Goal: Information Seeking & Learning: Learn about a topic

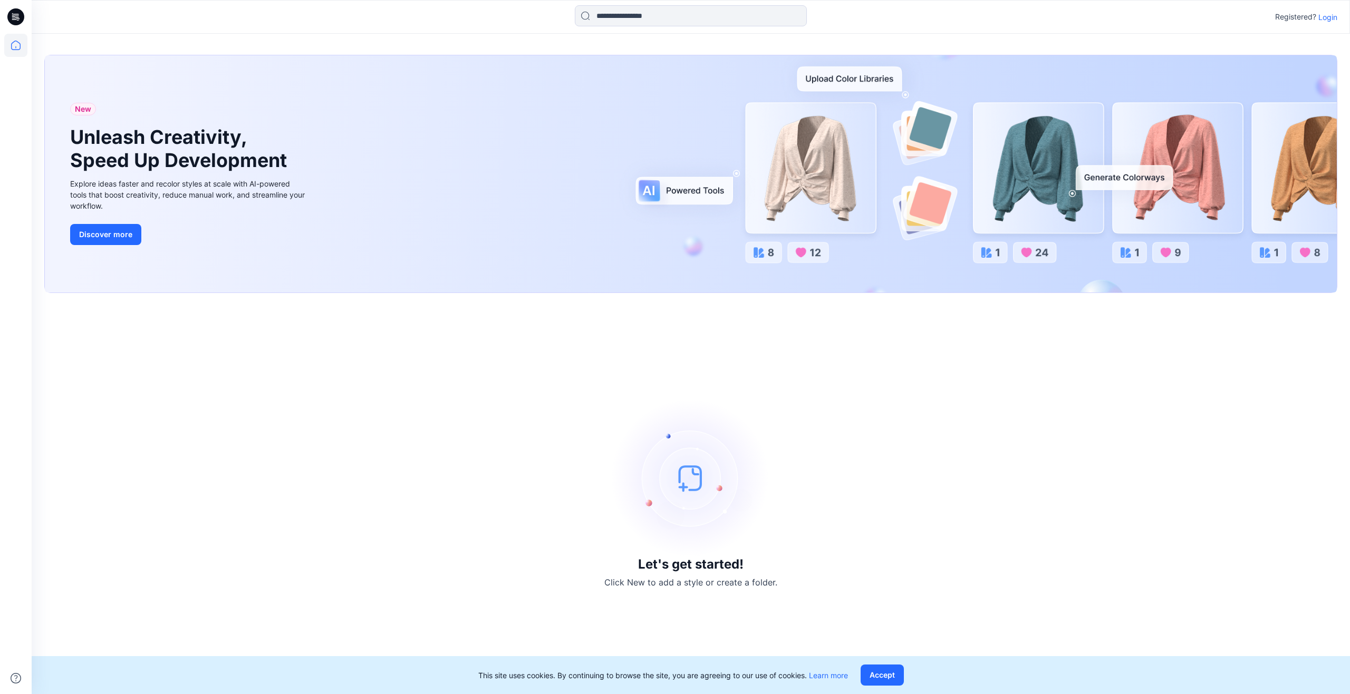
click at [1327, 8] on div "Registered? Login" at bounding box center [691, 16] width 1318 height 23
click at [1327, 11] on div "Registered? Login" at bounding box center [691, 16] width 1318 height 23
click at [1323, 15] on p "Login" at bounding box center [1327, 17] width 19 height 11
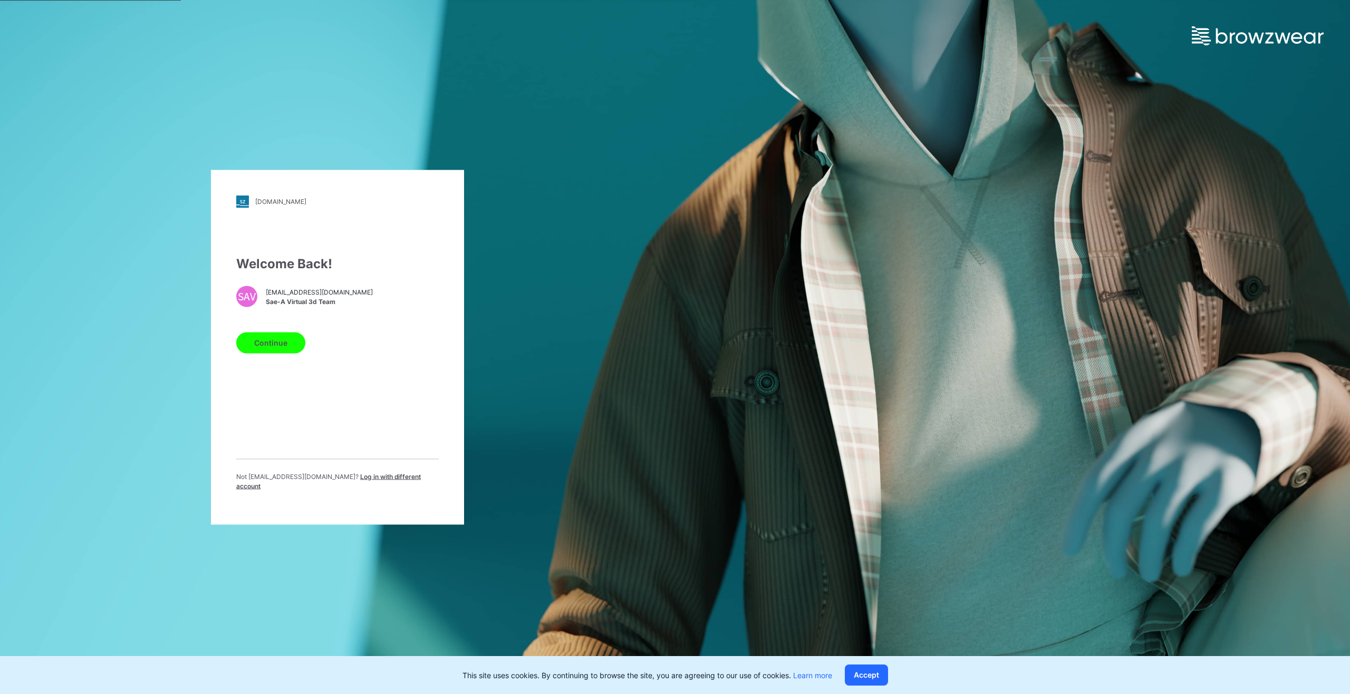
click at [267, 347] on button "Continue" at bounding box center [270, 342] width 69 height 21
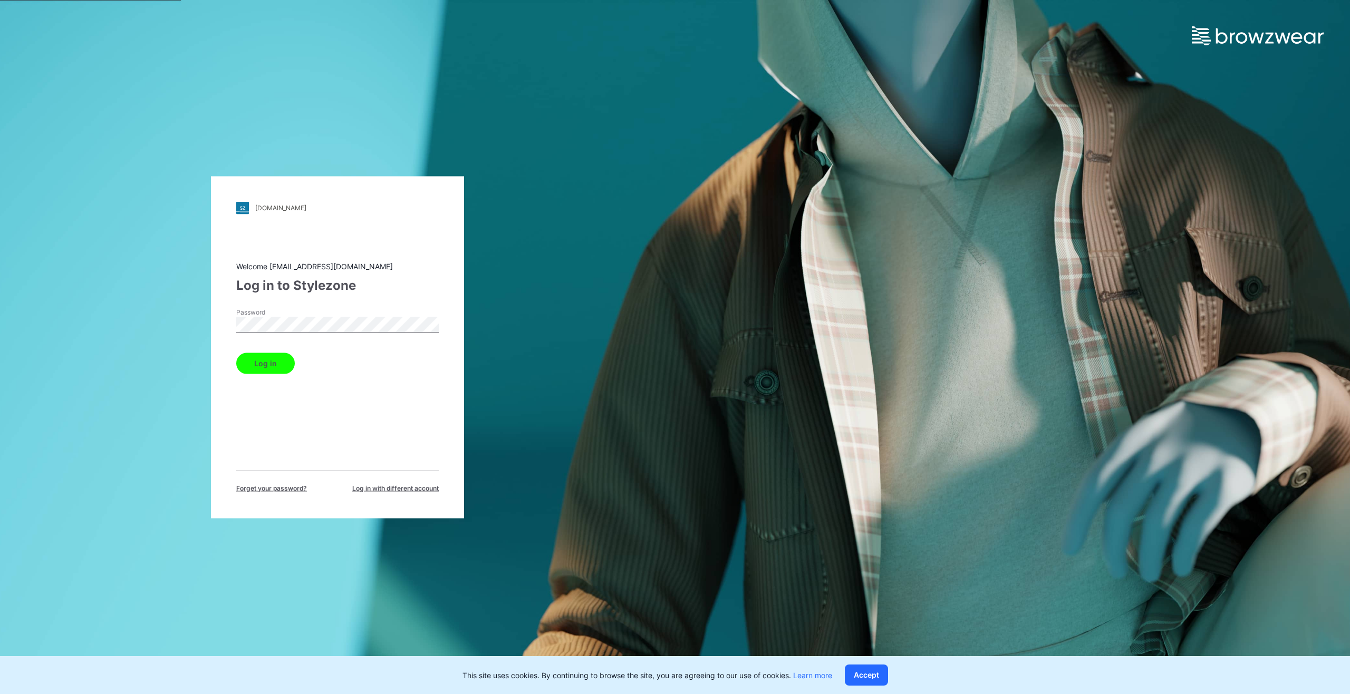
click at [276, 368] on button "Log in" at bounding box center [265, 363] width 59 height 21
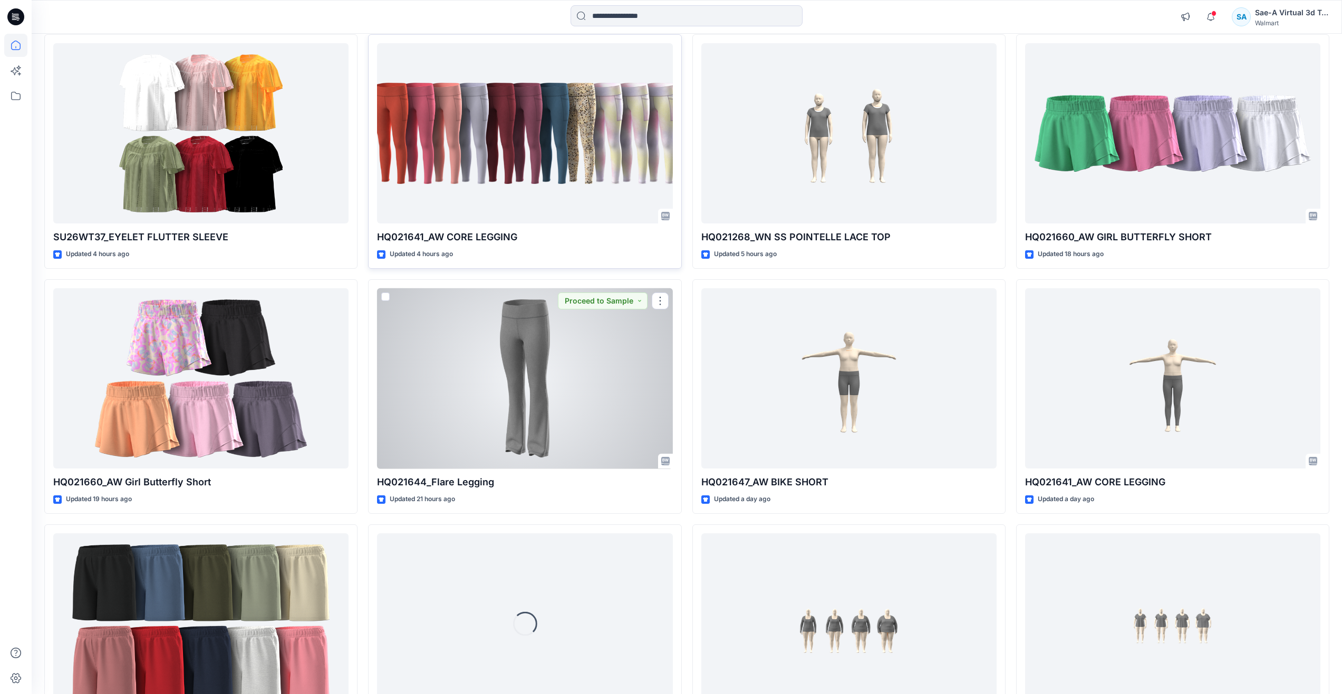
scroll to position [53, 0]
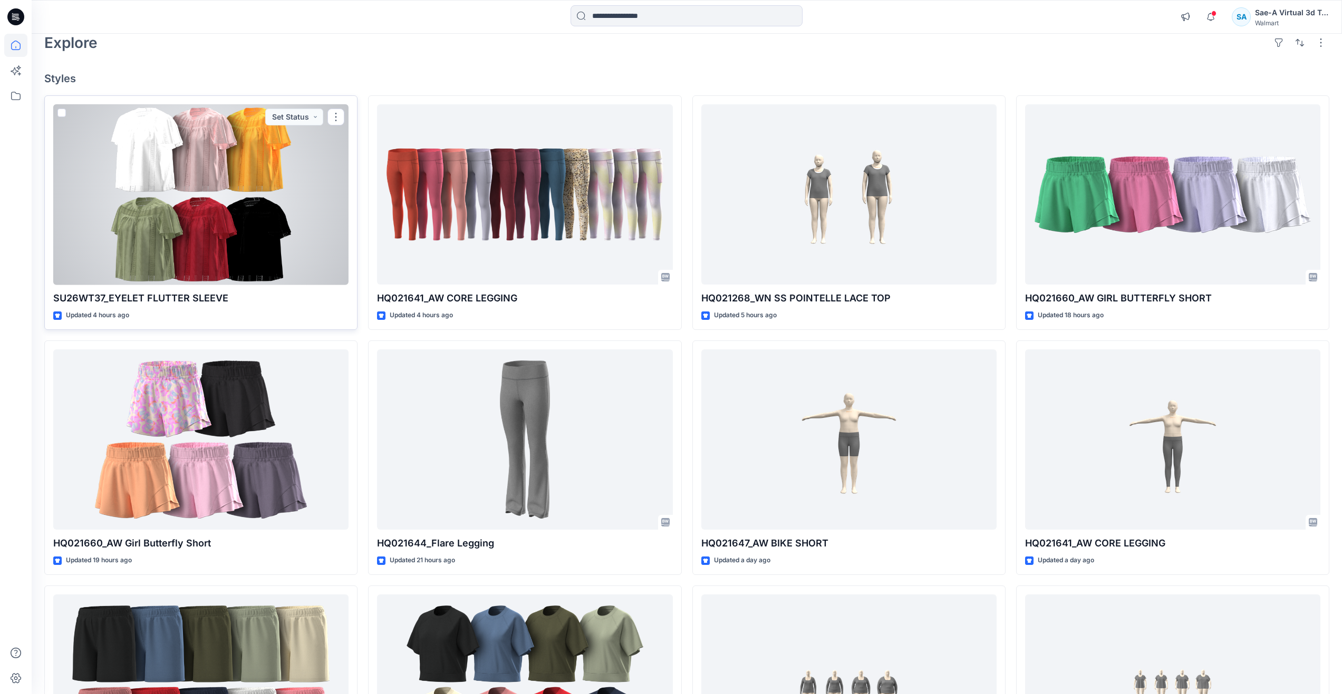
click at [199, 192] on div at bounding box center [200, 194] width 295 height 181
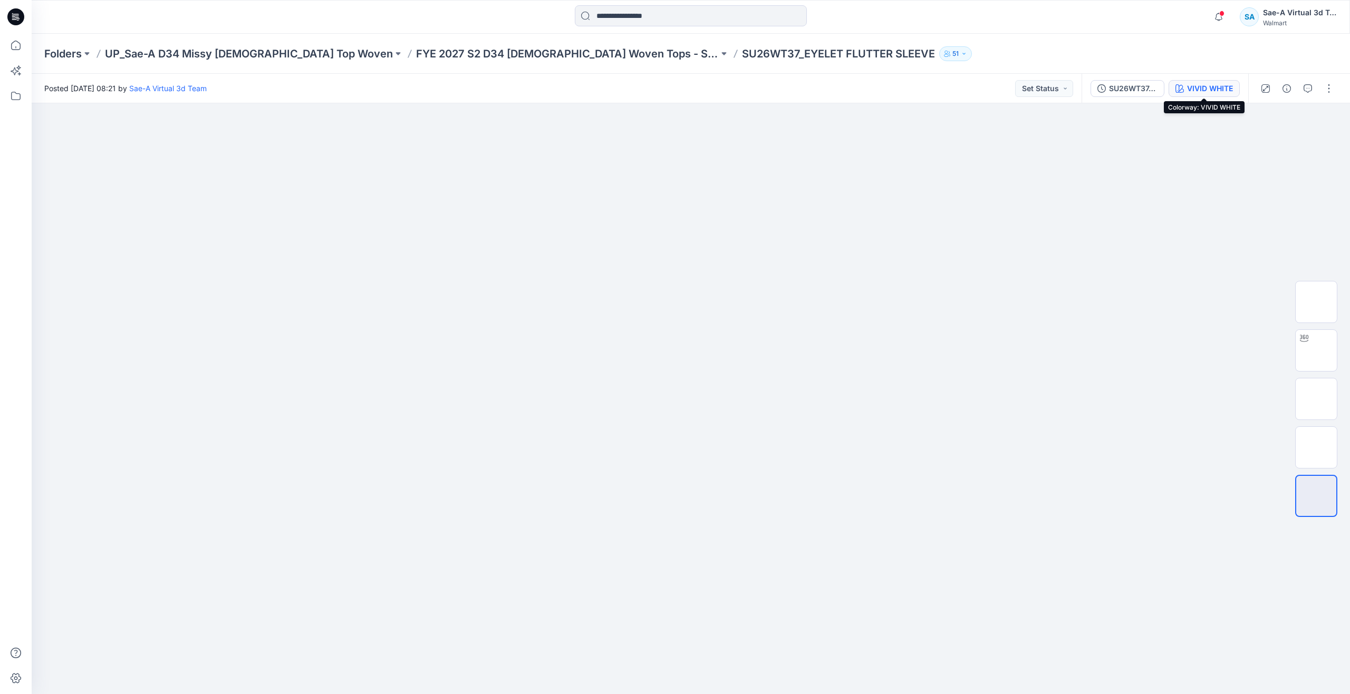
click at [1197, 90] on div "VIVID WHITE" at bounding box center [1210, 89] width 46 height 12
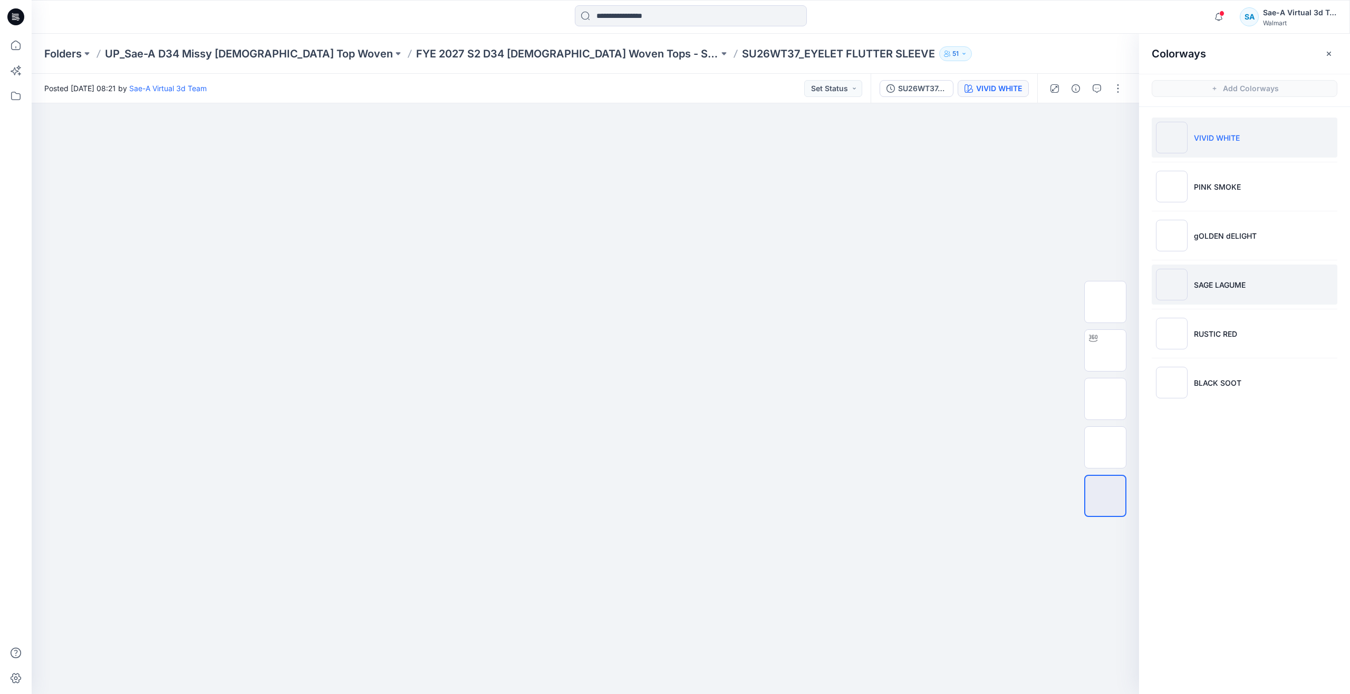
click at [1227, 286] on p "SAGE LAGUME" at bounding box center [1220, 284] width 52 height 11
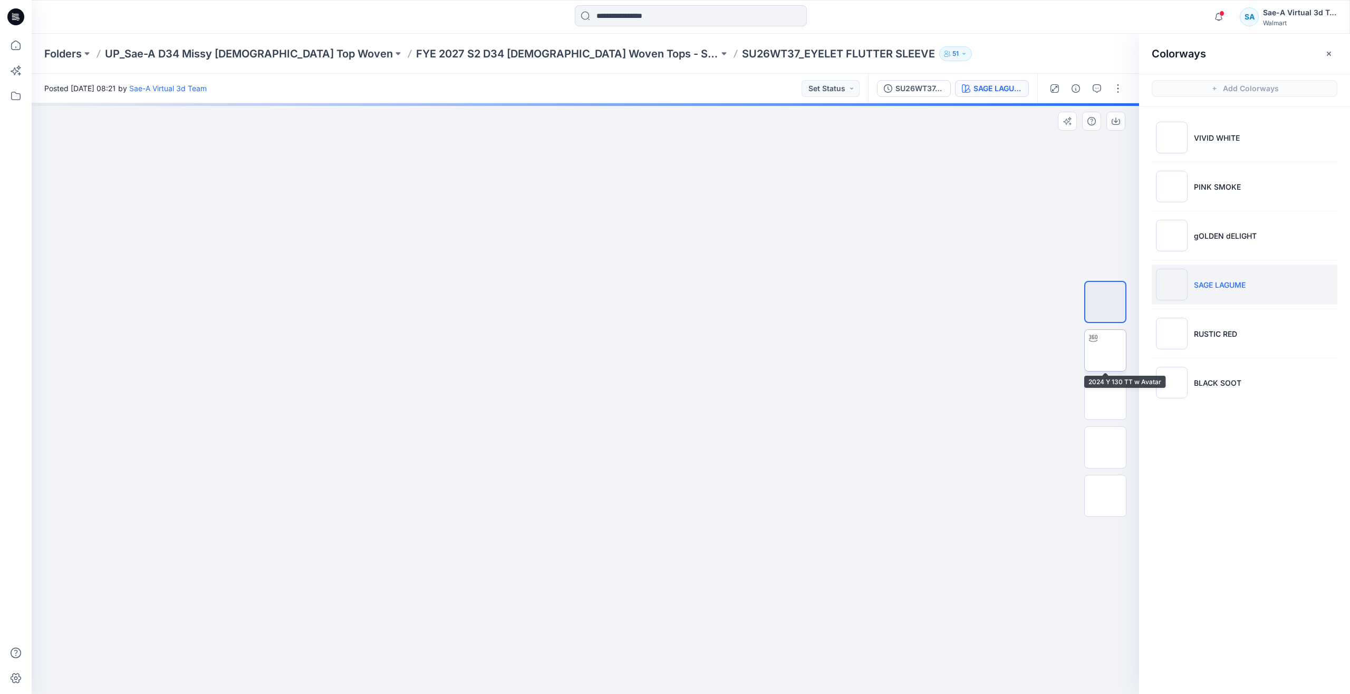
click at [1105, 351] on img at bounding box center [1105, 351] width 0 height 0
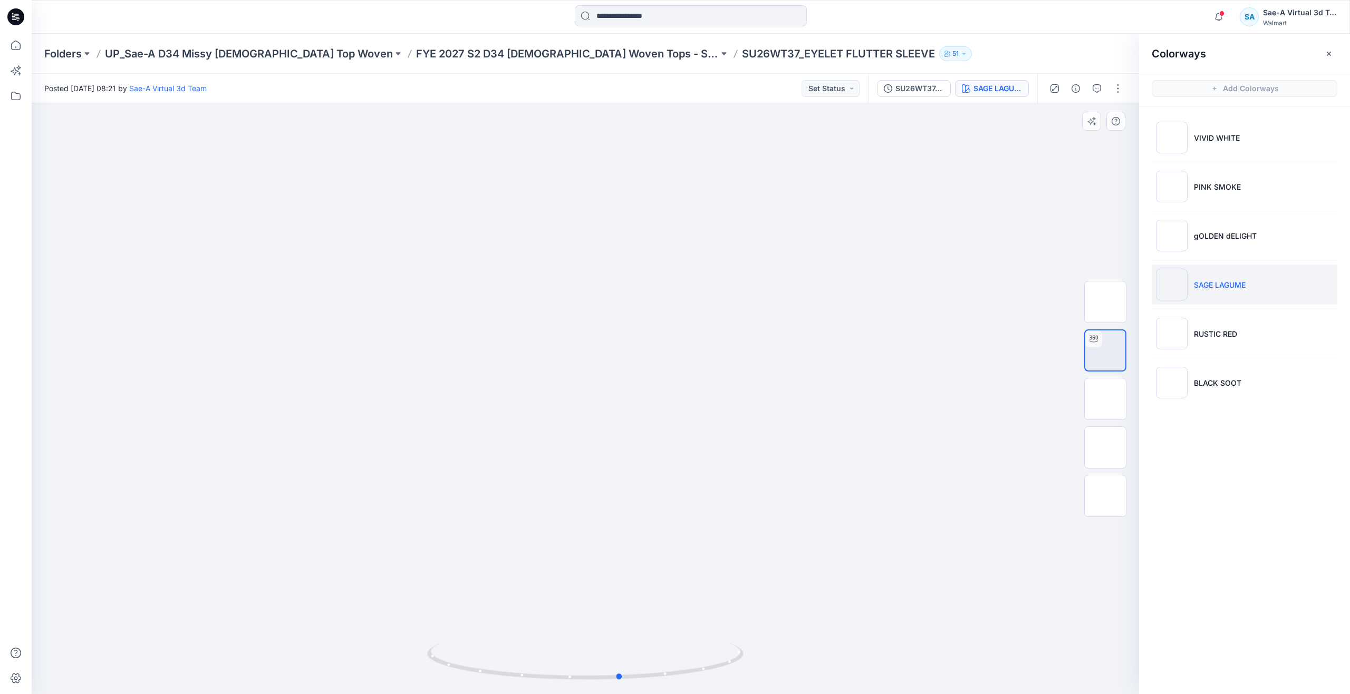
drag, startPoint x: 592, startPoint y: 678, endPoint x: 627, endPoint y: 547, distance: 136.0
click at [627, 547] on div at bounding box center [585, 398] width 1107 height 591
click at [908, 91] on div "SU26WT37_Rev1_Full Colorways" at bounding box center [919, 89] width 49 height 12
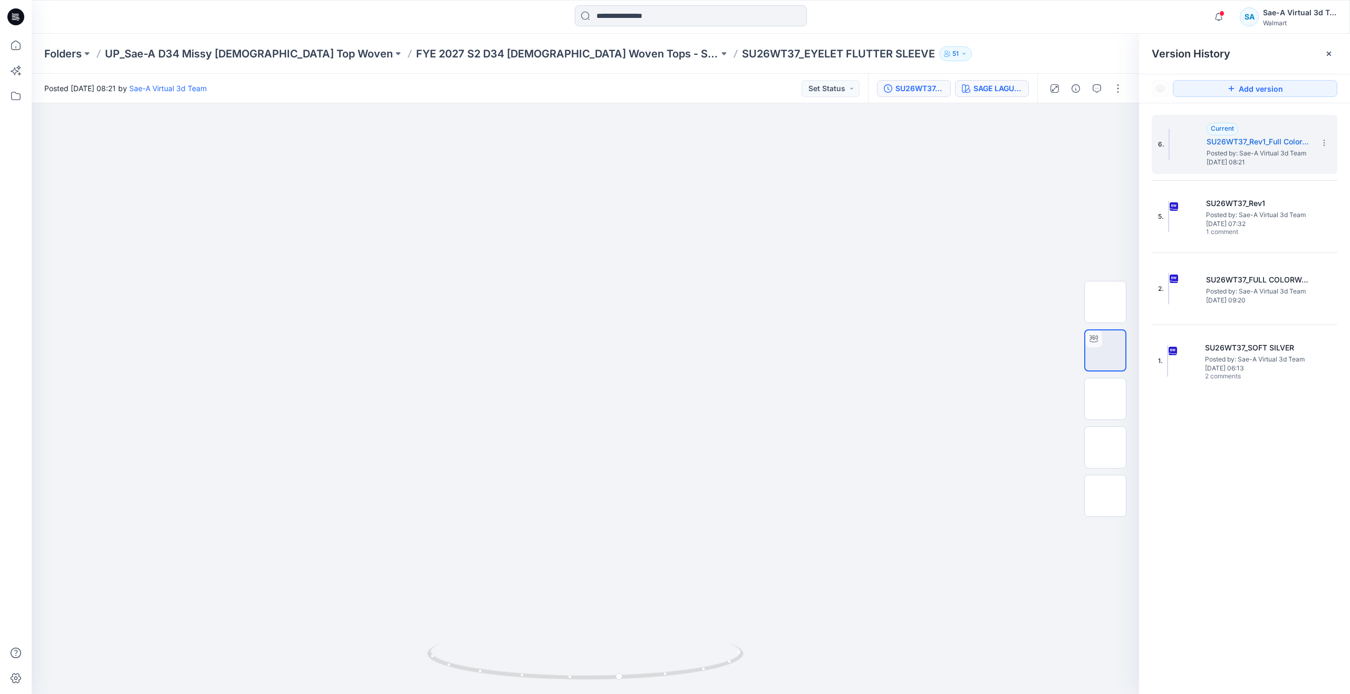
click at [974, 96] on button "SAGE LAGUME" at bounding box center [992, 88] width 74 height 17
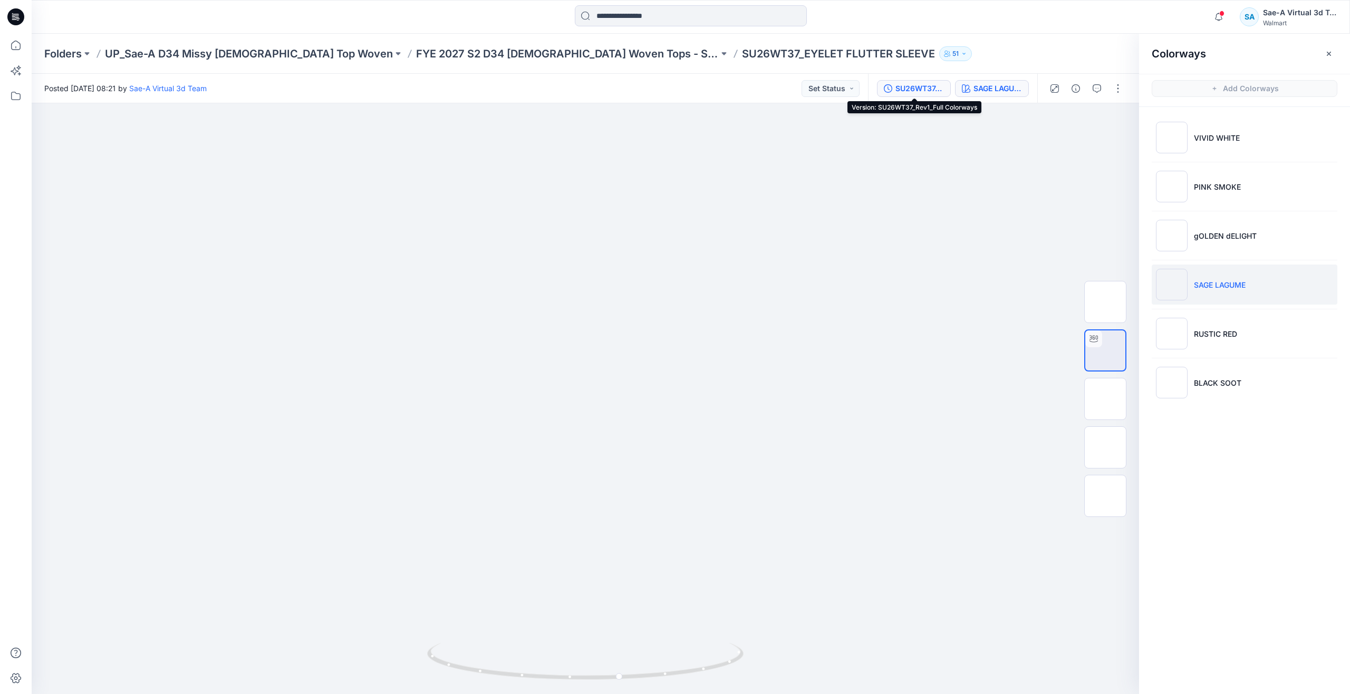
click at [913, 89] on div "SU26WT37_Rev1_Full Colorways" at bounding box center [919, 89] width 49 height 12
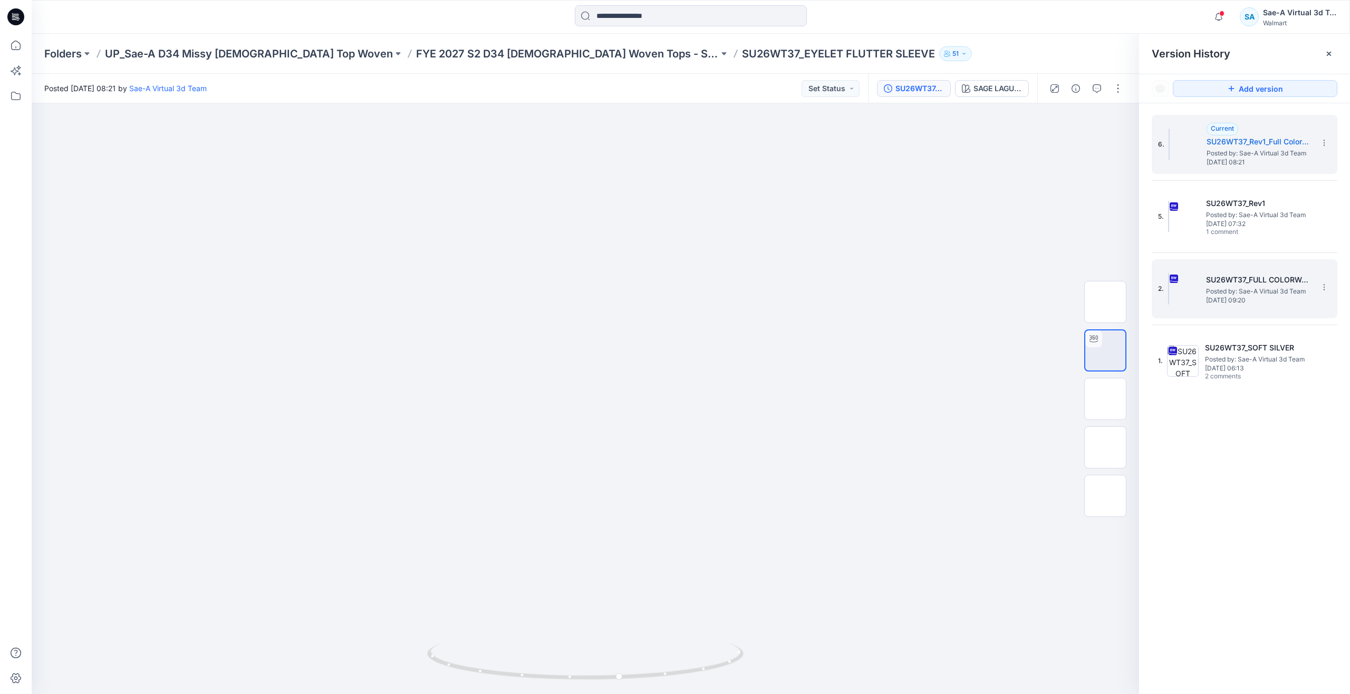
click at [1225, 292] on span "Posted by: Sae-A Virtual 3d Team" at bounding box center [1258, 291] width 105 height 11
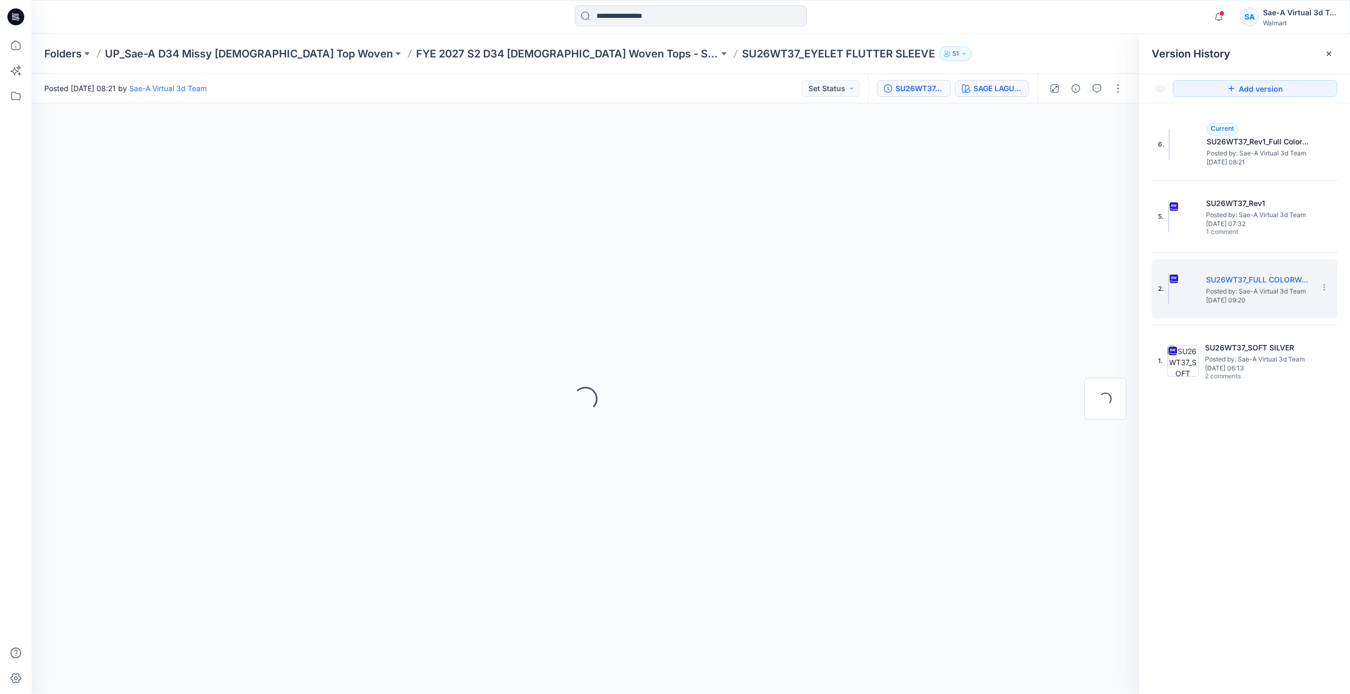
click at [998, 81] on button "SAGE LAGUME" at bounding box center [992, 88] width 74 height 17
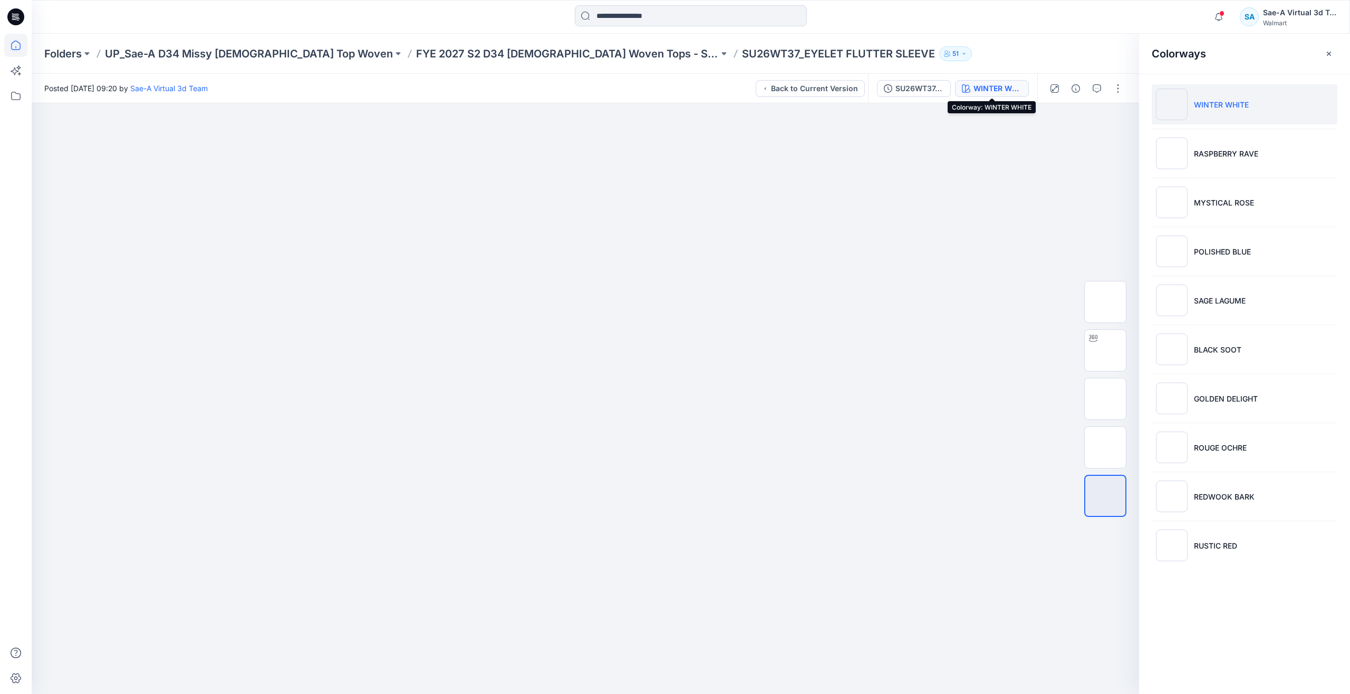
click at [18, 42] on icon at bounding box center [15, 45] width 23 height 23
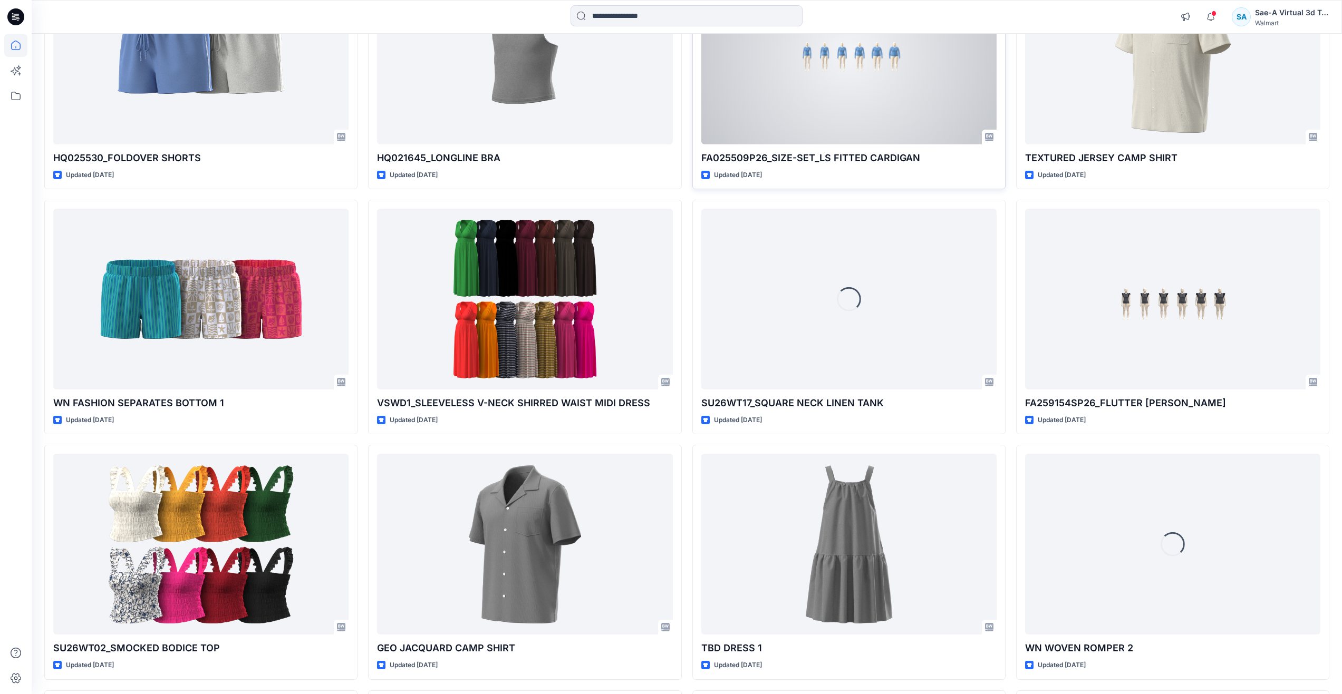
scroll to position [2912, 0]
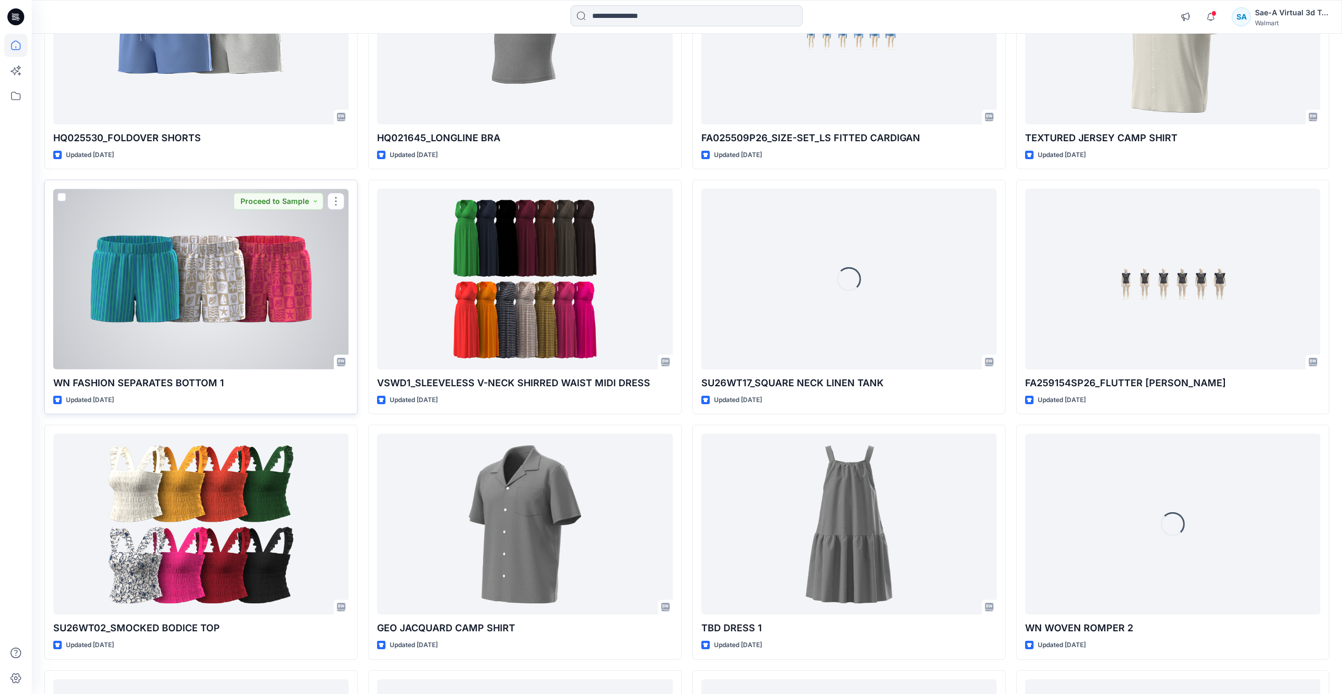
click at [187, 333] on div at bounding box center [200, 279] width 295 height 181
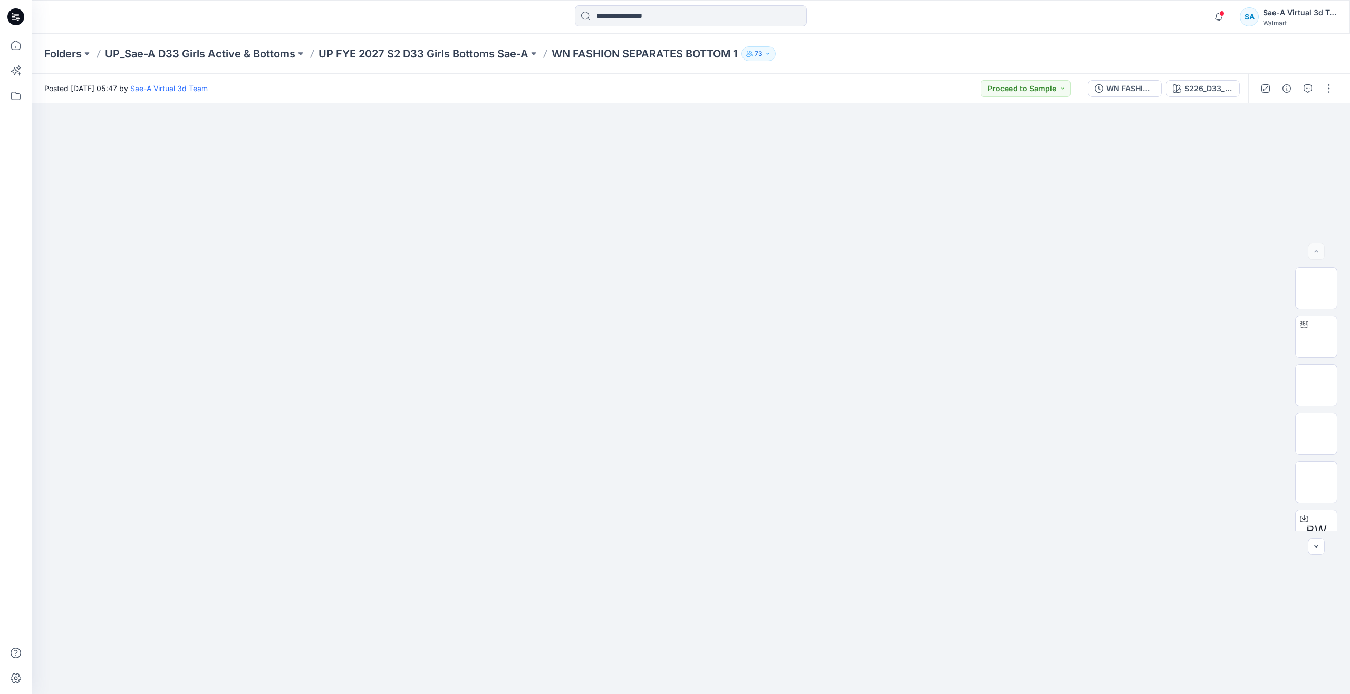
click at [451, 45] on div "Folders UP_Sae-A D33 Girls Active & Bottoms UP FYE 2027 S2 D33 Girls Bottoms Sa…" at bounding box center [691, 54] width 1318 height 40
click at [452, 51] on p "UP FYE 2027 S2 D33 Girls Bottoms Sae-A" at bounding box center [423, 53] width 210 height 15
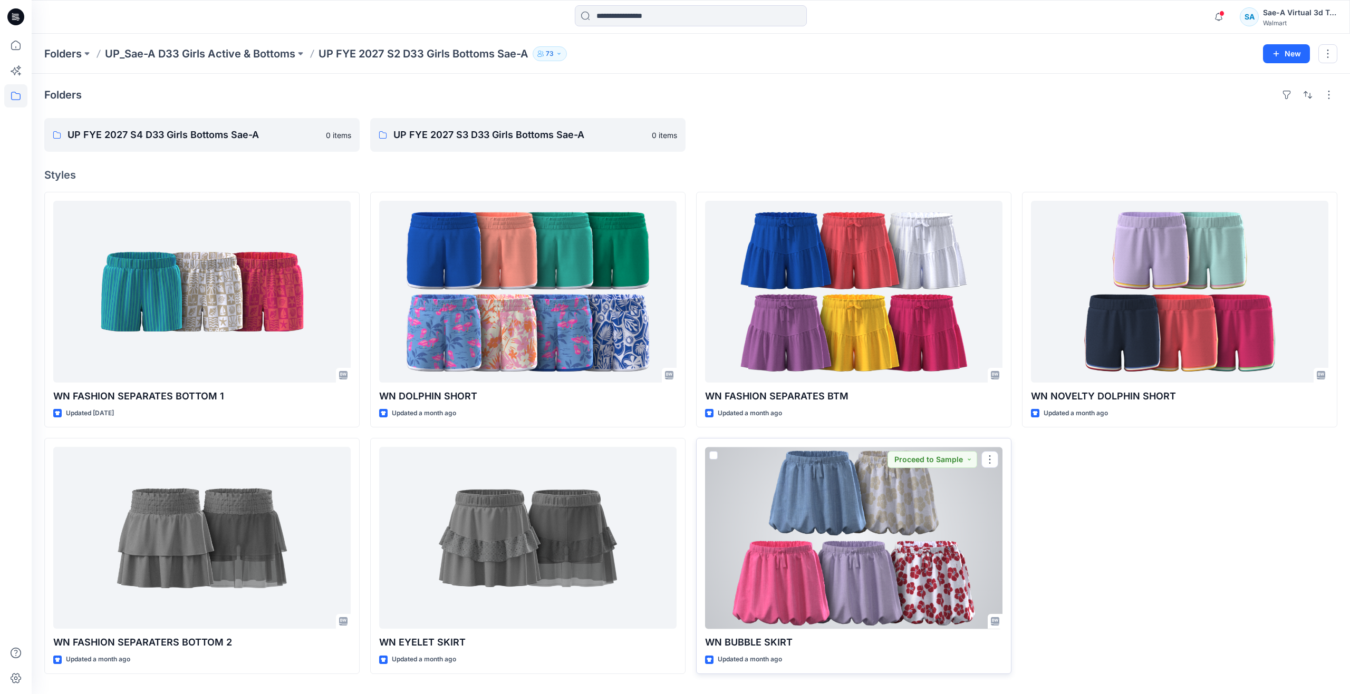
click at [838, 543] on div at bounding box center [853, 538] width 297 height 182
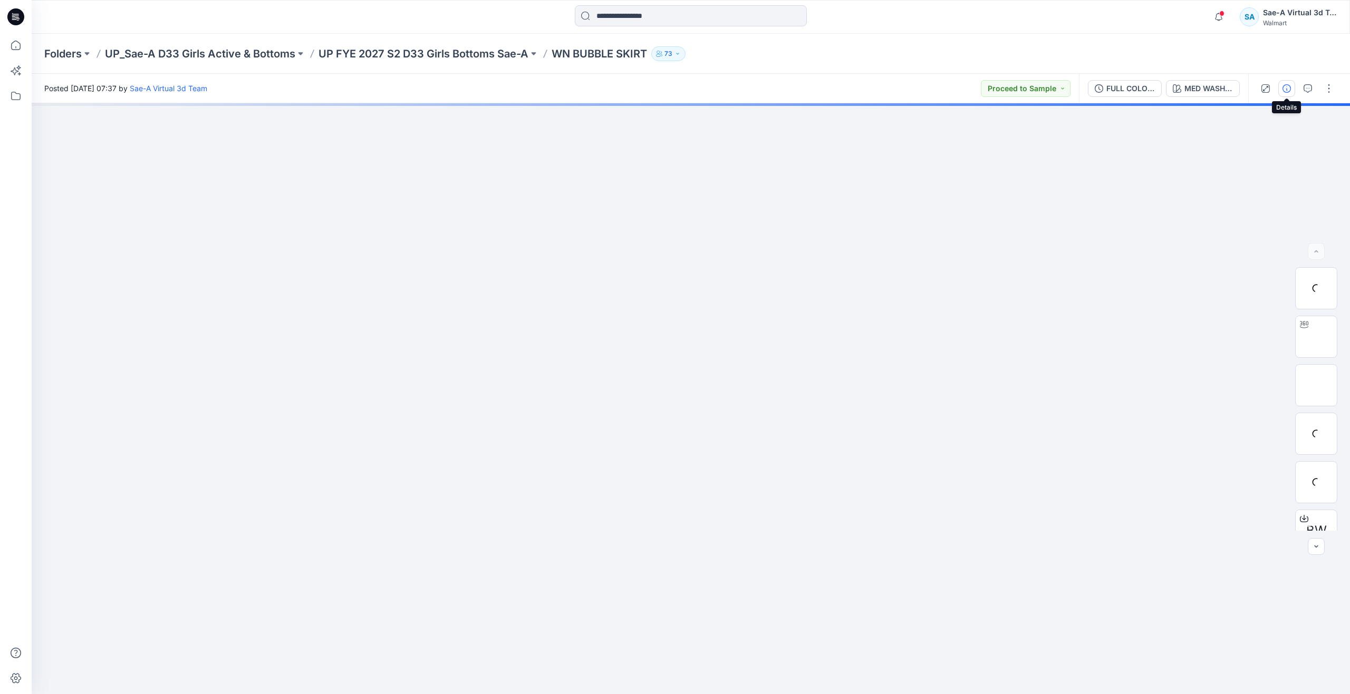
click at [1283, 90] on icon "button" at bounding box center [1286, 88] width 8 height 8
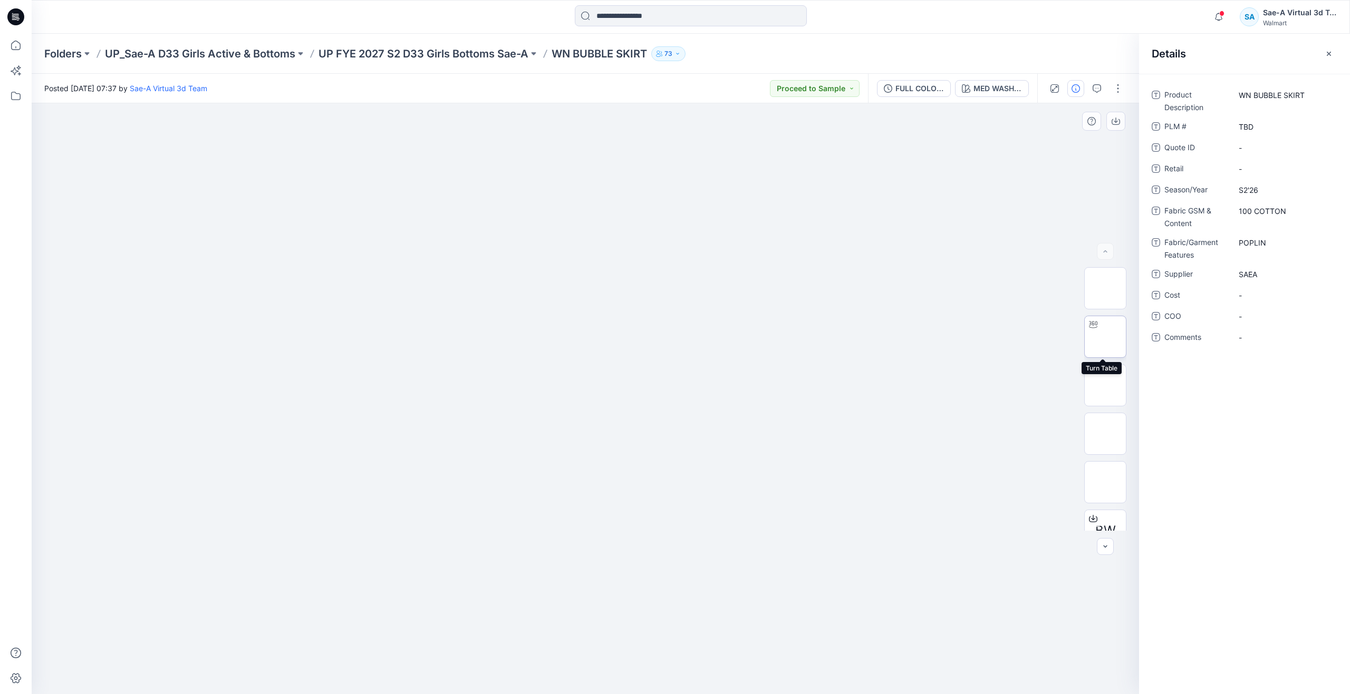
click at [1105, 337] on img at bounding box center [1105, 337] width 0 height 0
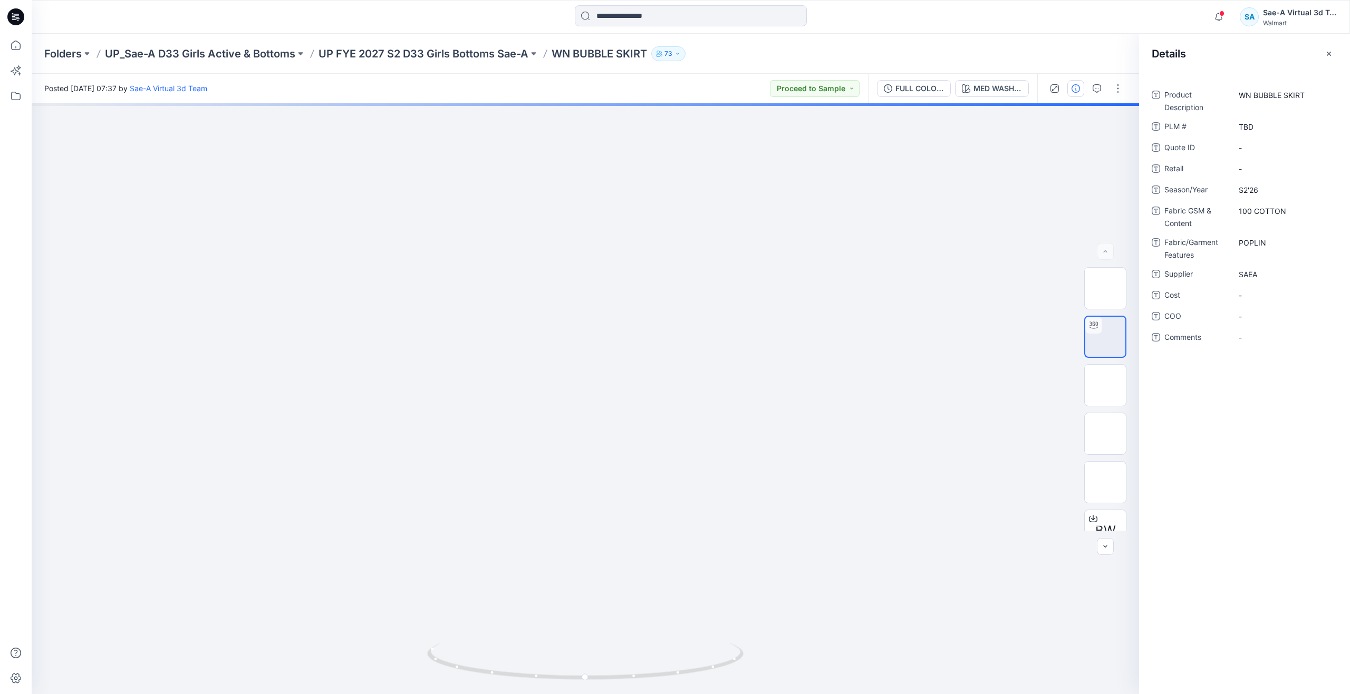
click at [270, 41] on div "Folders UP_Sae-A D33 Girls Active & Bottoms UP FYE 2027 S2 D33 Girls Bottoms Sa…" at bounding box center [691, 54] width 1318 height 40
click at [274, 50] on p "UP_Sae-A D33 Girls Active & Bottoms" at bounding box center [200, 53] width 190 height 15
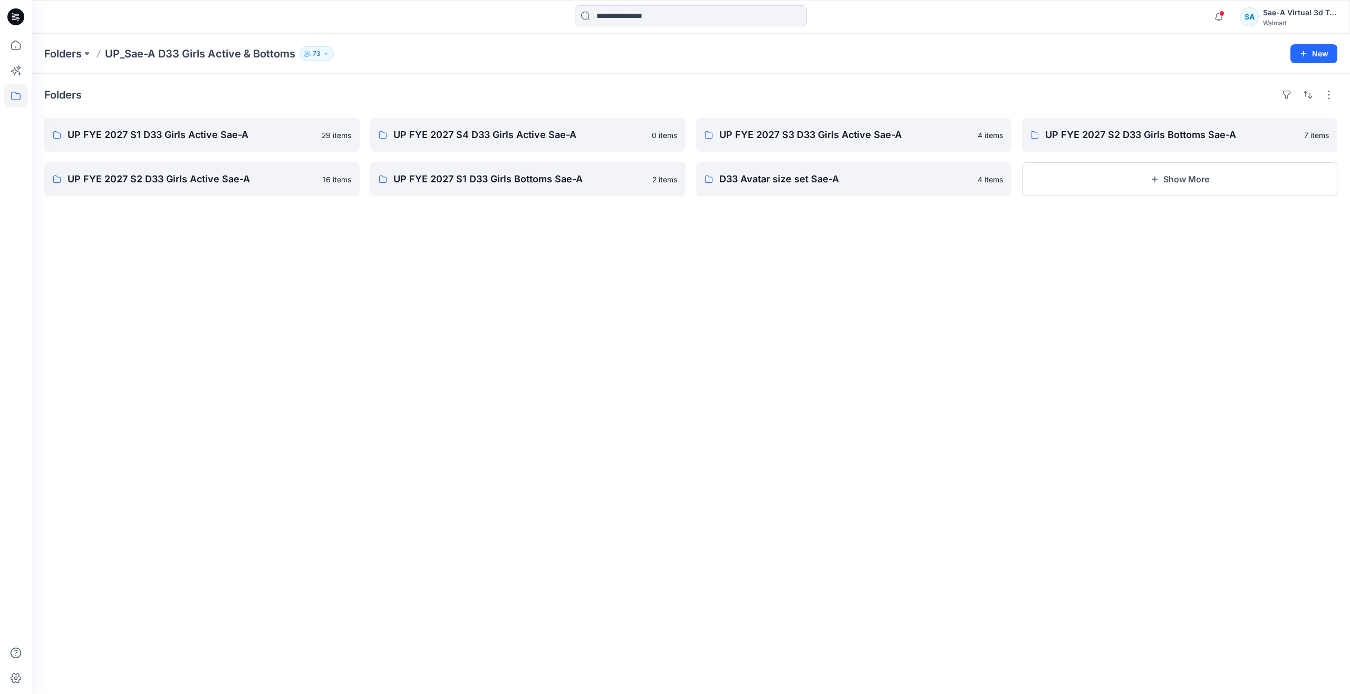
click at [854, 384] on div "Folders UP FYE 2027 S1 D33 Girls Active Sae-A 29 items UP FYE 2027 S2 D33 Girls…" at bounding box center [691, 384] width 1318 height 621
click at [1116, 180] on button "Show More" at bounding box center [1179, 179] width 315 height 34
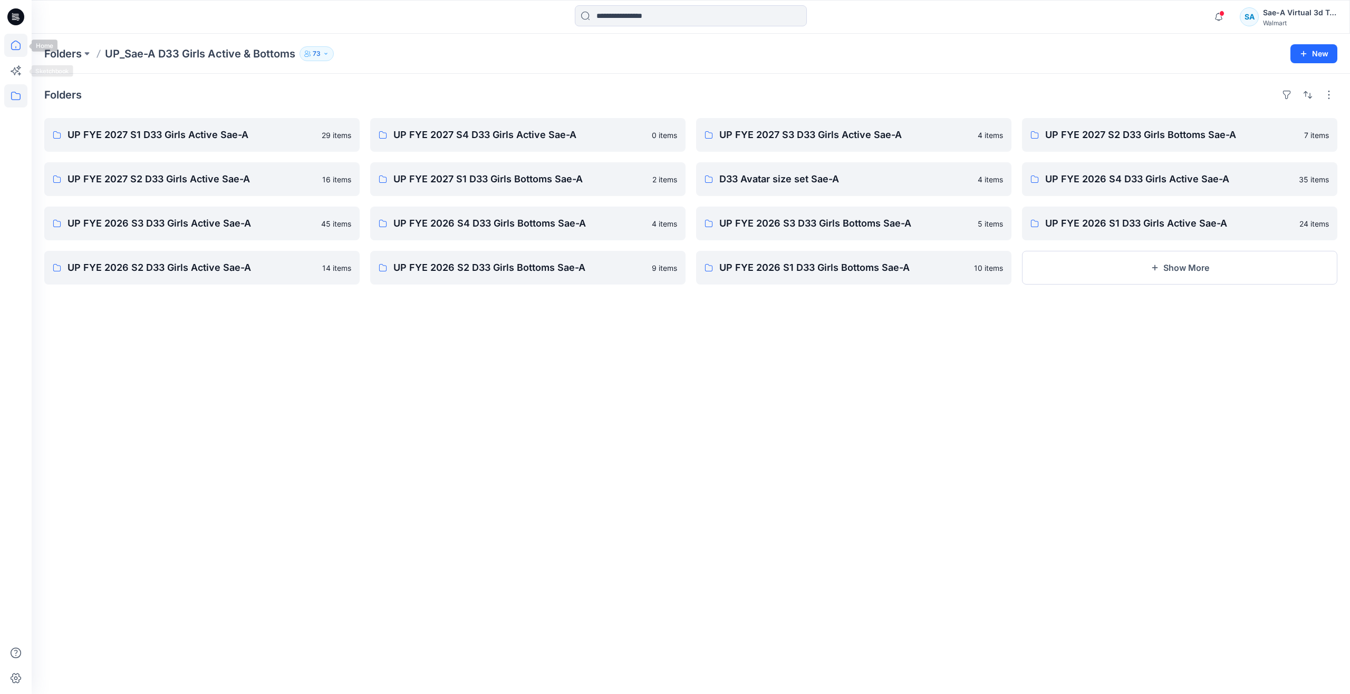
click at [17, 44] on icon at bounding box center [15, 45] width 23 height 23
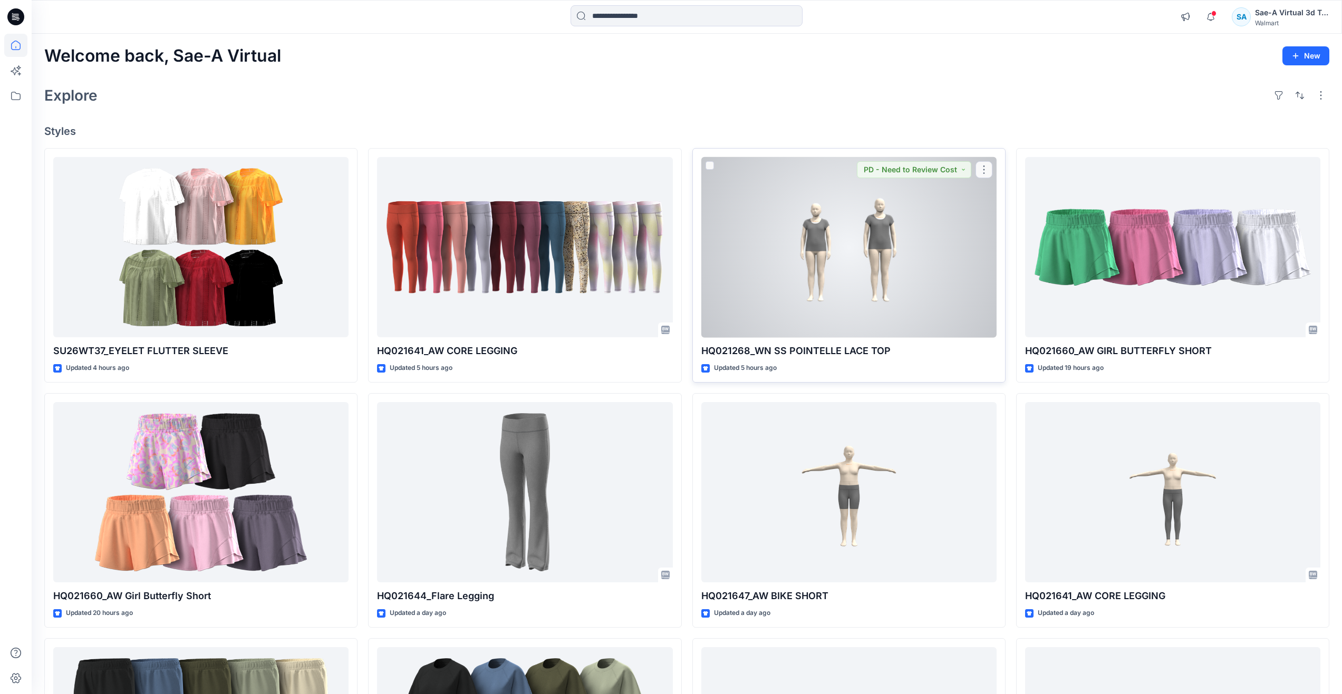
click at [814, 260] on div at bounding box center [848, 247] width 295 height 181
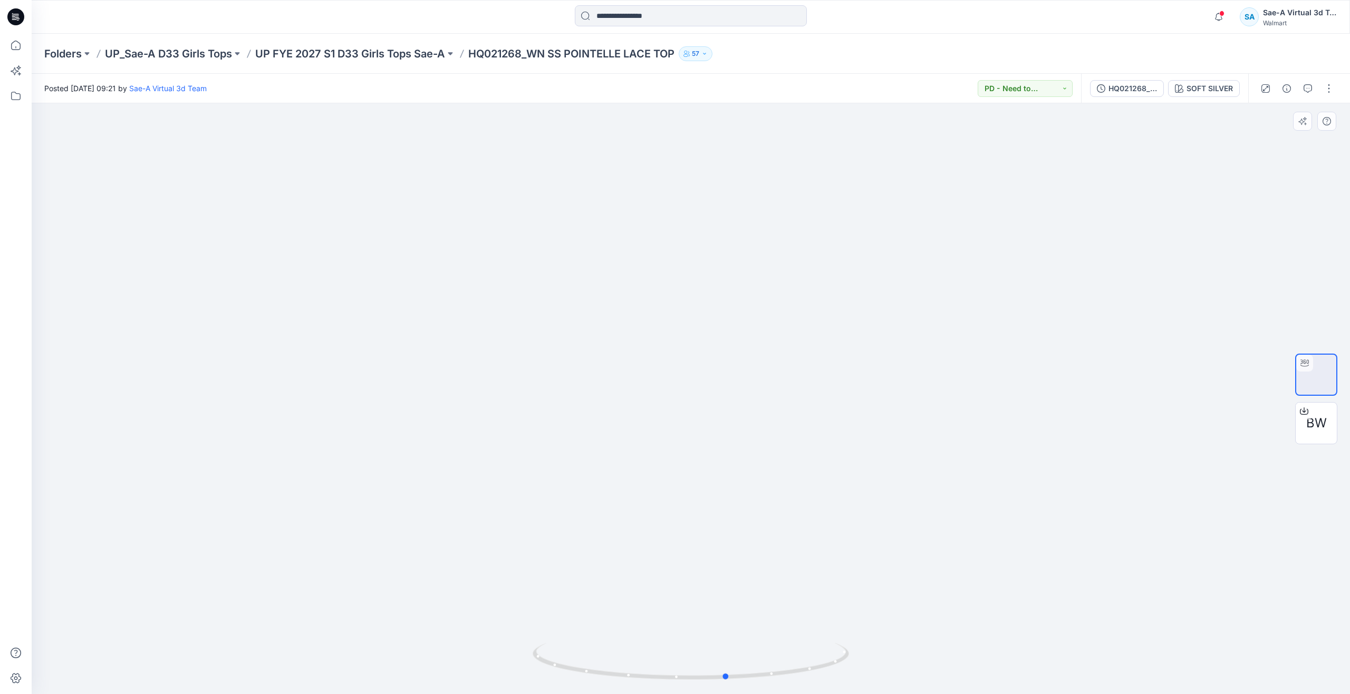
drag, startPoint x: 694, startPoint y: 679, endPoint x: 730, endPoint y: 611, distance: 77.1
click at [730, 611] on div at bounding box center [691, 398] width 1318 height 591
click at [340, 44] on div "Folders UP_Sae-A D33 Girls Tops UP FYE 2027 S1 D33 Girls Tops Sae-A HQ021268_WN…" at bounding box center [691, 54] width 1318 height 40
click at [342, 55] on p "UP FYE 2027 S1 D33 Girls Tops Sae-A" at bounding box center [350, 53] width 190 height 15
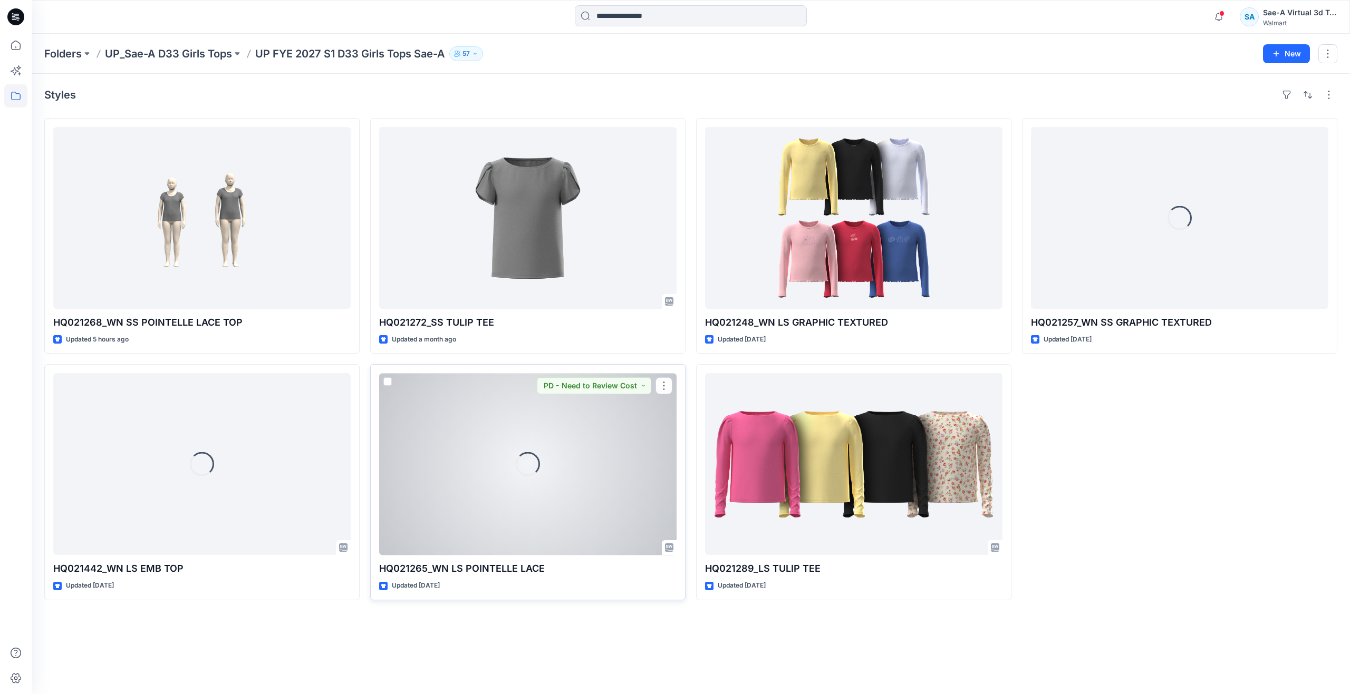
click at [480, 503] on div "Loading..." at bounding box center [527, 464] width 297 height 182
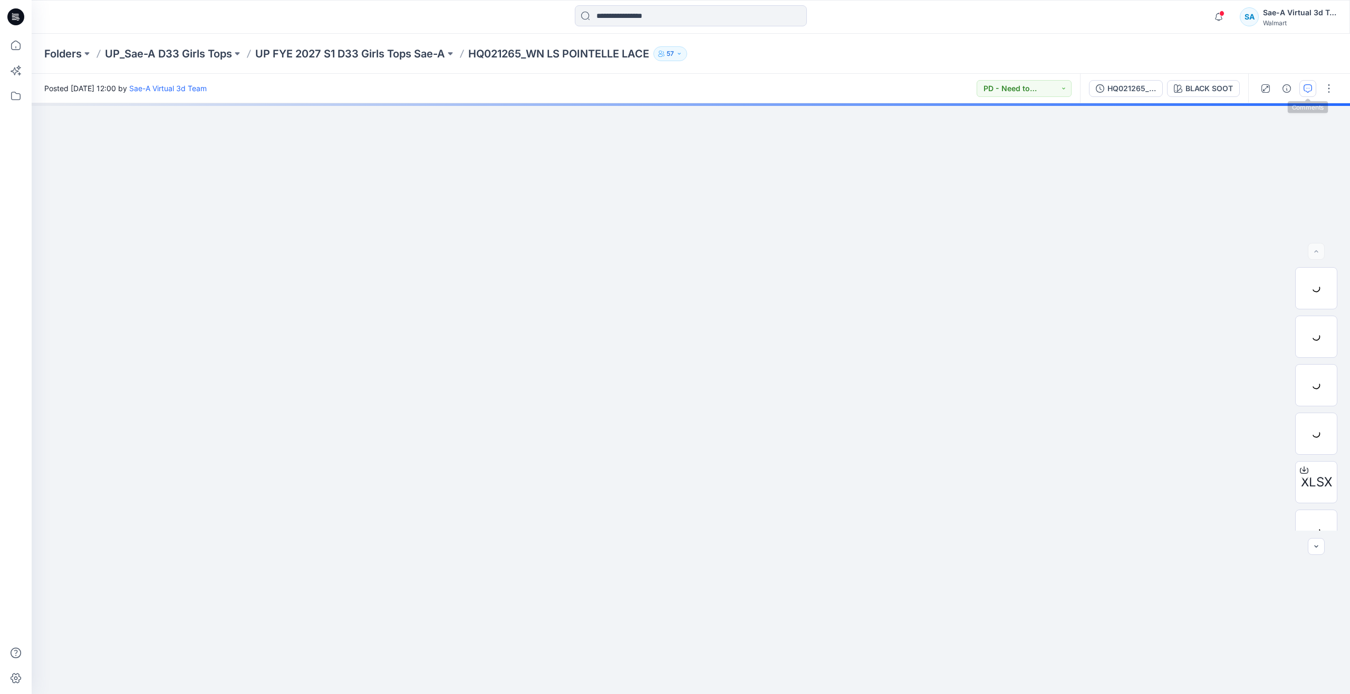
click at [1301, 88] on button "button" at bounding box center [1307, 88] width 17 height 17
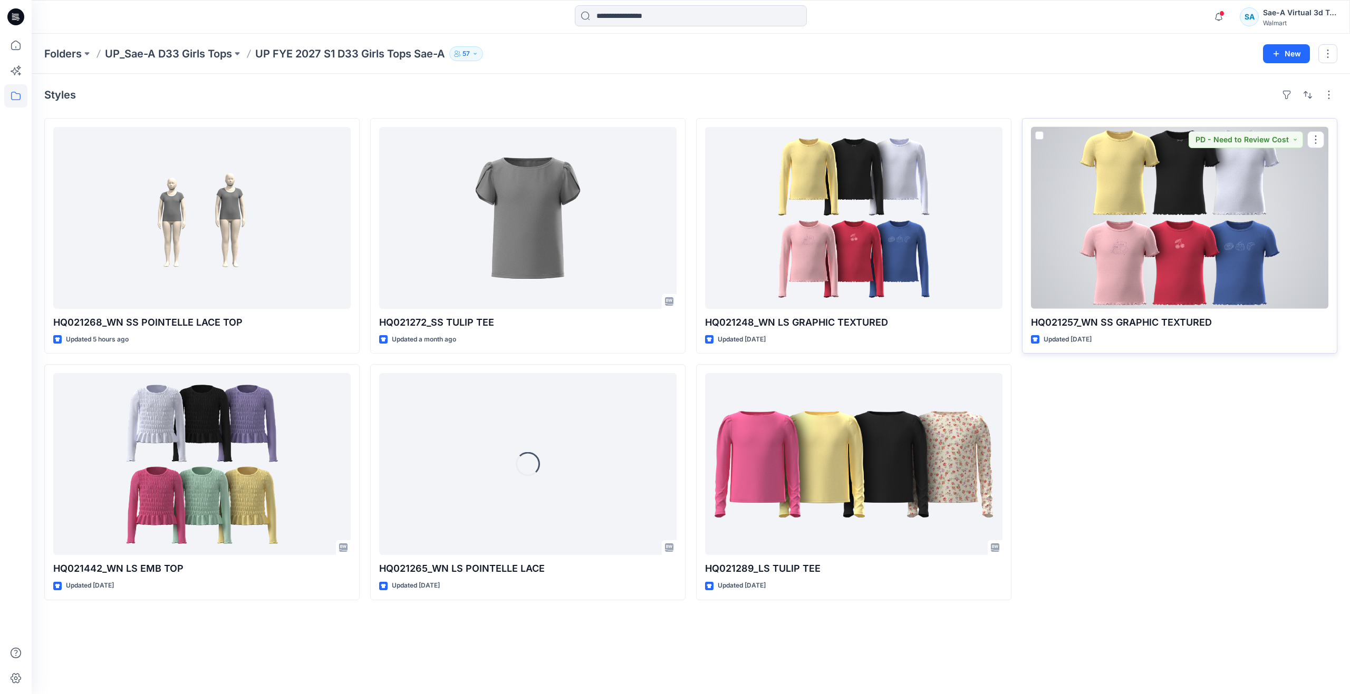
click at [1129, 268] on div at bounding box center [1179, 218] width 297 height 182
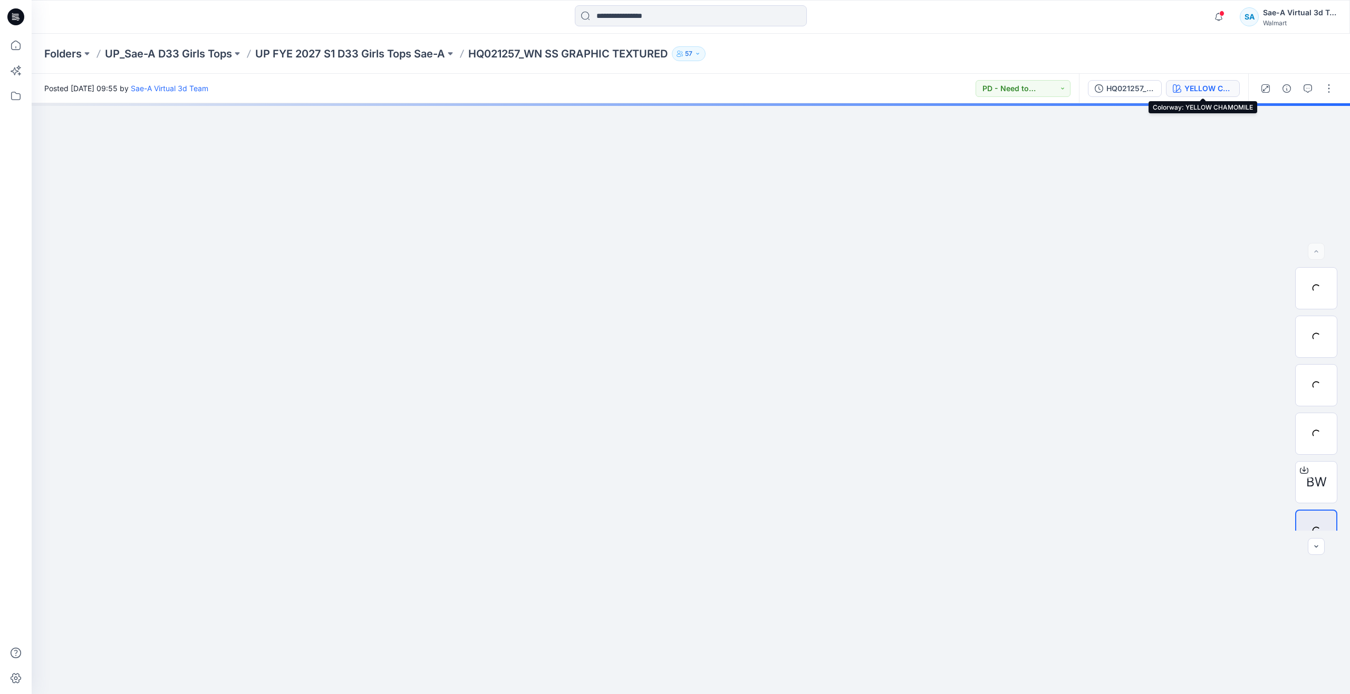
click at [1189, 85] on div "YELLOW CHAMOMILE" at bounding box center [1208, 89] width 49 height 12
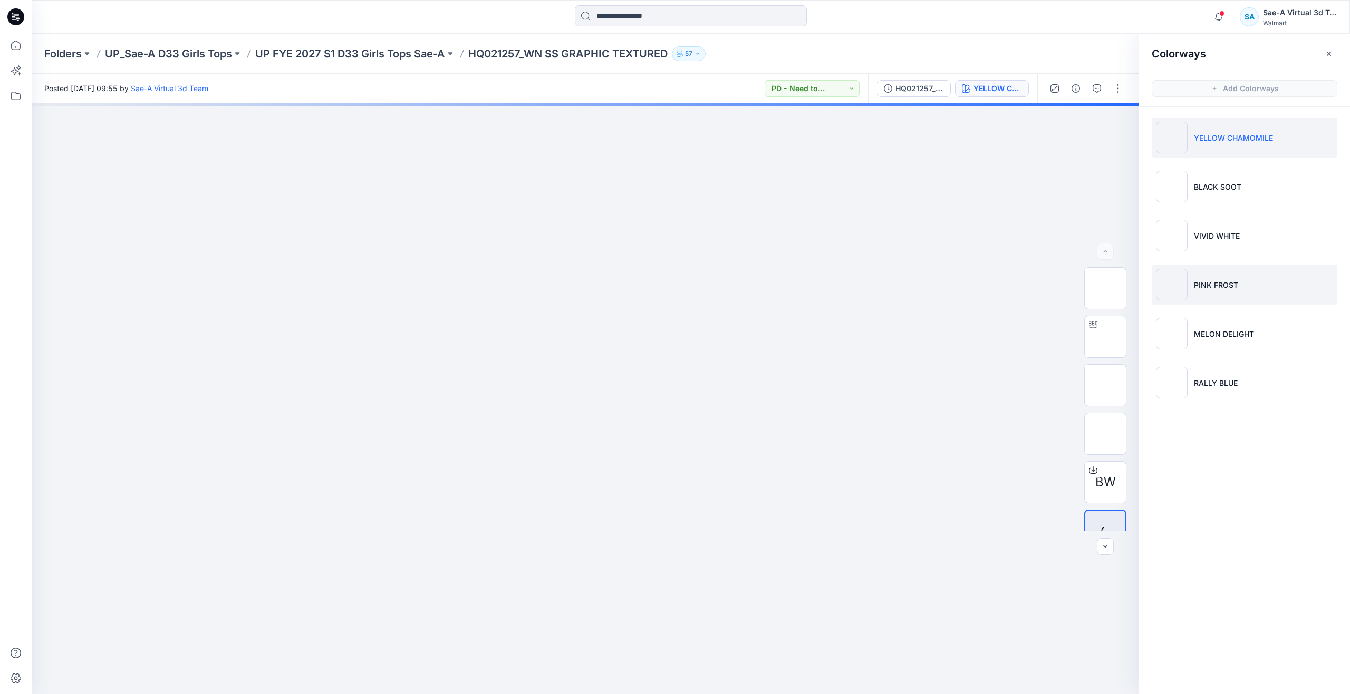
click at [1218, 293] on li "PINK FROST" at bounding box center [1245, 285] width 186 height 40
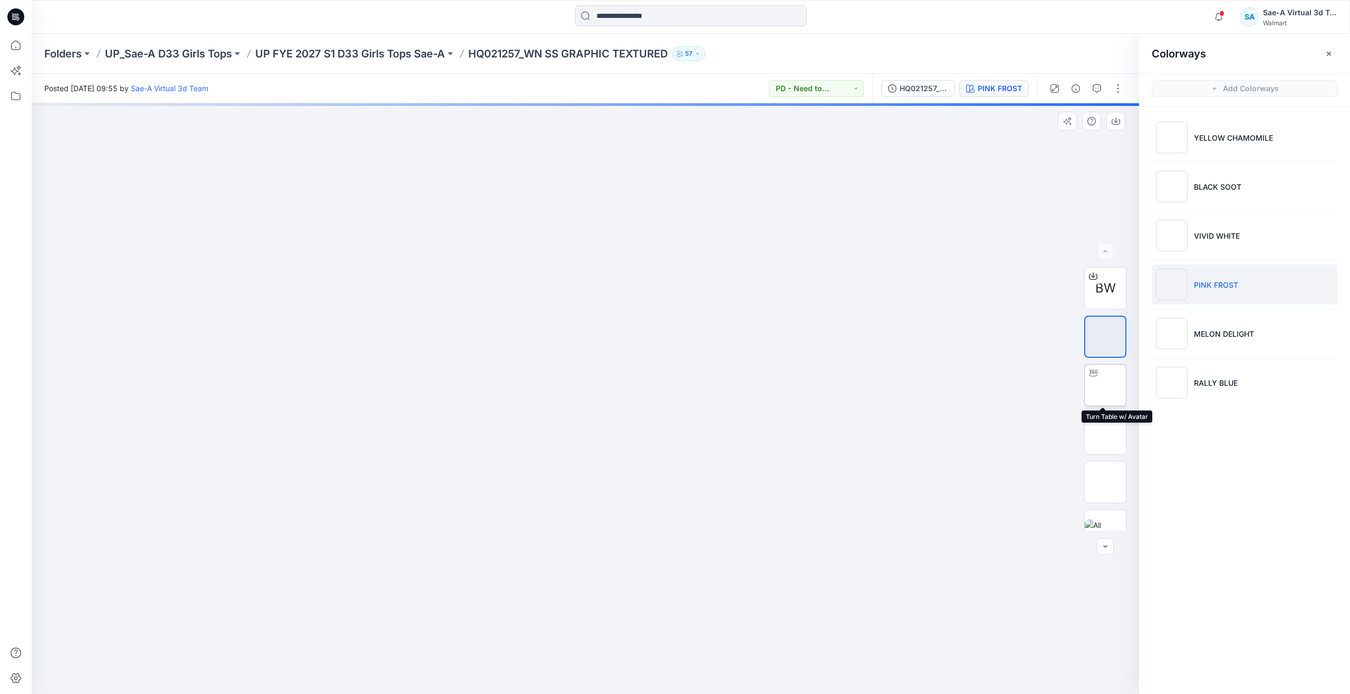
click at [1105, 385] on img at bounding box center [1105, 385] width 0 height 0
click at [1105, 434] on img at bounding box center [1105, 434] width 0 height 0
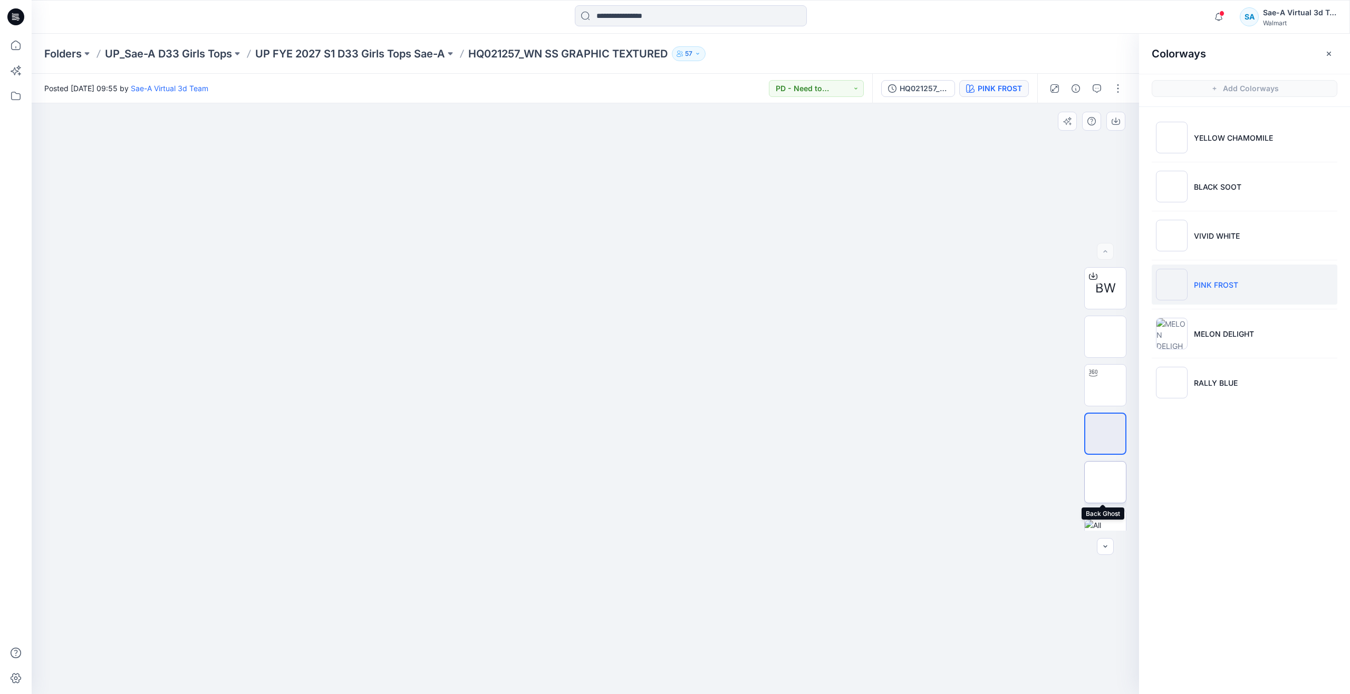
click at [1105, 482] on img at bounding box center [1105, 482] width 0 height 0
click at [1105, 434] on img at bounding box center [1105, 434] width 0 height 0
click at [1094, 378] on div at bounding box center [1093, 373] width 17 height 17
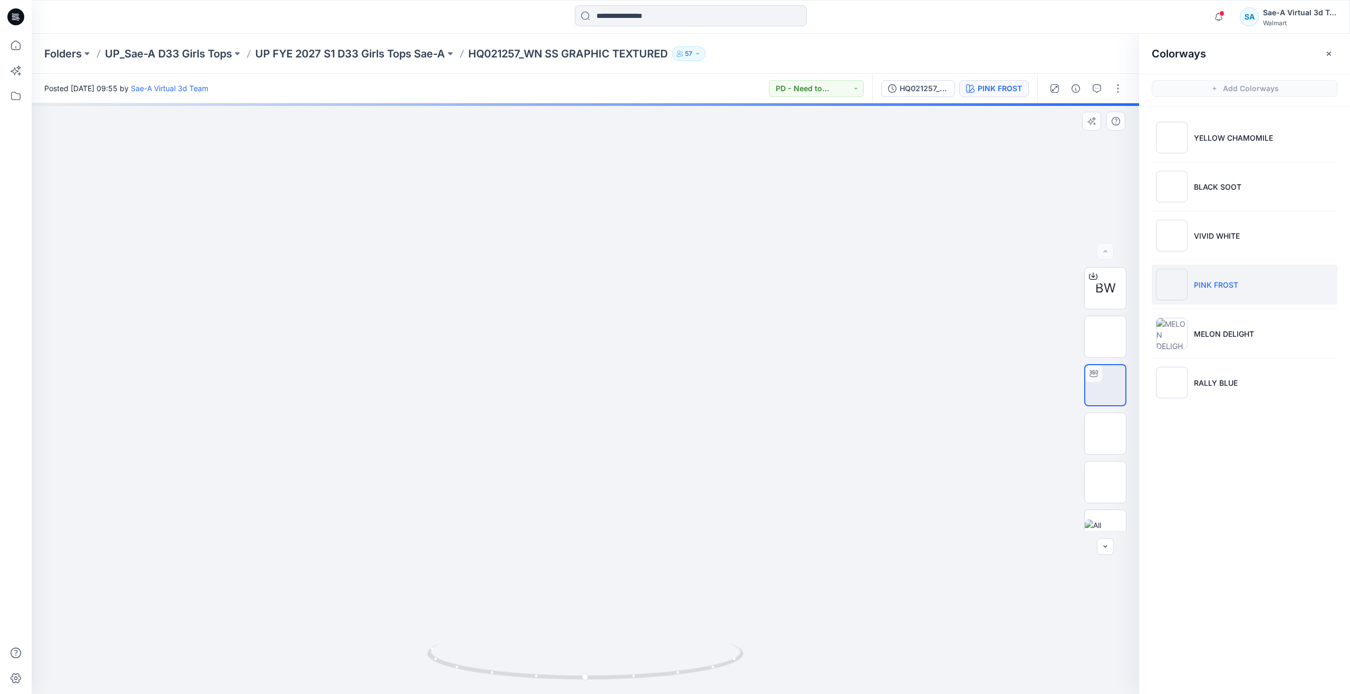
drag, startPoint x: 709, startPoint y: 444, endPoint x: 719, endPoint y: 494, distance: 50.6
drag, startPoint x: 588, startPoint y: 674, endPoint x: 607, endPoint y: 614, distance: 63.5
click at [607, 614] on div at bounding box center [585, 398] width 1107 height 591
click at [19, 51] on icon at bounding box center [15, 45] width 23 height 23
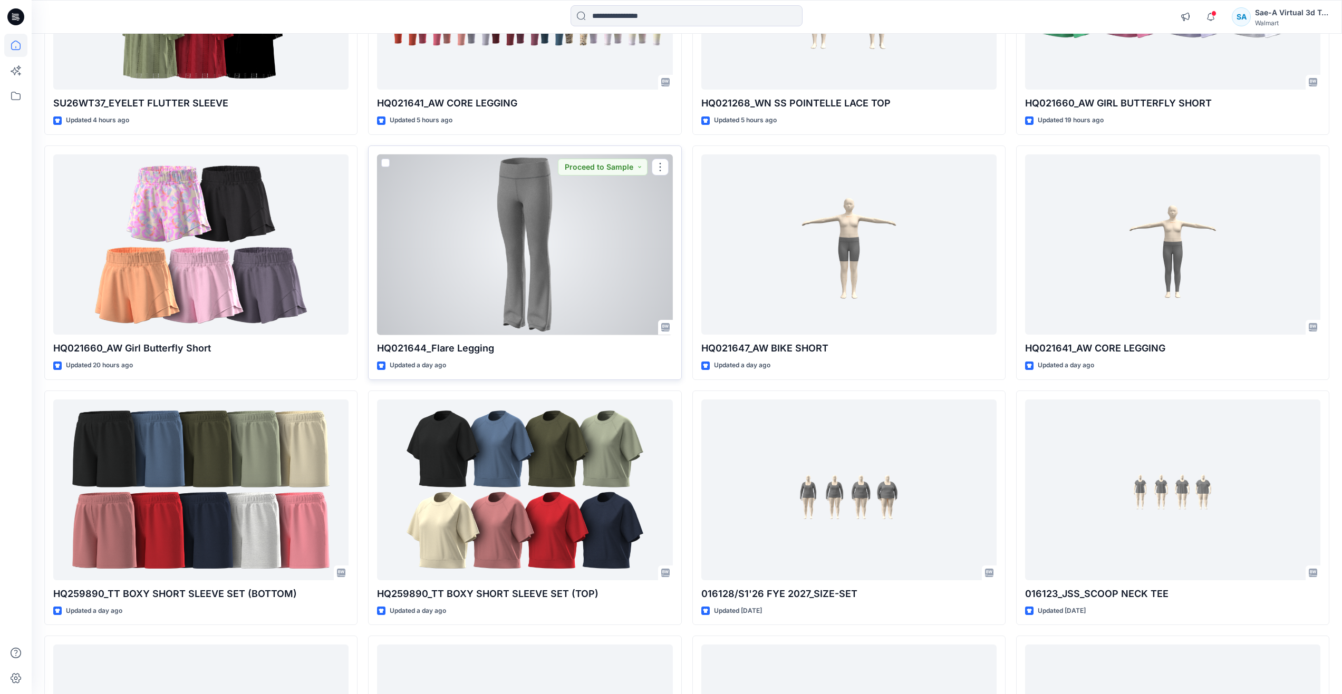
scroll to position [369, 0]
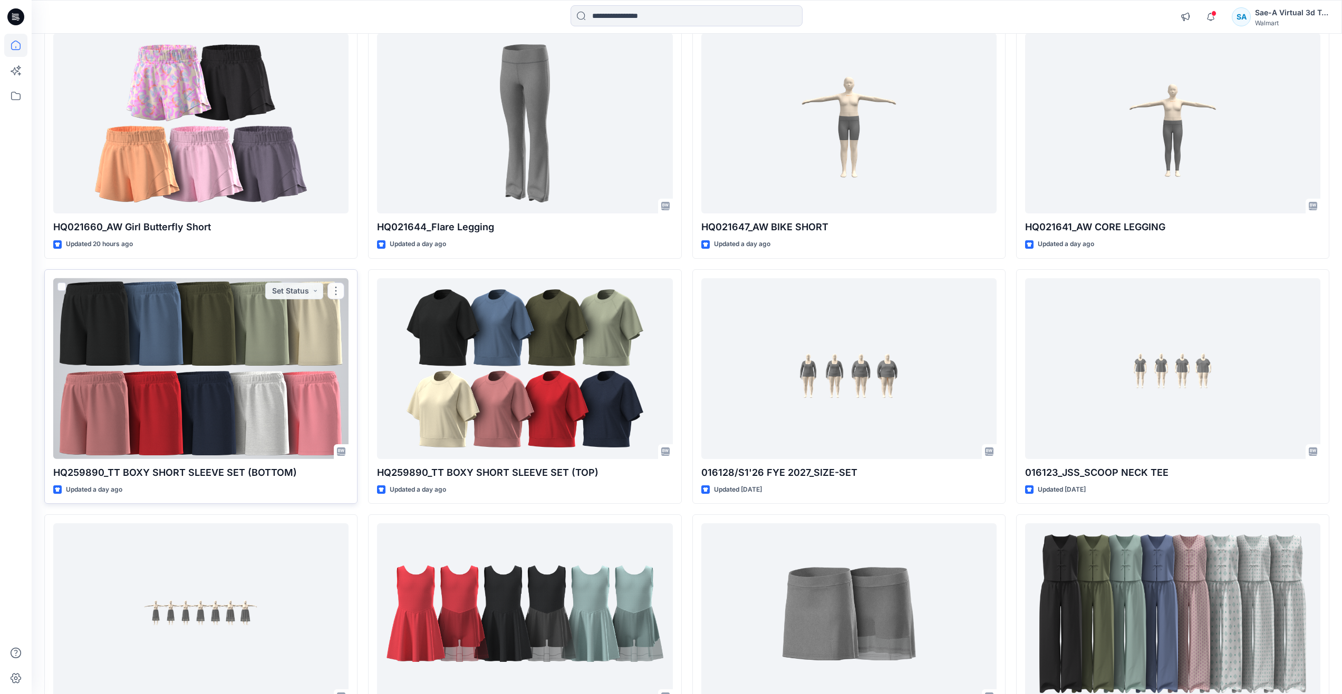
click at [277, 400] on div at bounding box center [200, 368] width 295 height 181
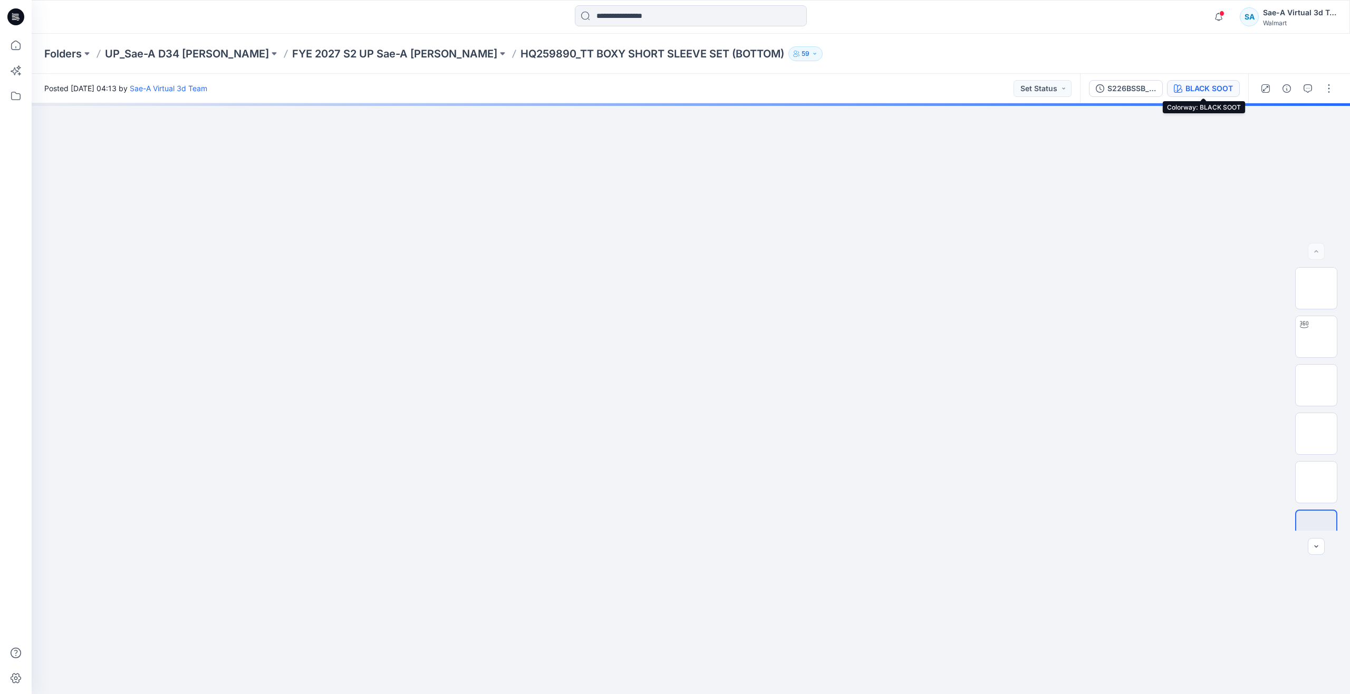
click at [1184, 83] on button "BLACK SOOT" at bounding box center [1203, 88] width 73 height 17
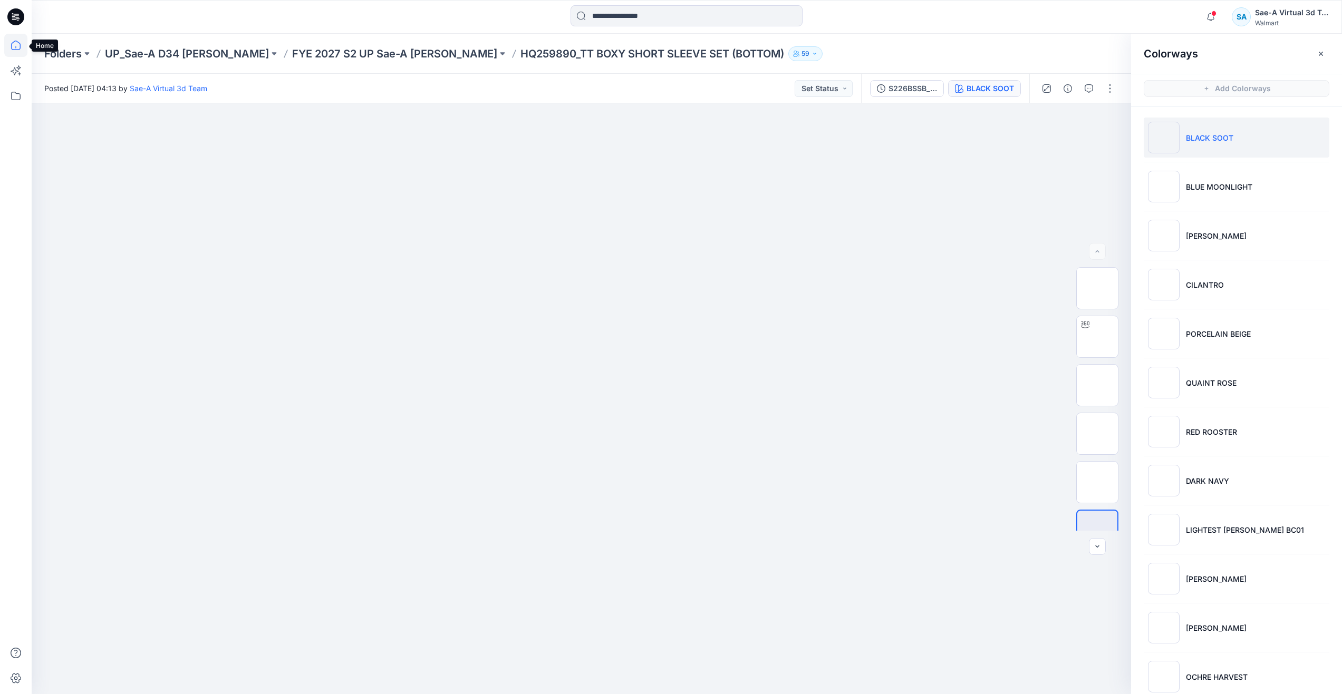
click at [17, 45] on icon at bounding box center [15, 45] width 23 height 23
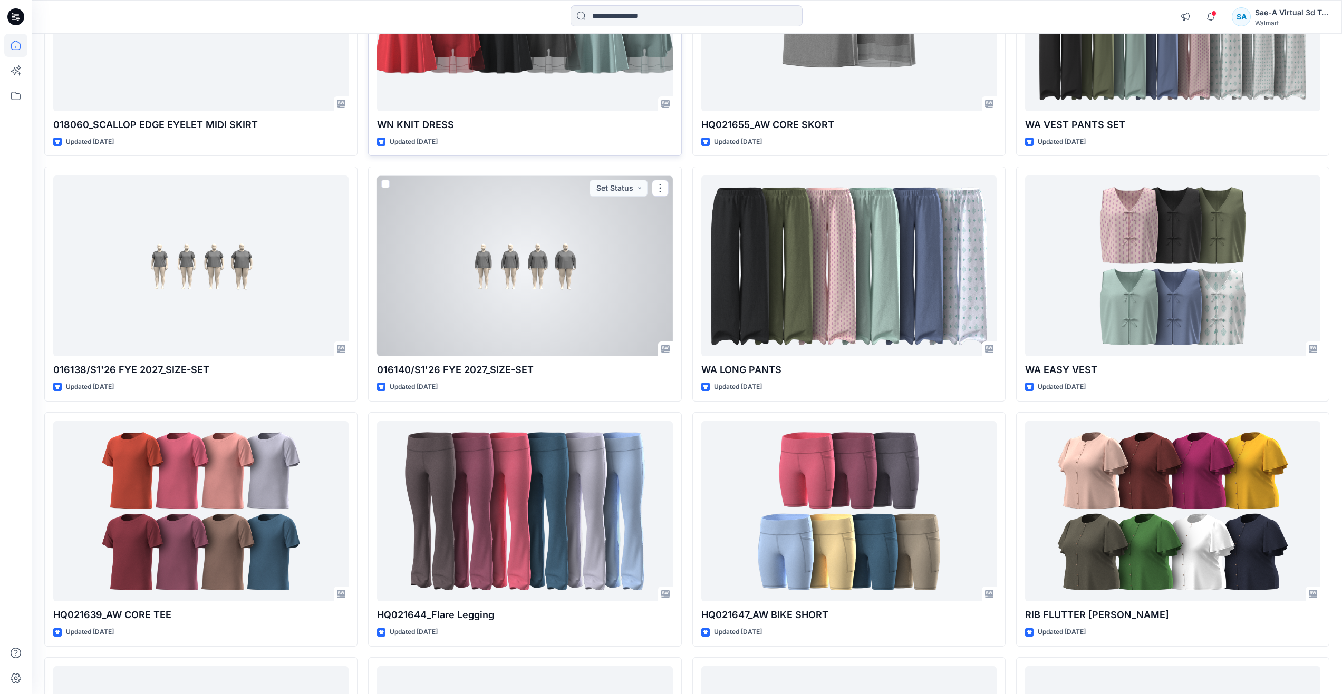
scroll to position [1002, 0]
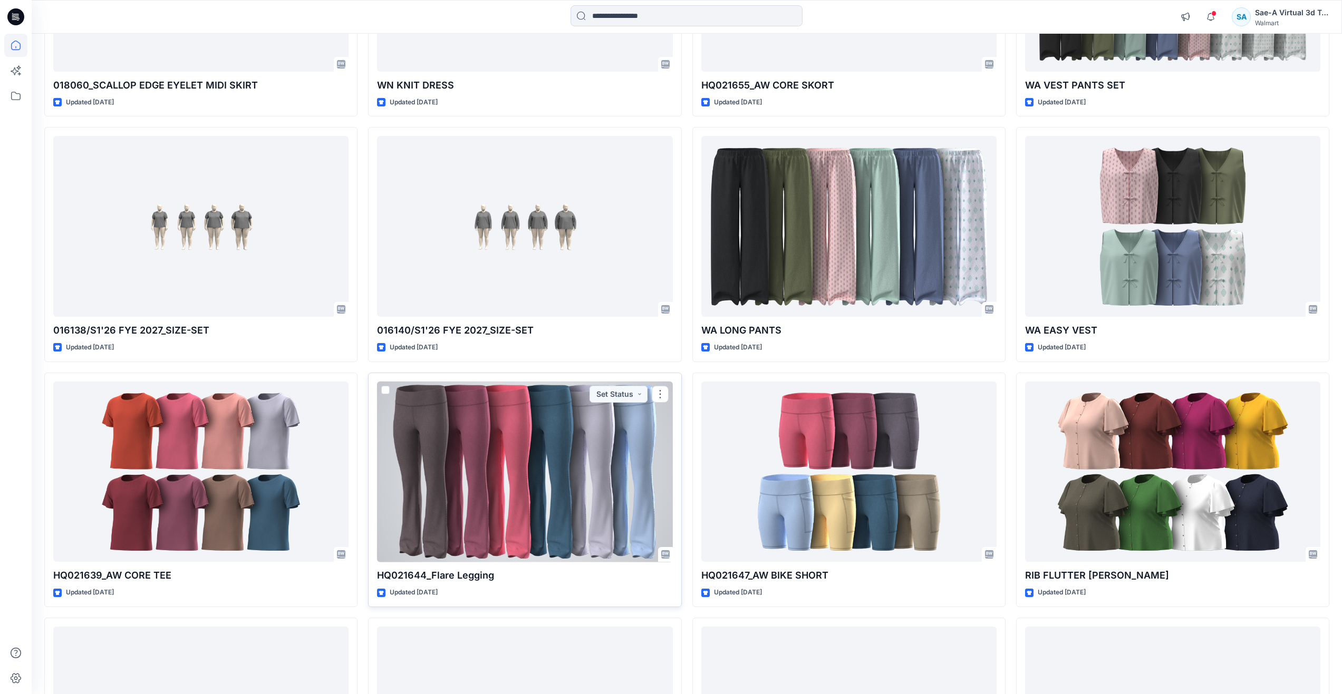
click at [516, 487] on div at bounding box center [524, 472] width 295 height 181
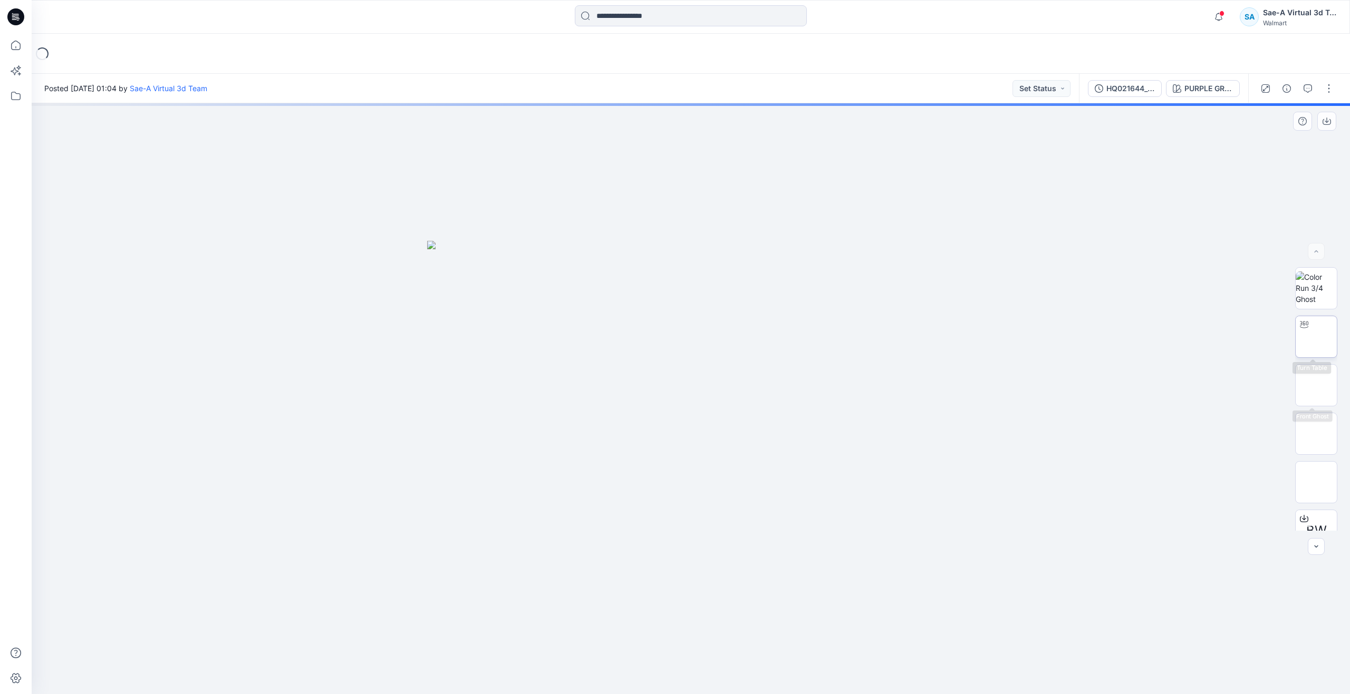
click at [1316, 337] on img at bounding box center [1316, 337] width 0 height 0
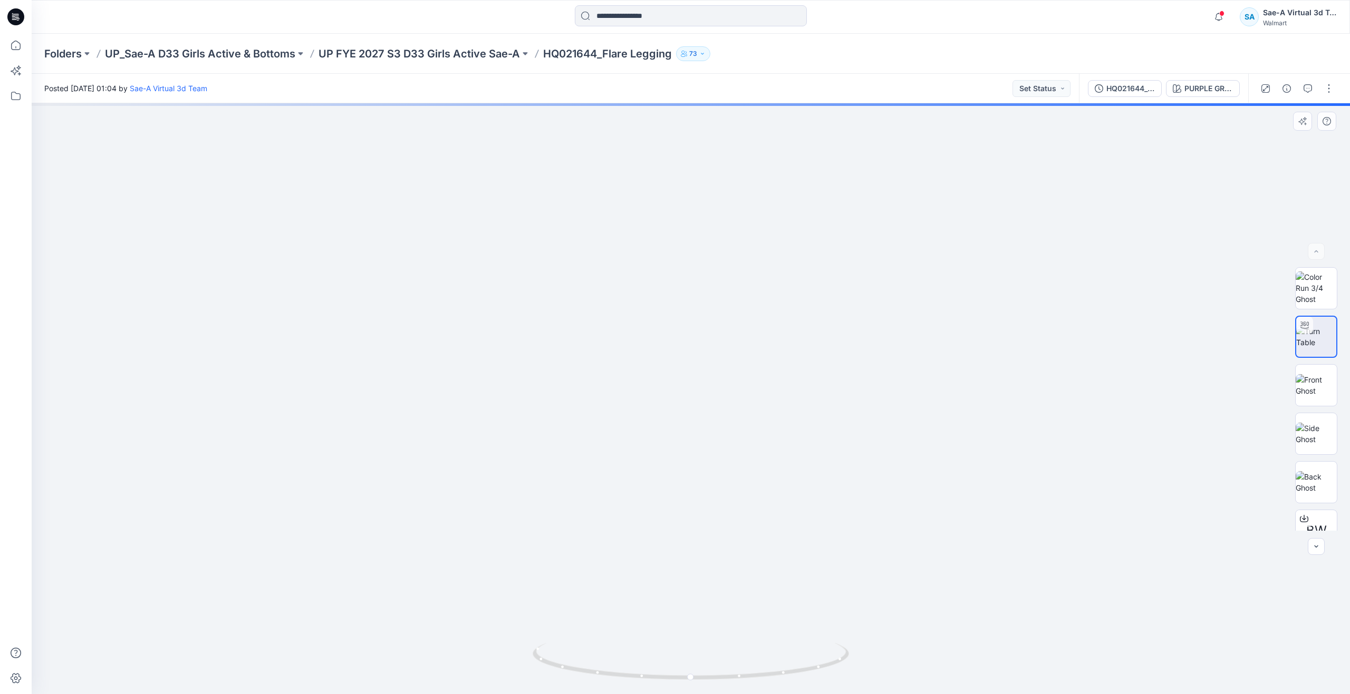
drag, startPoint x: 815, startPoint y: 595, endPoint x: 809, endPoint y: 346, distance: 248.9
drag, startPoint x: 692, startPoint y: 675, endPoint x: 737, endPoint y: 589, distance: 96.5
click at [737, 589] on div at bounding box center [691, 398] width 1318 height 591
click at [463, 56] on p "UP FYE 2027 S3 D33 Girls Active Sae-A" at bounding box center [418, 53] width 201 height 15
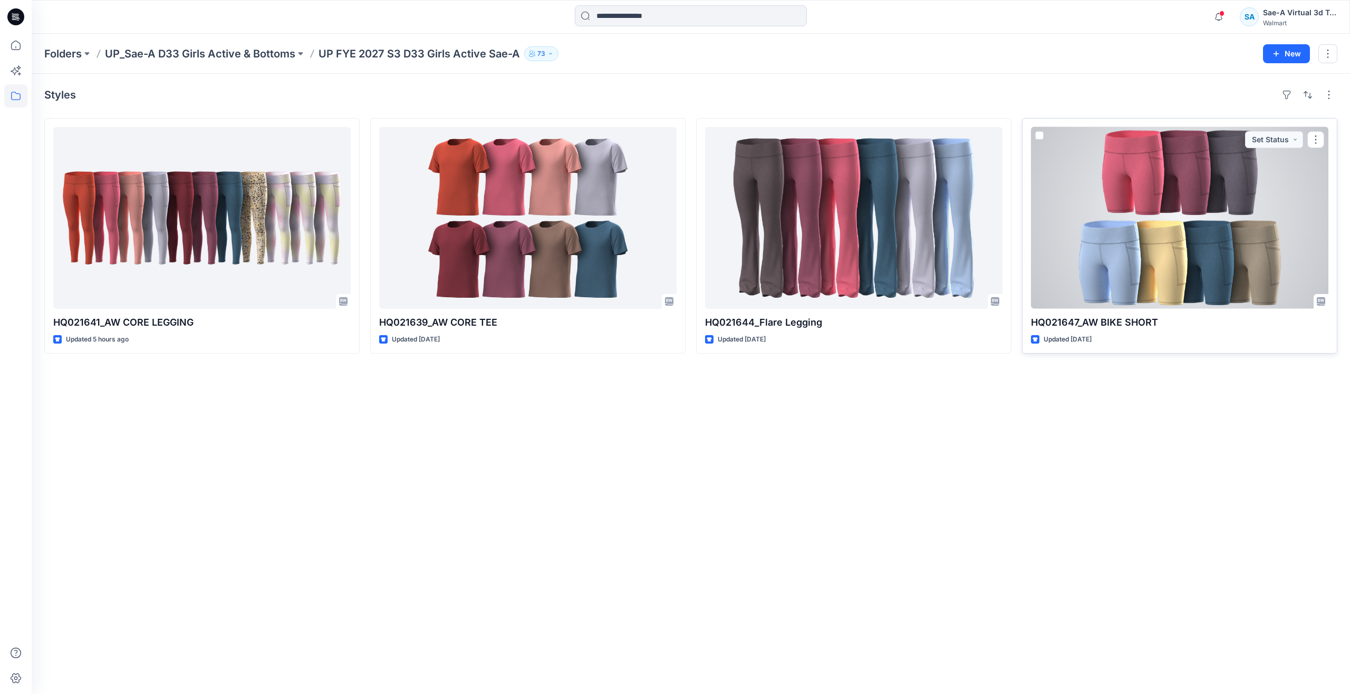
click at [1087, 274] on div at bounding box center [1179, 218] width 297 height 182
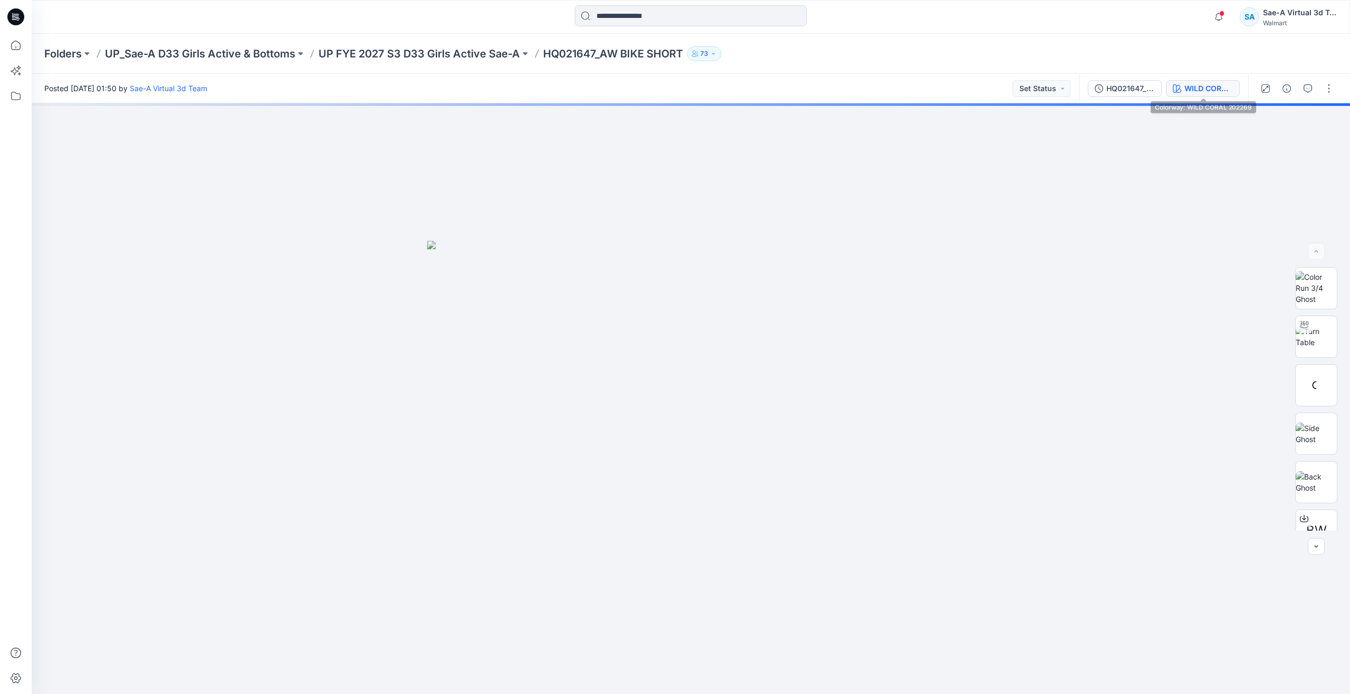
click at [1193, 85] on div "WILD CORAL 202269" at bounding box center [1208, 89] width 49 height 12
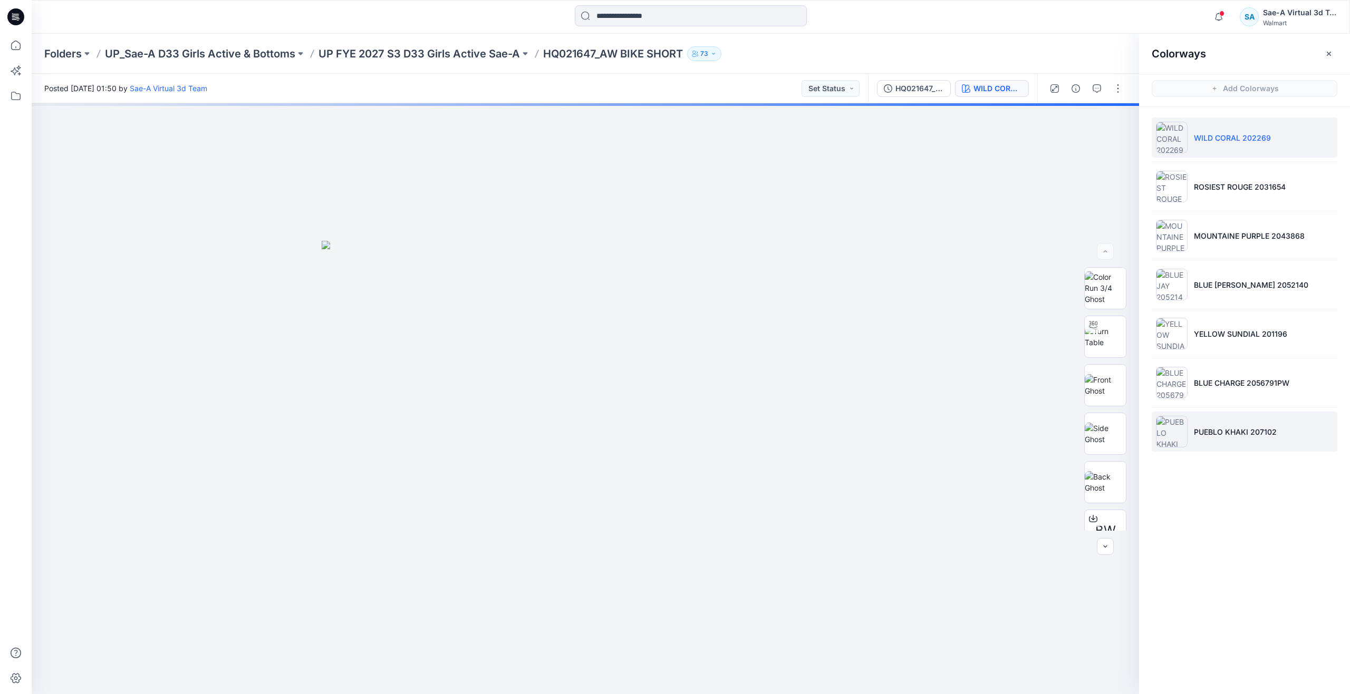
click at [1241, 430] on p "PUEBLO KHAKI 207102" at bounding box center [1235, 432] width 83 height 11
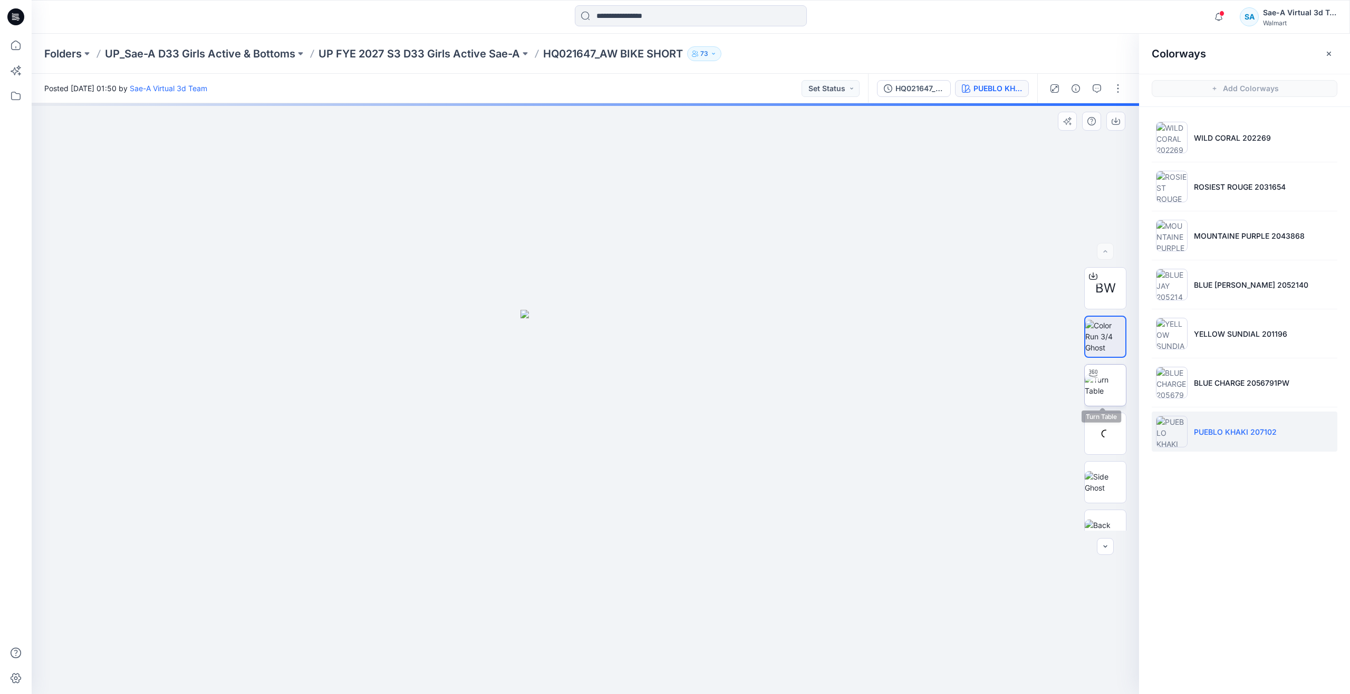
click at [1095, 385] on img at bounding box center [1105, 385] width 41 height 22
drag, startPoint x: 588, startPoint y: 679, endPoint x: 451, endPoint y: 631, distance: 145.2
click at [451, 631] on div at bounding box center [585, 398] width 1107 height 591
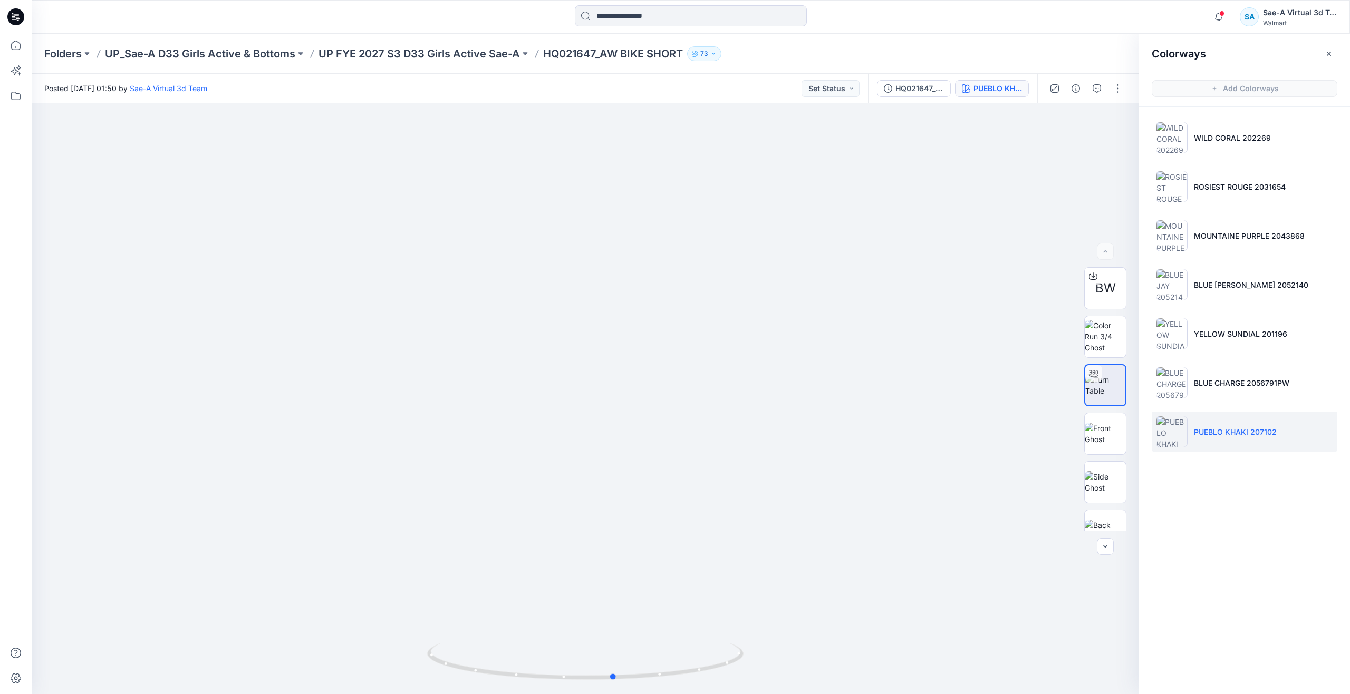
drag, startPoint x: 446, startPoint y: 667, endPoint x: -21, endPoint y: 573, distance: 476.1
click at [0, 573] on html "Notifications Your style SU26WT37_EYELET FLUTTER SLEEVE has been updated with S…" at bounding box center [675, 347] width 1350 height 694
drag, startPoint x: 562, startPoint y: 393, endPoint x: 544, endPoint y: 210, distance: 183.9
click at [20, 39] on icon at bounding box center [15, 45] width 23 height 23
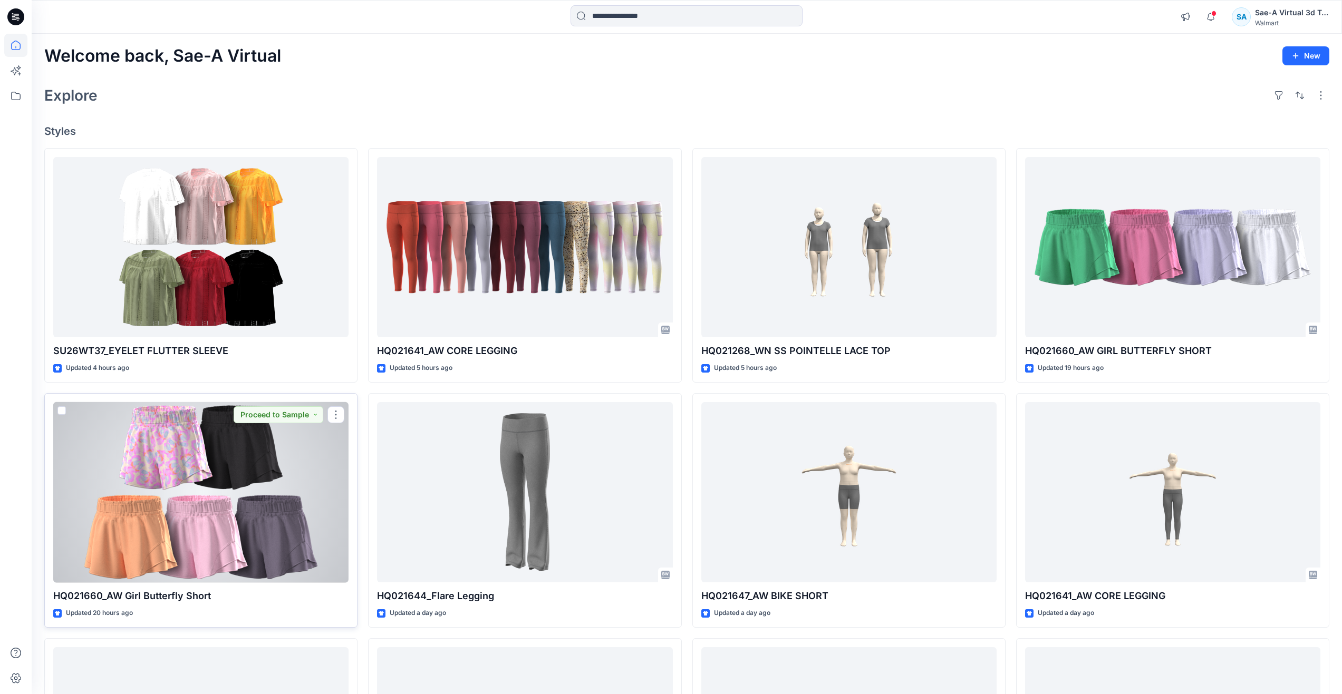
click at [231, 513] on div at bounding box center [200, 492] width 295 height 181
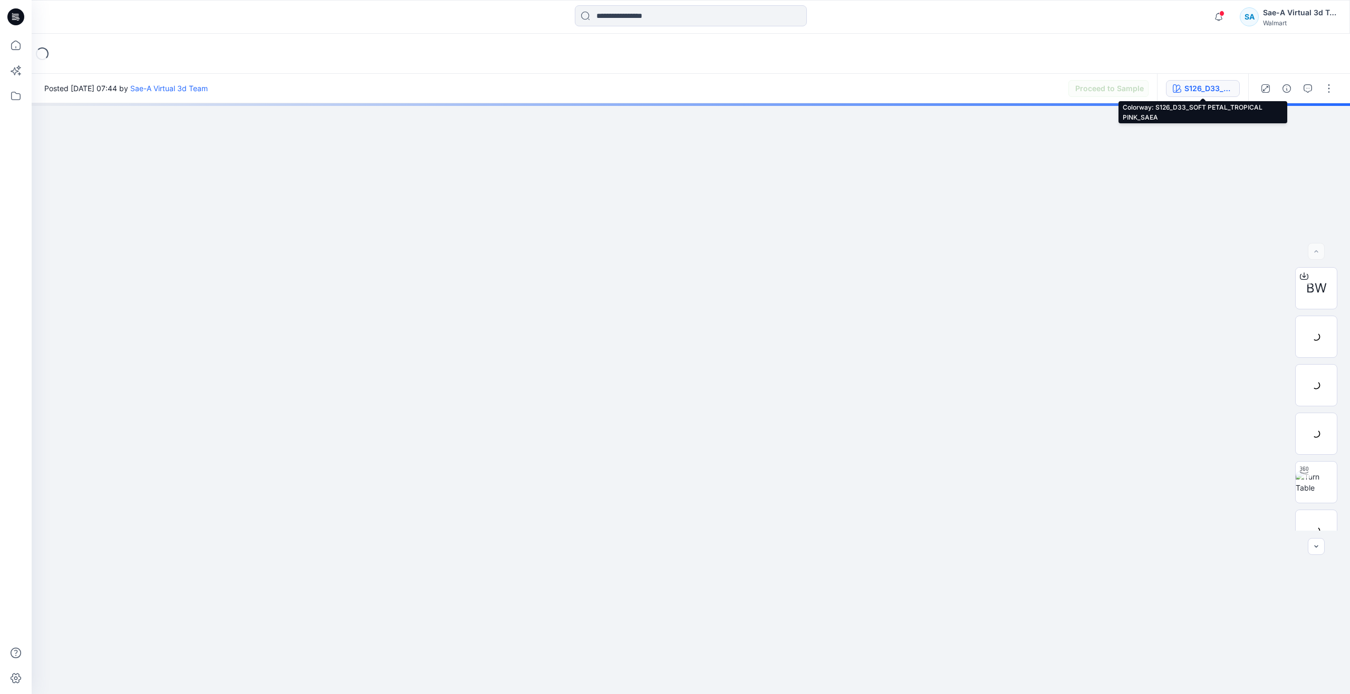
click at [1178, 88] on icon "button" at bounding box center [1177, 88] width 8 height 8
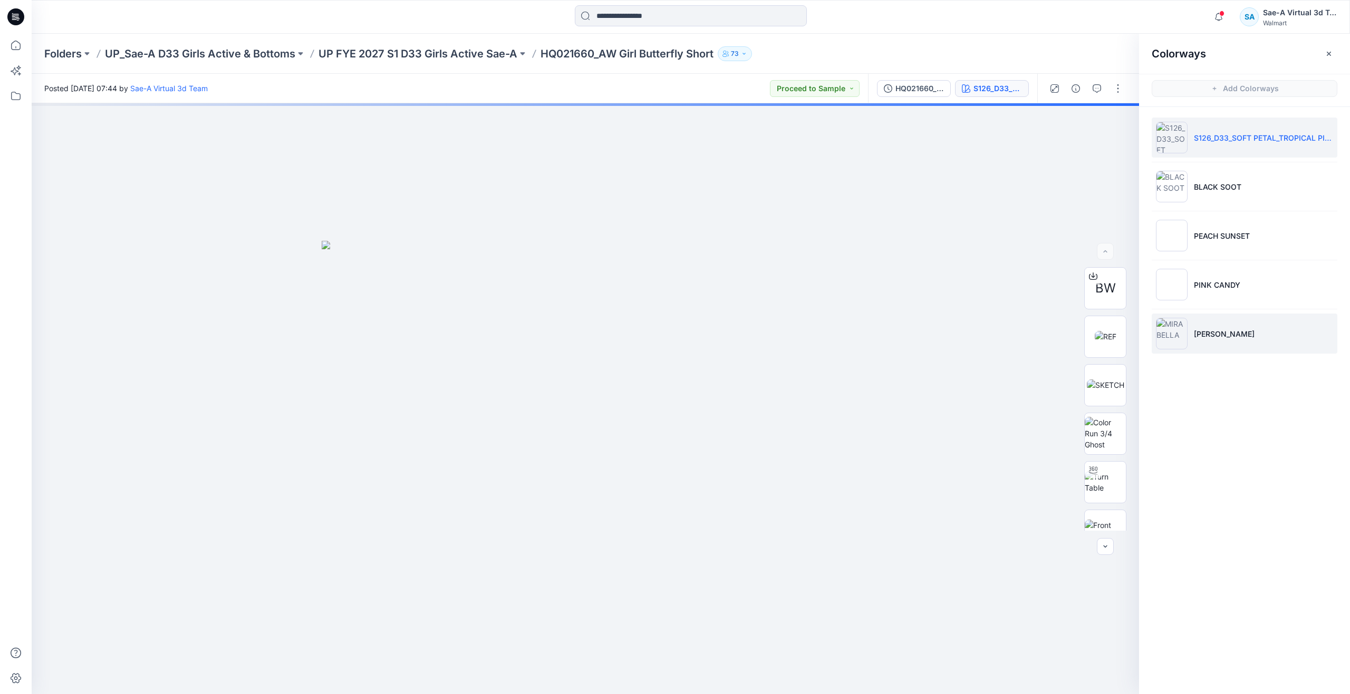
click at [1195, 297] on li "PINK CANDY" at bounding box center [1245, 285] width 186 height 40
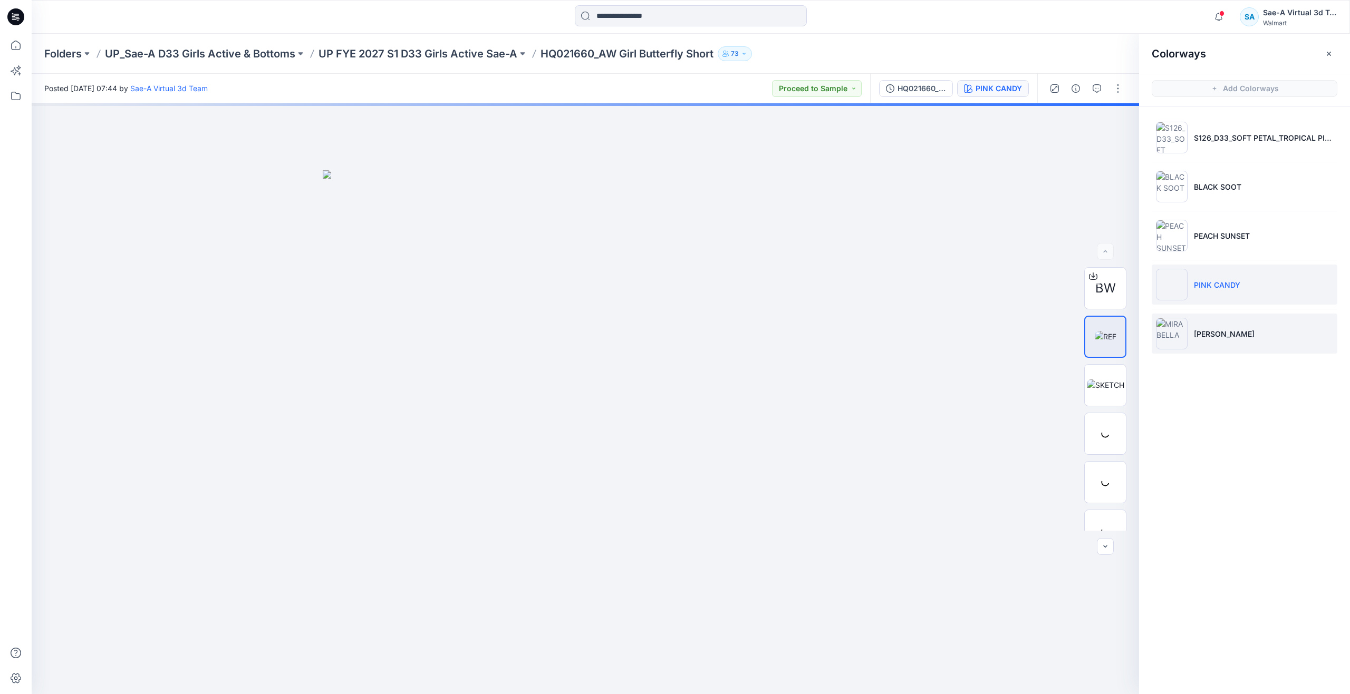
click at [1195, 327] on li "MIRABELLA" at bounding box center [1245, 334] width 186 height 40
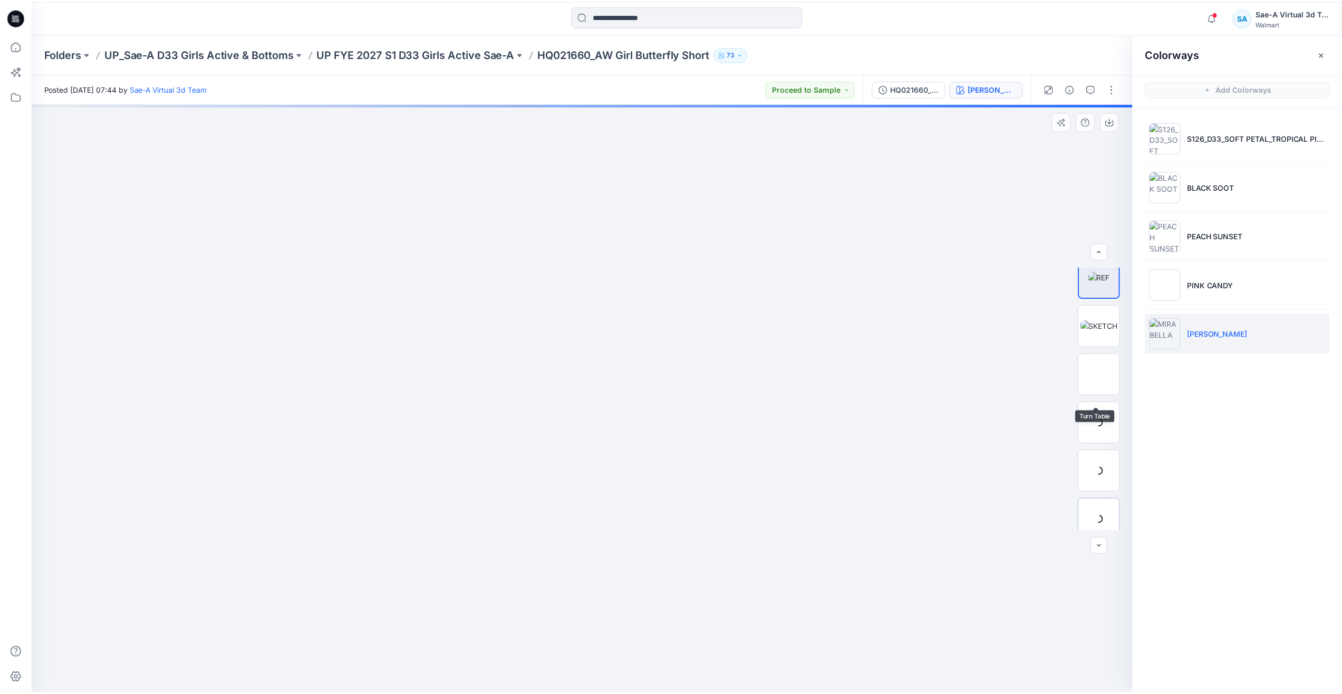
scroll to position [105, 0]
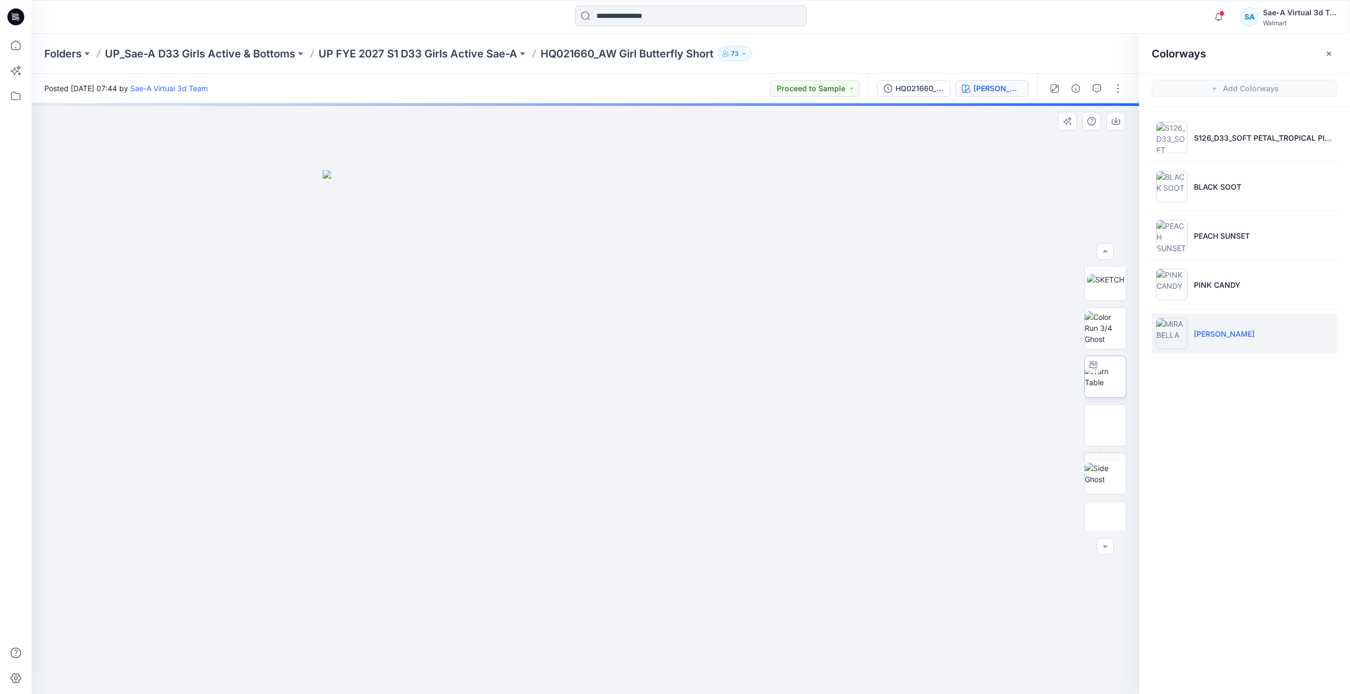
click at [1108, 386] on img at bounding box center [1105, 377] width 41 height 22
drag, startPoint x: 587, startPoint y: 683, endPoint x: 766, endPoint y: 574, distance: 208.7
click at [766, 574] on div at bounding box center [585, 398] width 1107 height 591
click at [20, 46] on icon at bounding box center [15, 45] width 9 height 9
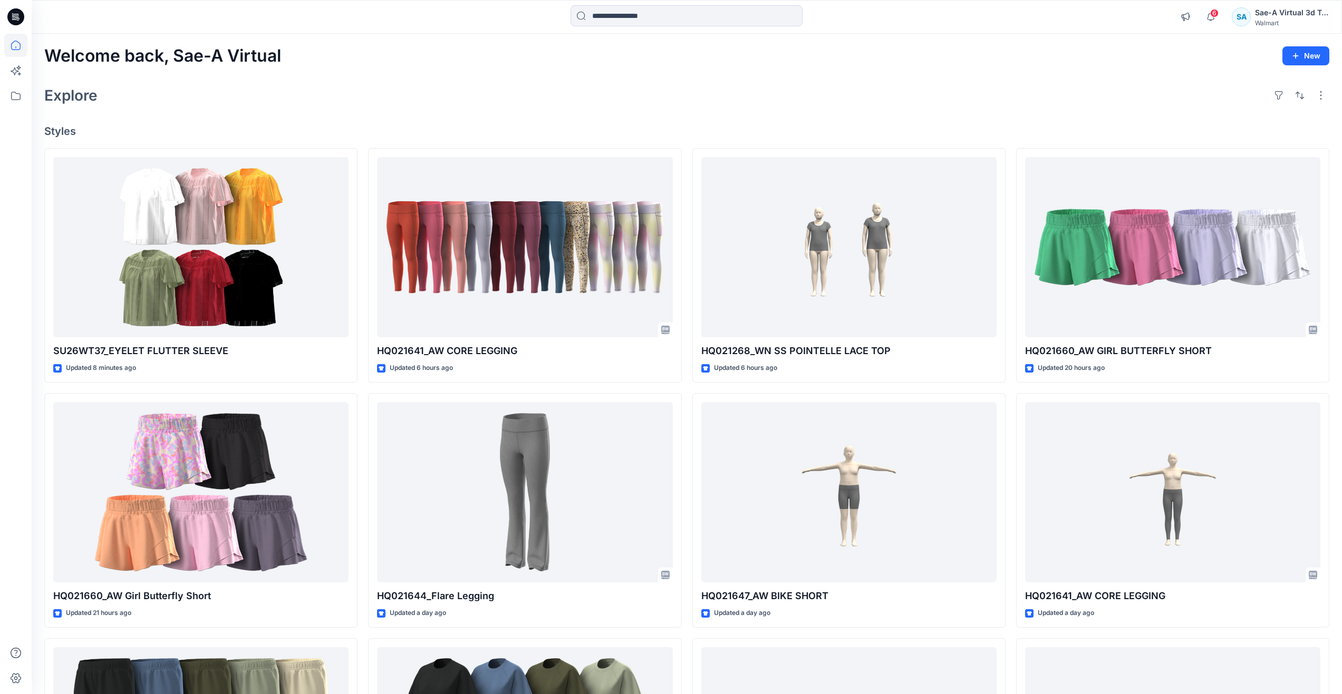
click at [209, 99] on div "Explore" at bounding box center [686, 95] width 1285 height 25
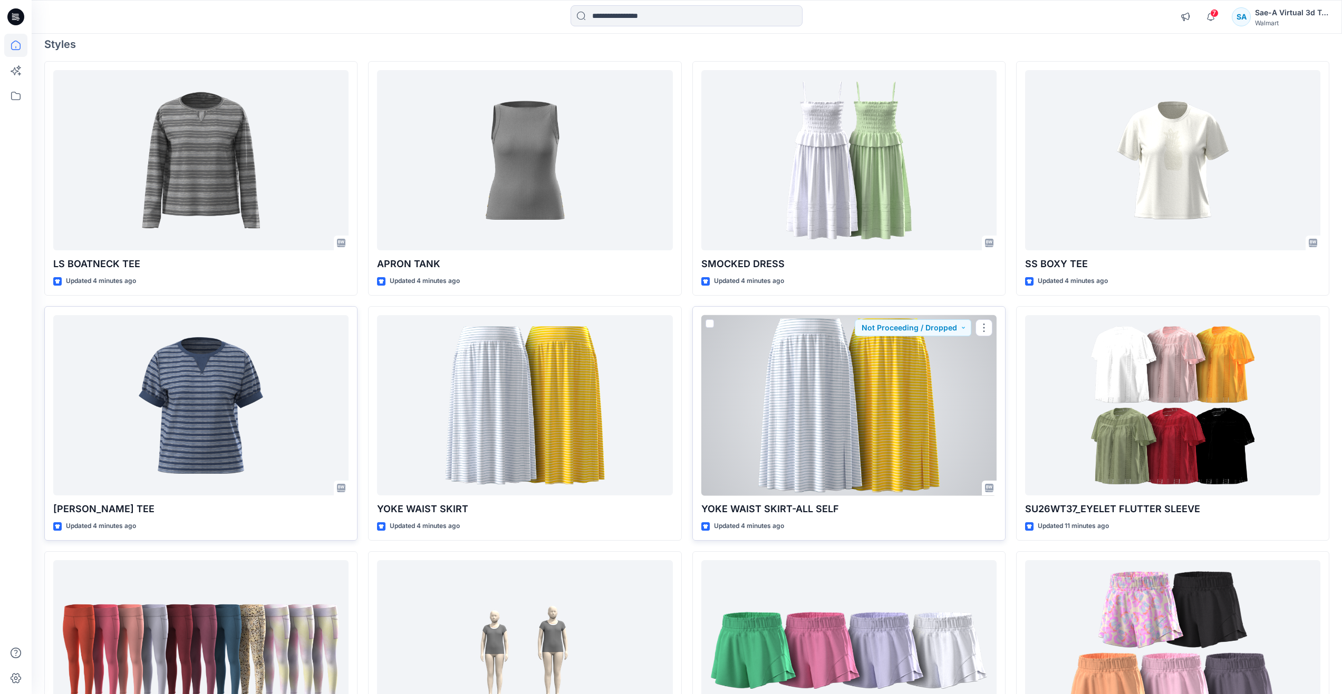
scroll to position [105, 0]
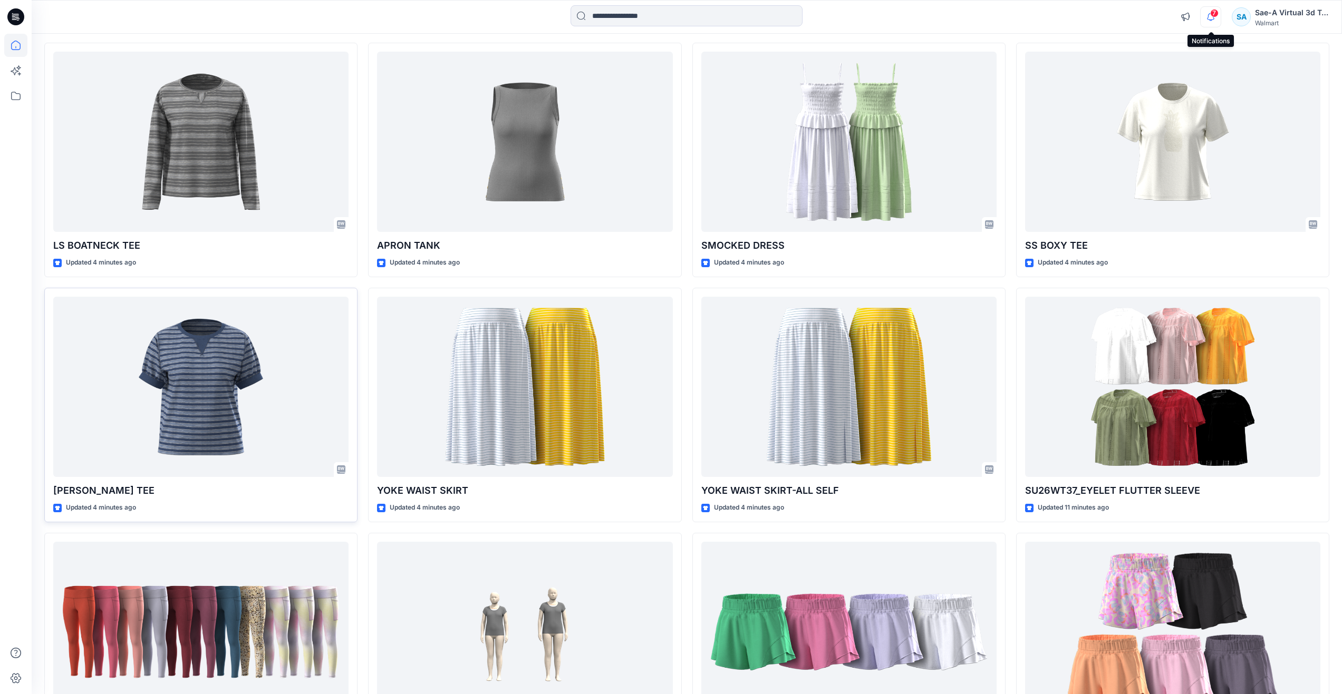
click at [1207, 18] on icon "button" at bounding box center [1211, 16] width 20 height 21
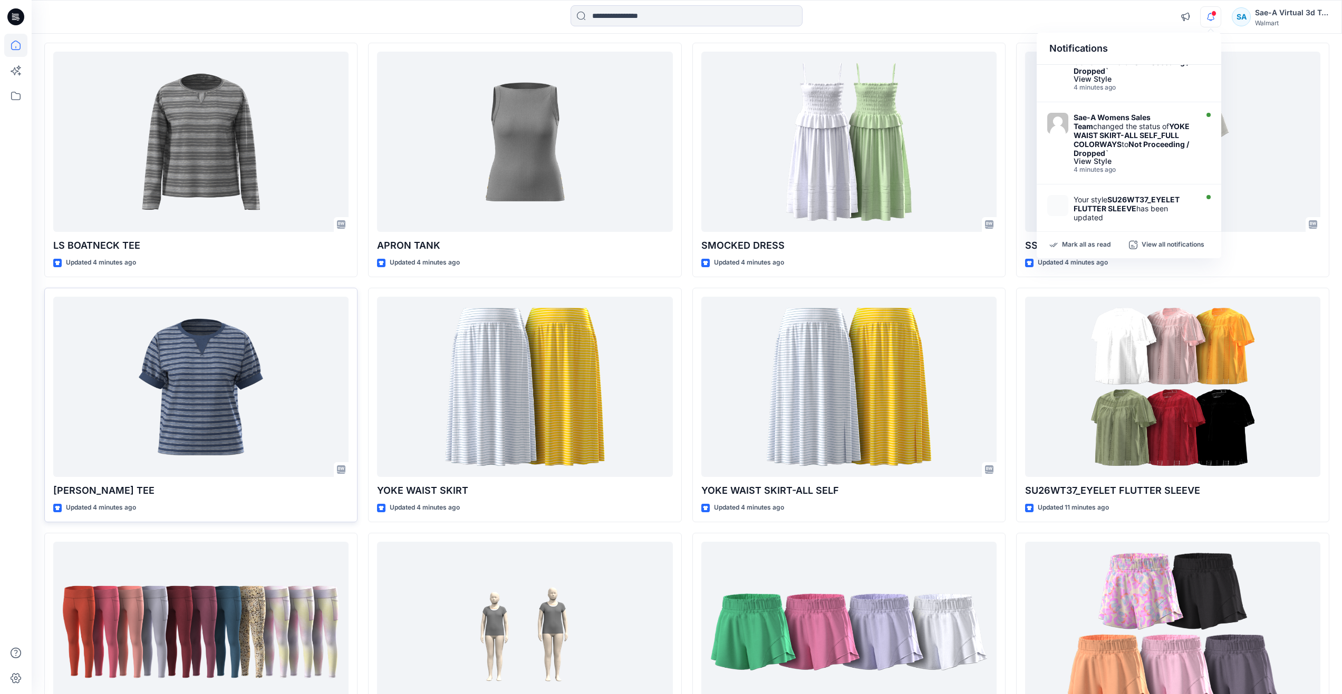
scroll to position [422, 0]
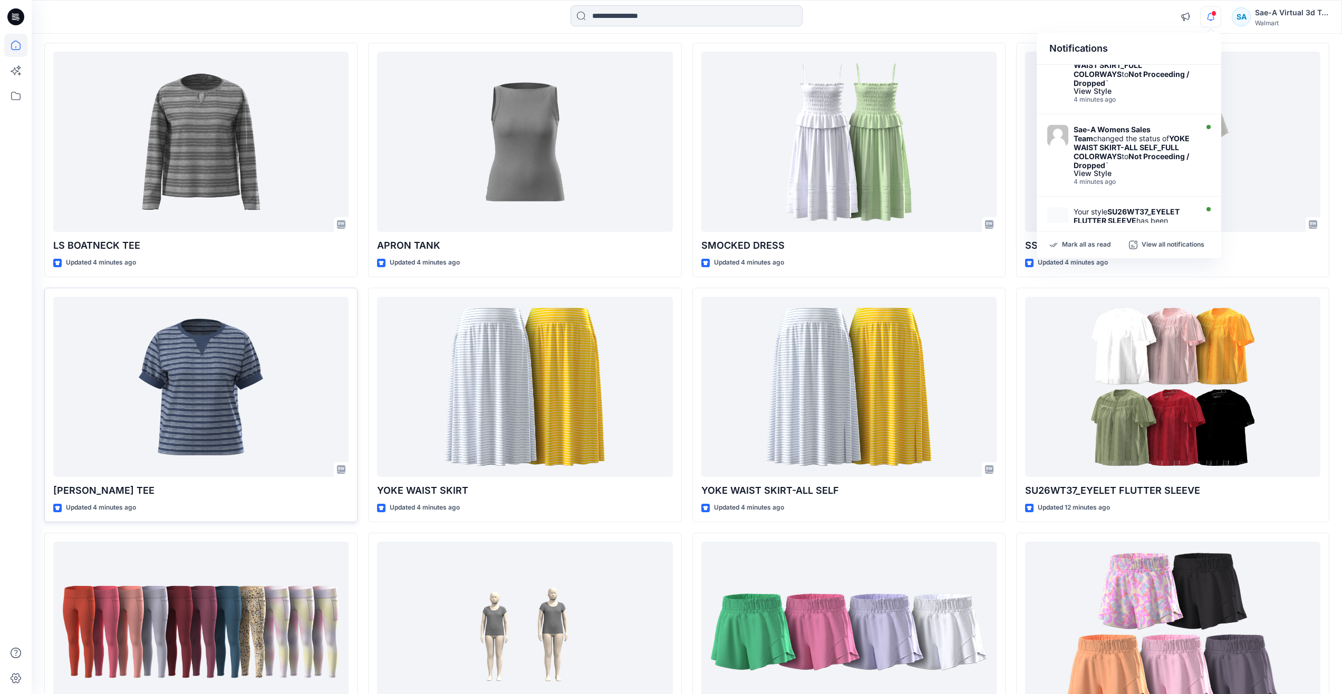
click at [1008, 287] on div "LS BOATNECK TEE Updated 4 minutes ago [PERSON_NAME] TEE Updated 4 minutes ago H…" at bounding box center [686, 406] width 1285 height 726
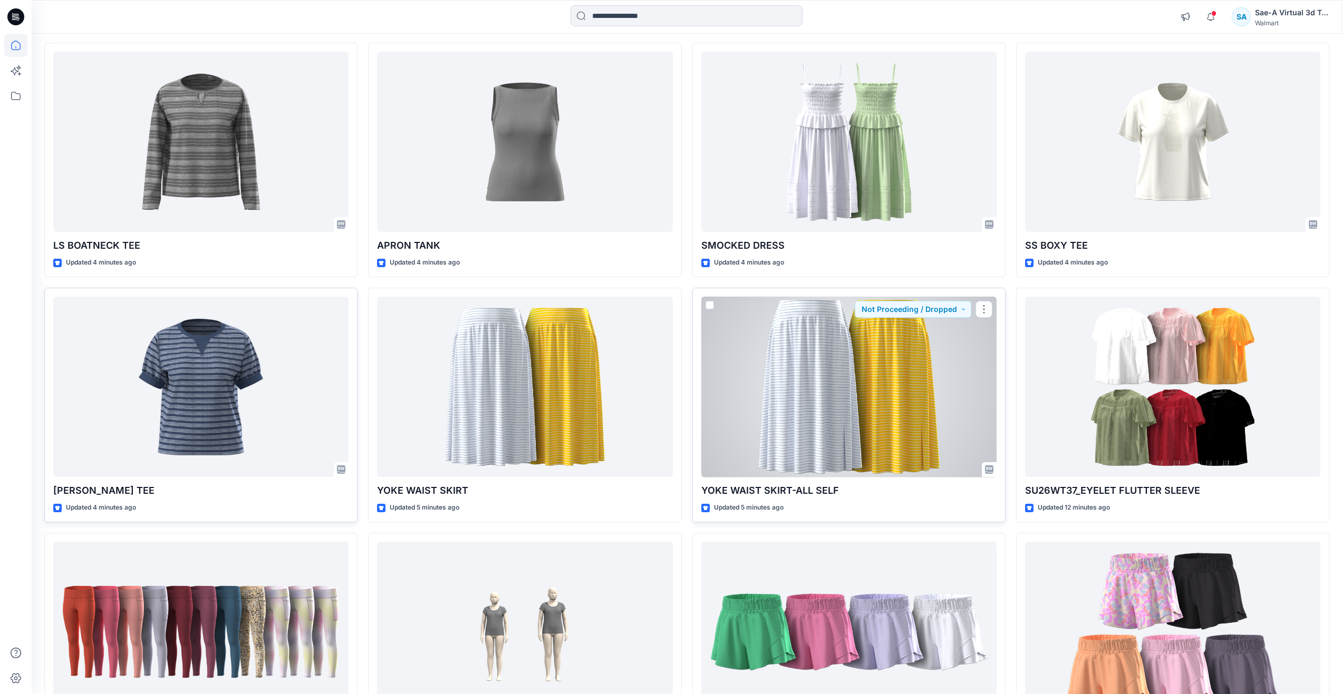
click at [777, 382] on div at bounding box center [848, 387] width 295 height 181
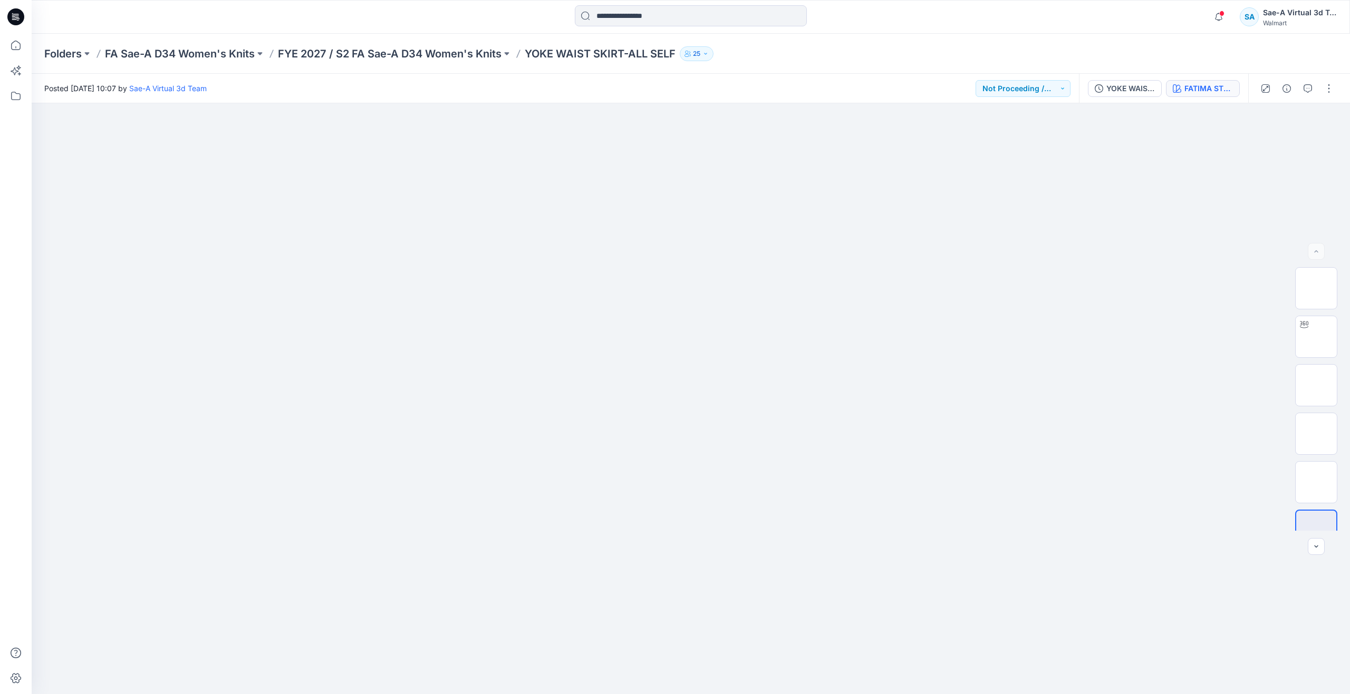
click at [1188, 94] on div "FATIMA STRIPE_CREAM 100" at bounding box center [1208, 89] width 49 height 12
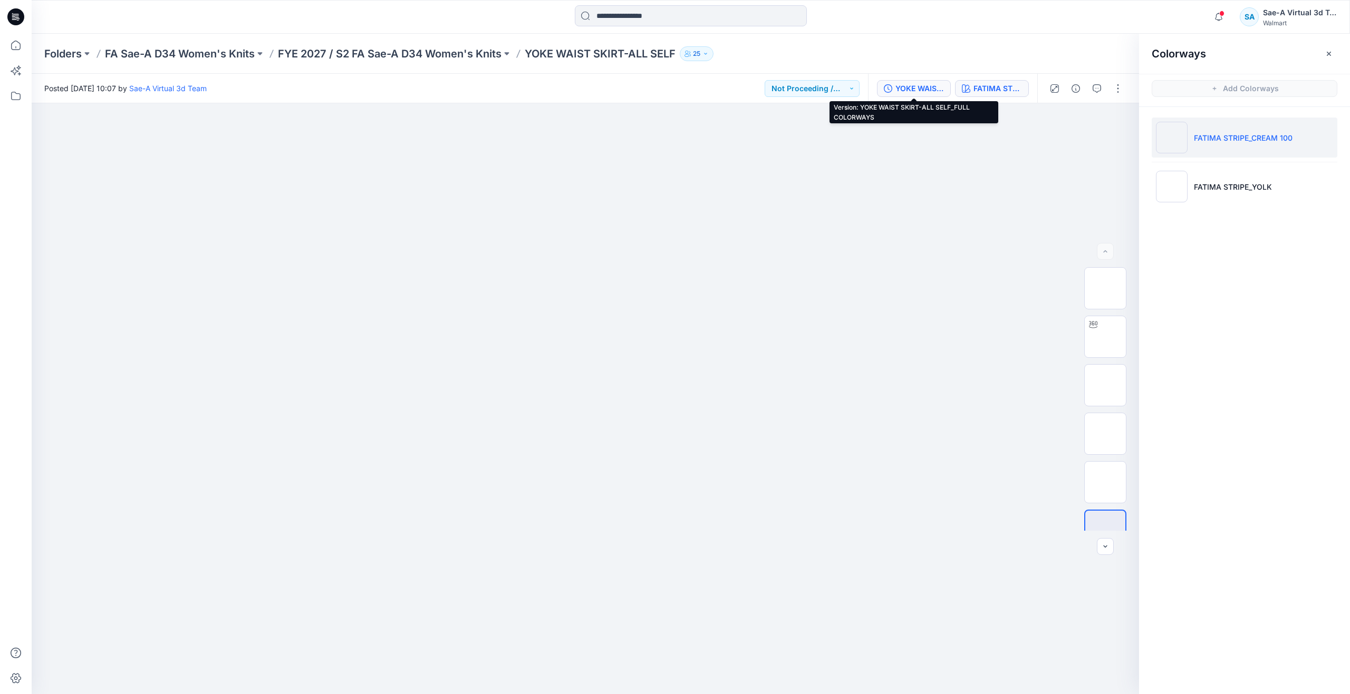
click at [916, 88] on div "YOKE WAIST SKIRT-ALL SELF_FULL COLORWAYS" at bounding box center [919, 89] width 49 height 12
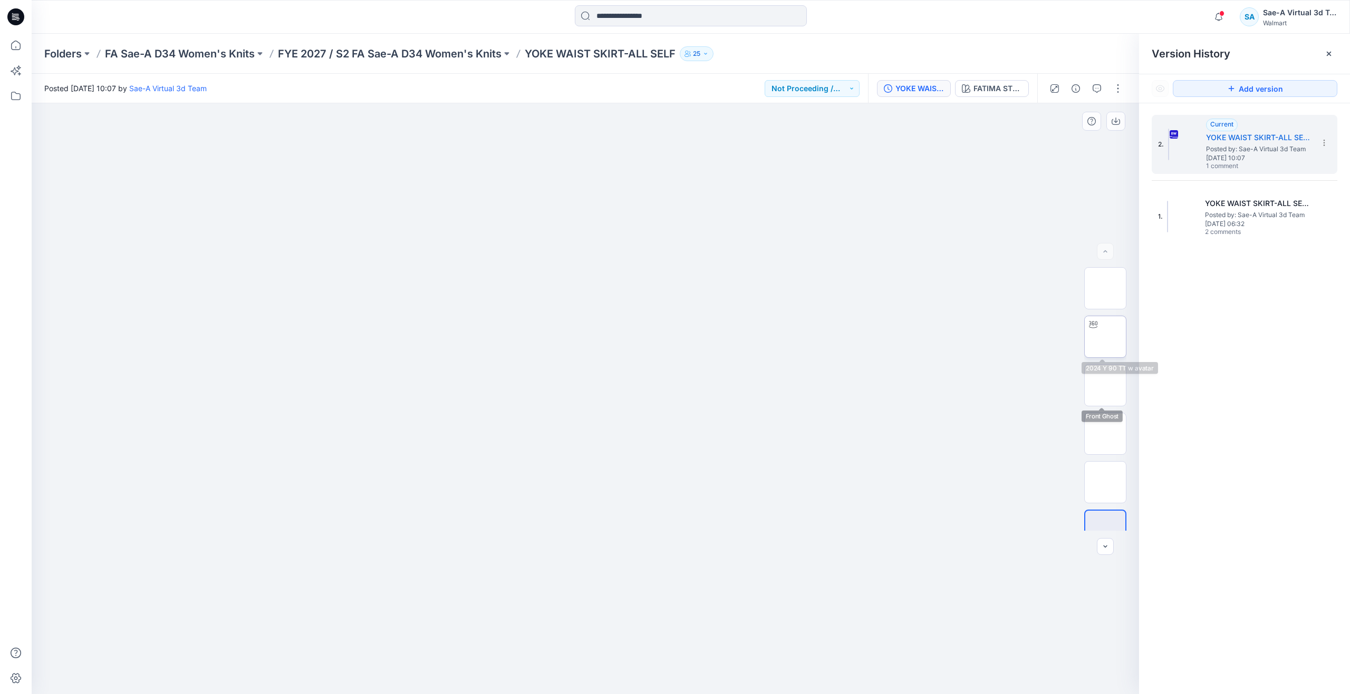
click at [1105, 337] on img at bounding box center [1105, 337] width 0 height 0
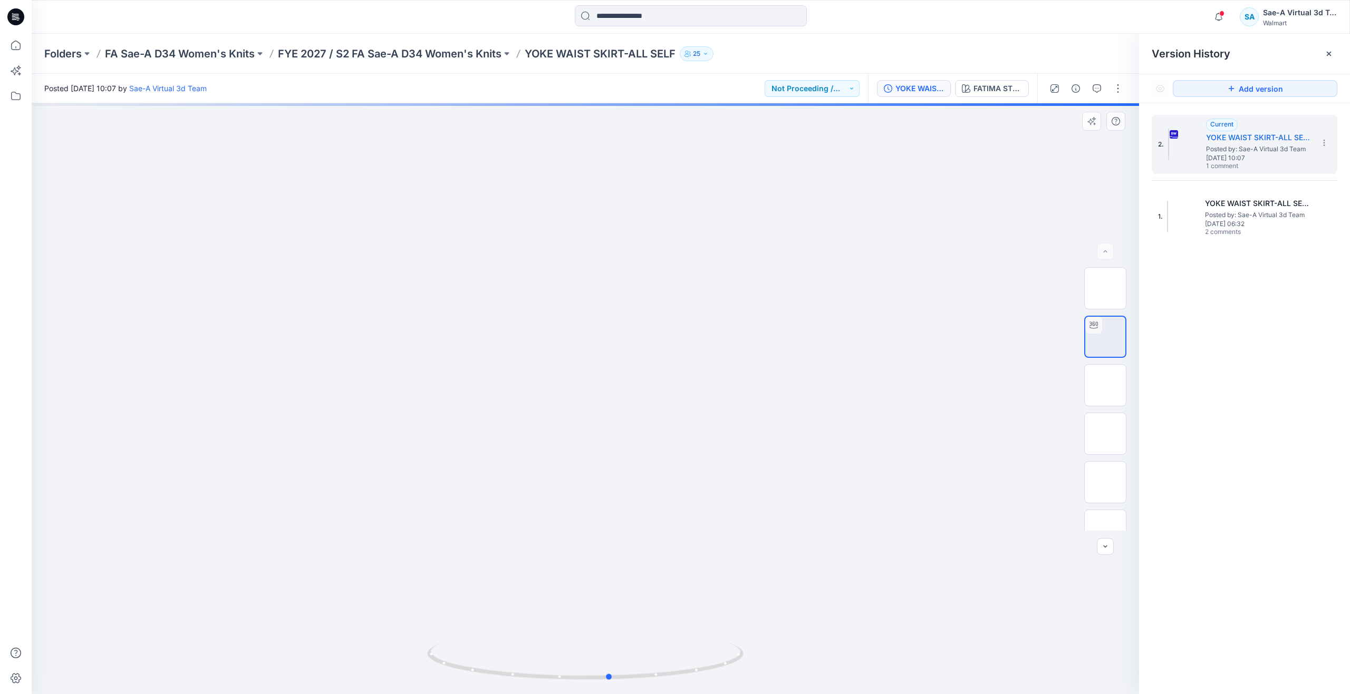
drag, startPoint x: 592, startPoint y: 679, endPoint x: 299, endPoint y: 610, distance: 301.3
click at [299, 610] on div at bounding box center [585, 398] width 1107 height 591
click at [16, 47] on icon at bounding box center [15, 47] width 1 height 2
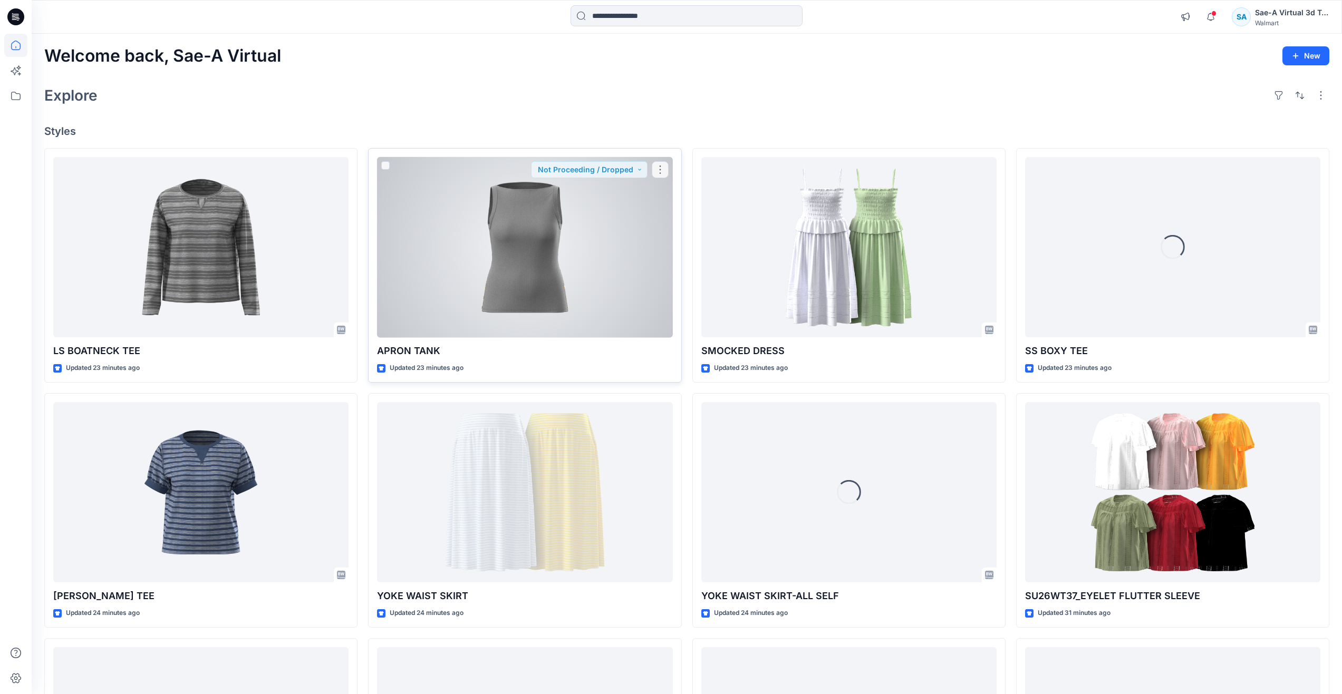
click at [422, 241] on div at bounding box center [524, 247] width 295 height 181
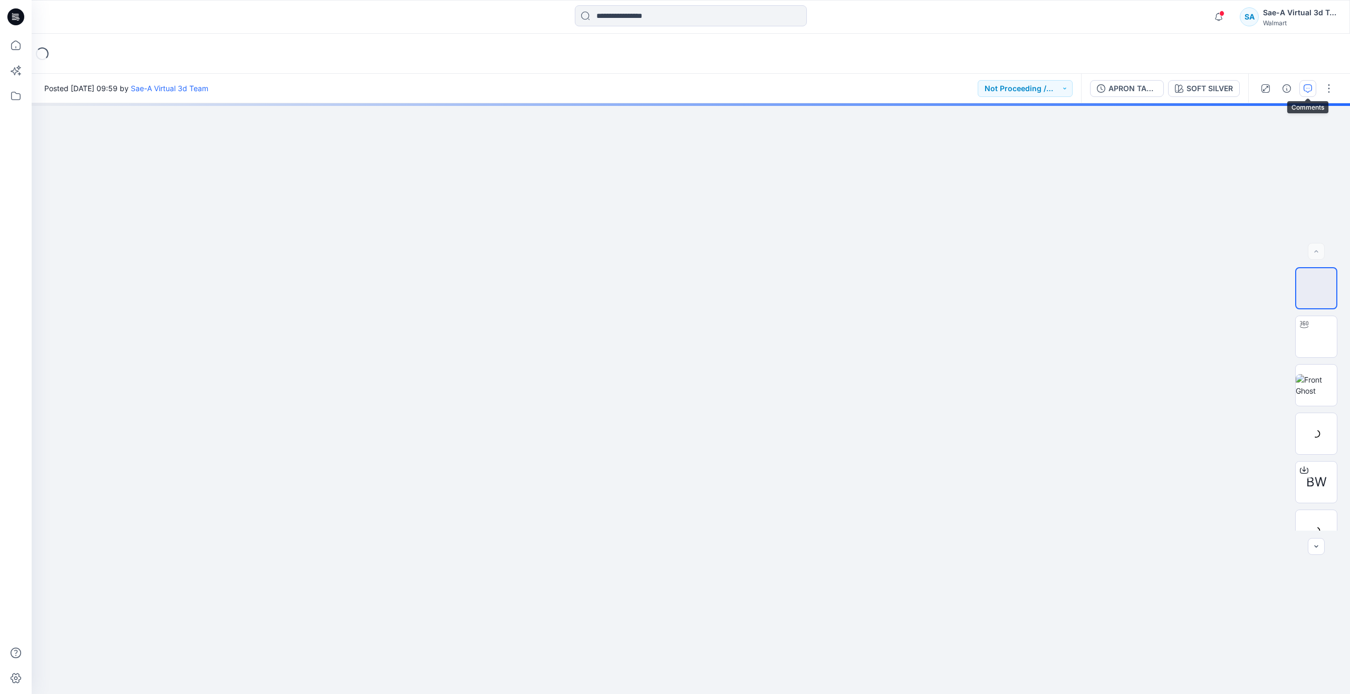
click at [1310, 88] on icon "button" at bounding box center [1307, 88] width 8 height 8
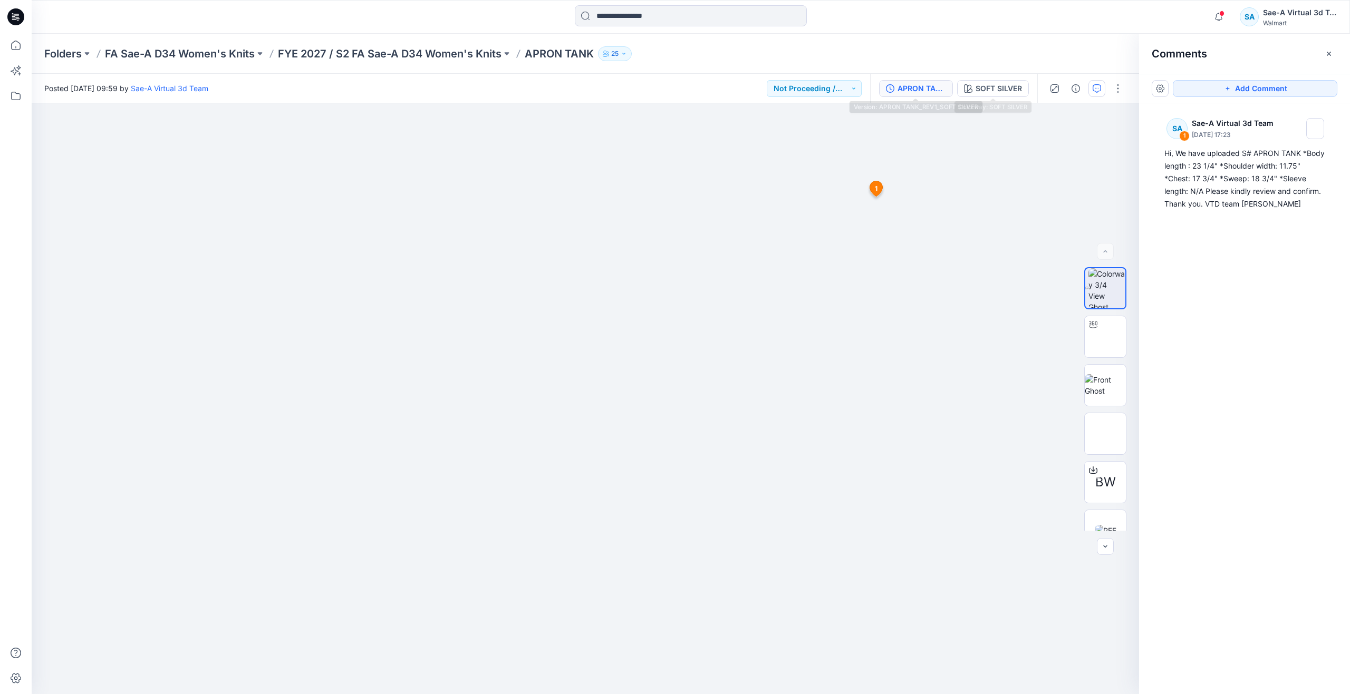
click at [915, 84] on div "APRON TANK_REV1_SOFT SILVER" at bounding box center [921, 89] width 49 height 12
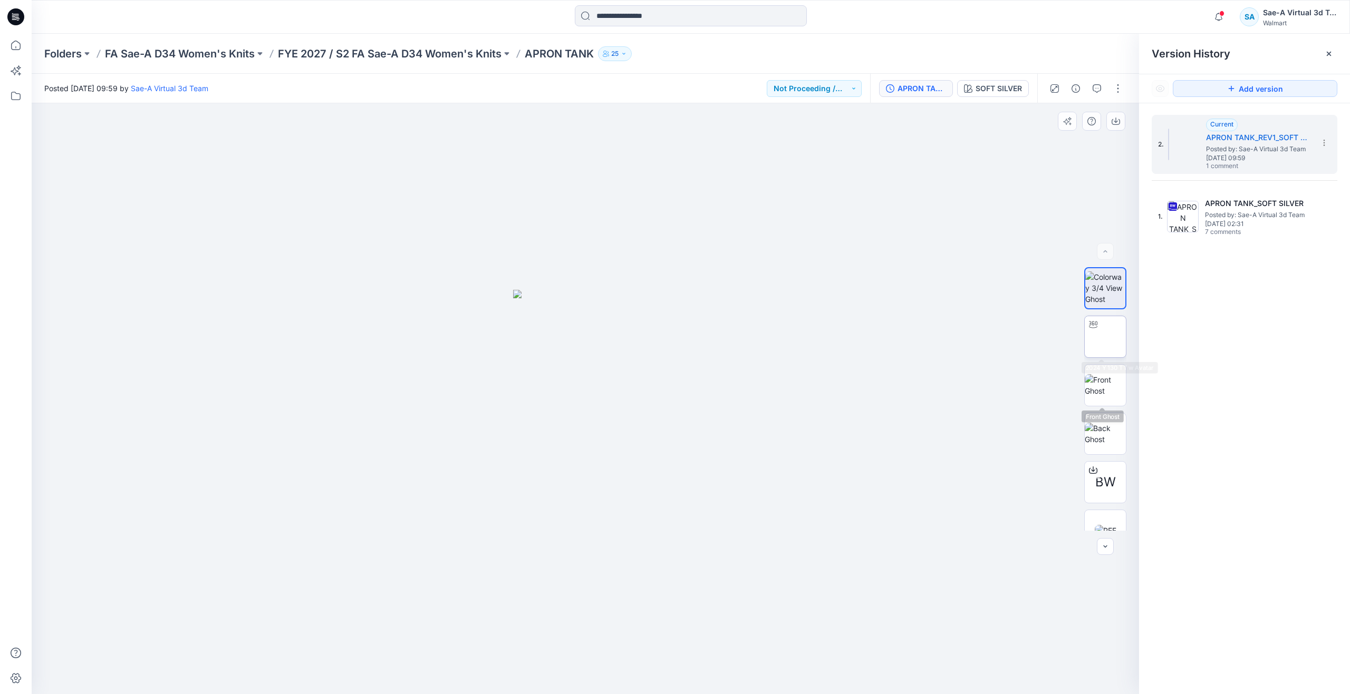
click at [1105, 337] on img at bounding box center [1105, 337] width 0 height 0
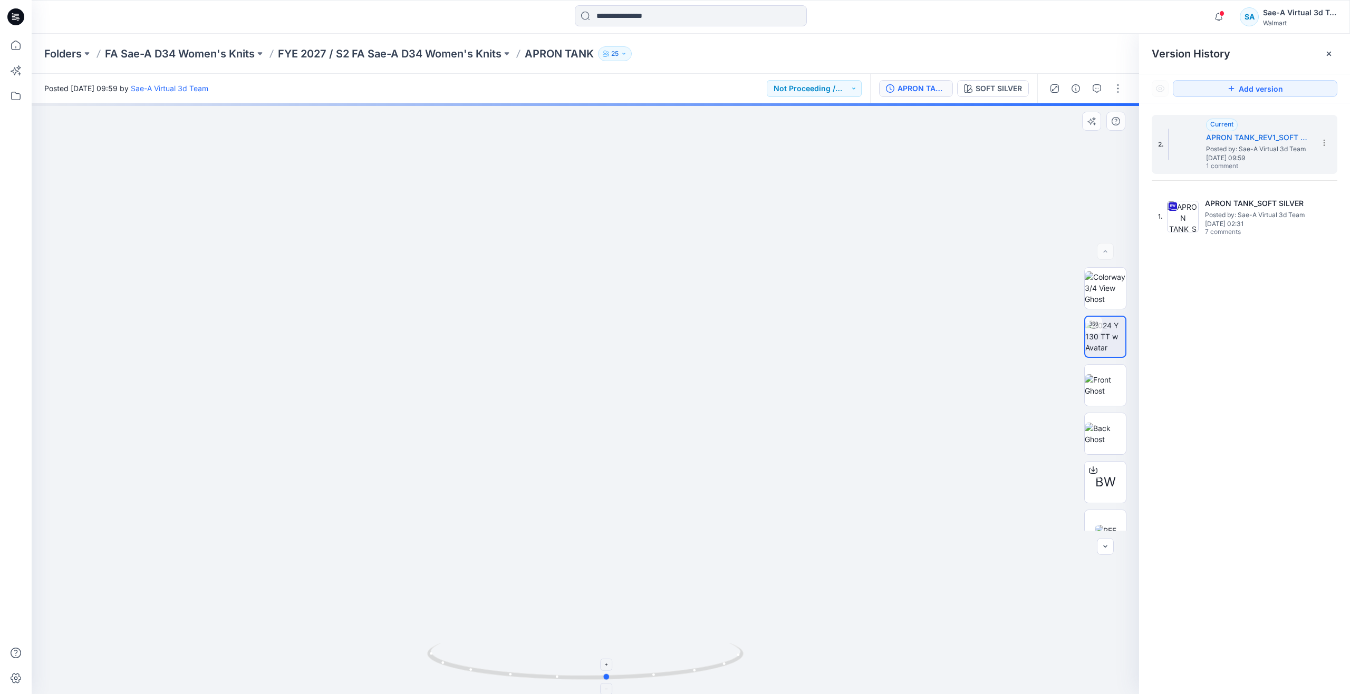
drag, startPoint x: 581, startPoint y: 675, endPoint x: 604, endPoint y: 655, distance: 30.7
click at [604, 655] on icon at bounding box center [586, 663] width 319 height 40
click at [20, 56] on icon at bounding box center [15, 45] width 23 height 23
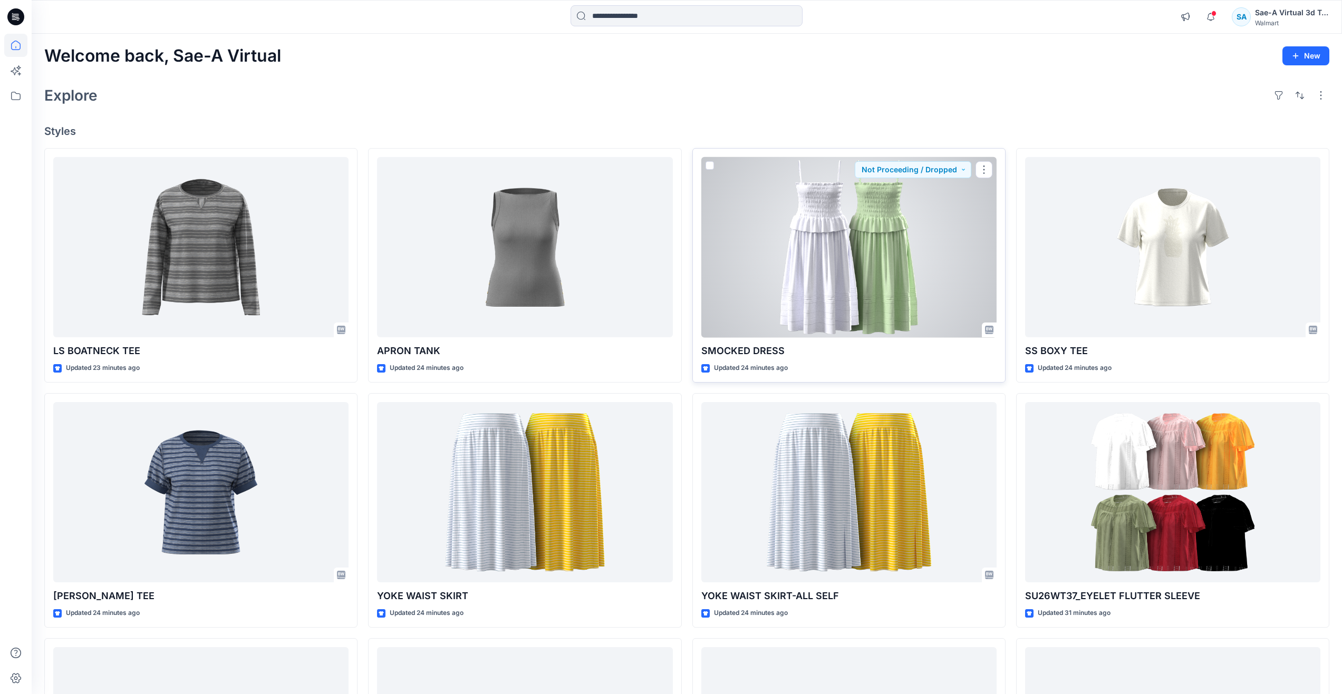
click at [784, 241] on div at bounding box center [848, 247] width 295 height 181
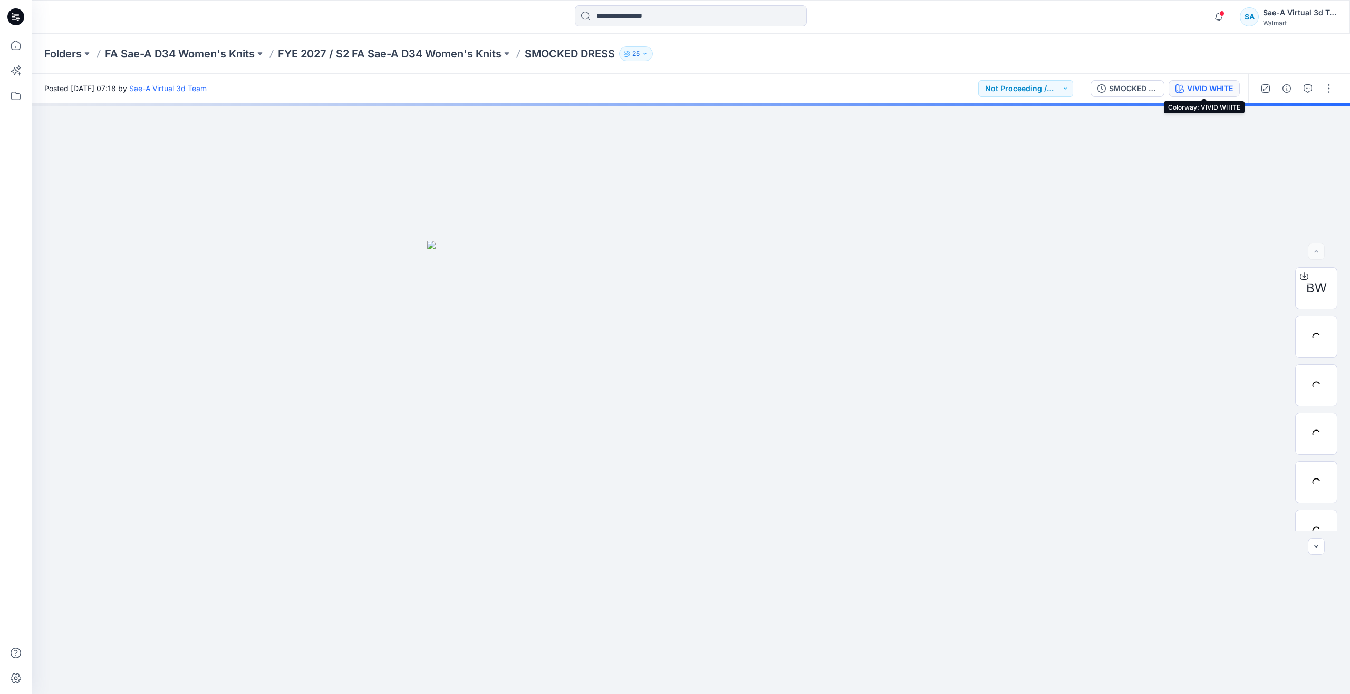
click at [1193, 85] on div "VIVID WHITE" at bounding box center [1210, 89] width 46 height 12
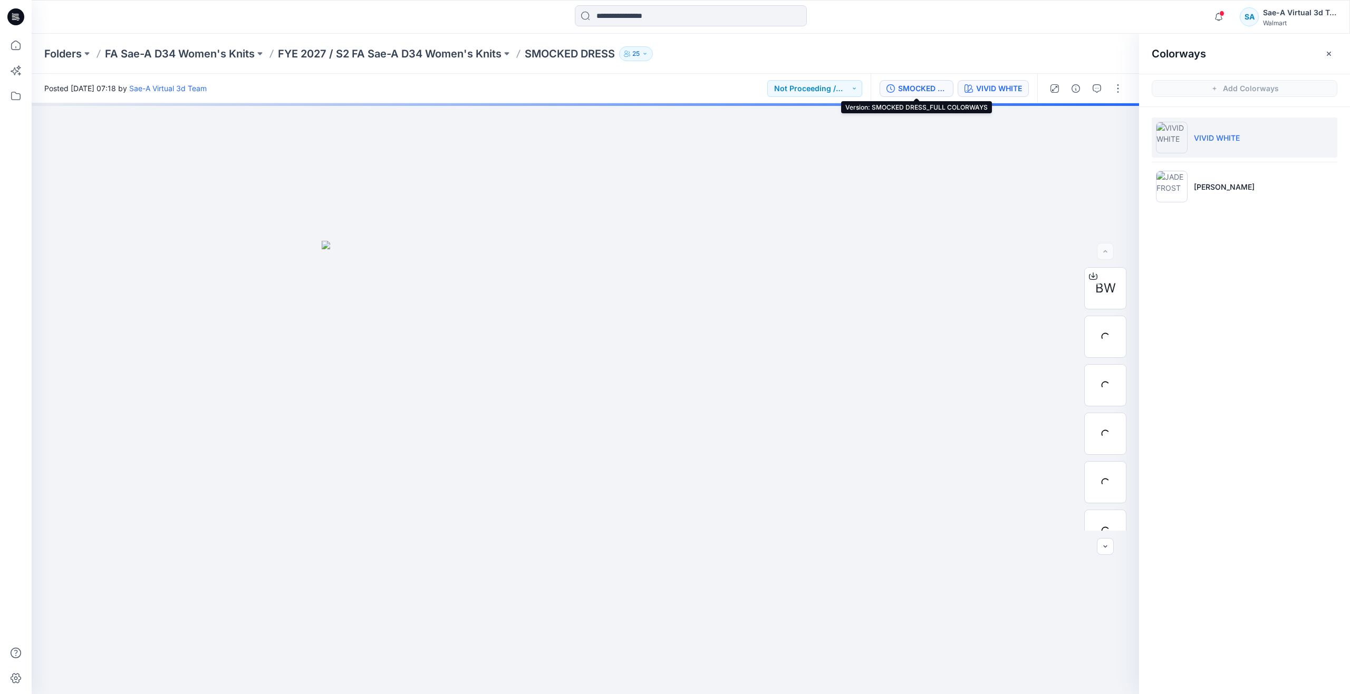
click at [933, 89] on div "SMOCKED DRESS_FULL COLORWAYS" at bounding box center [922, 89] width 49 height 12
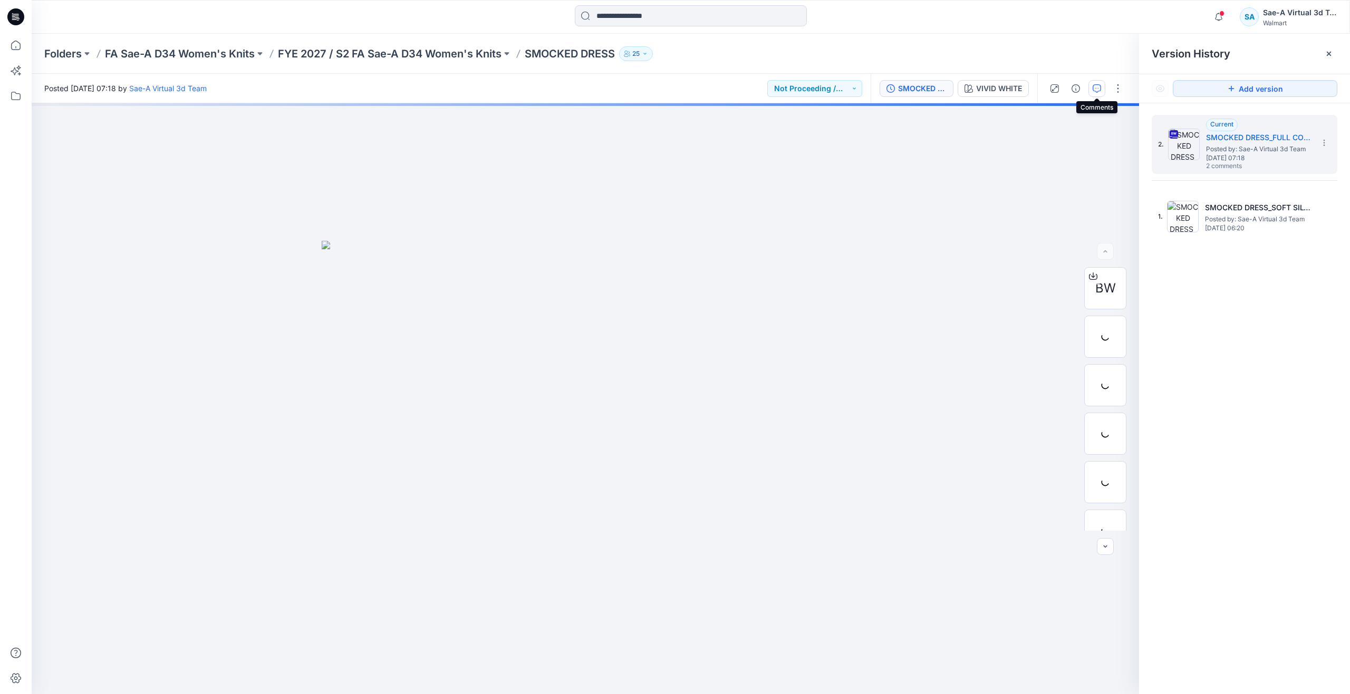
click at [1101, 89] on button "button" at bounding box center [1096, 88] width 17 height 17
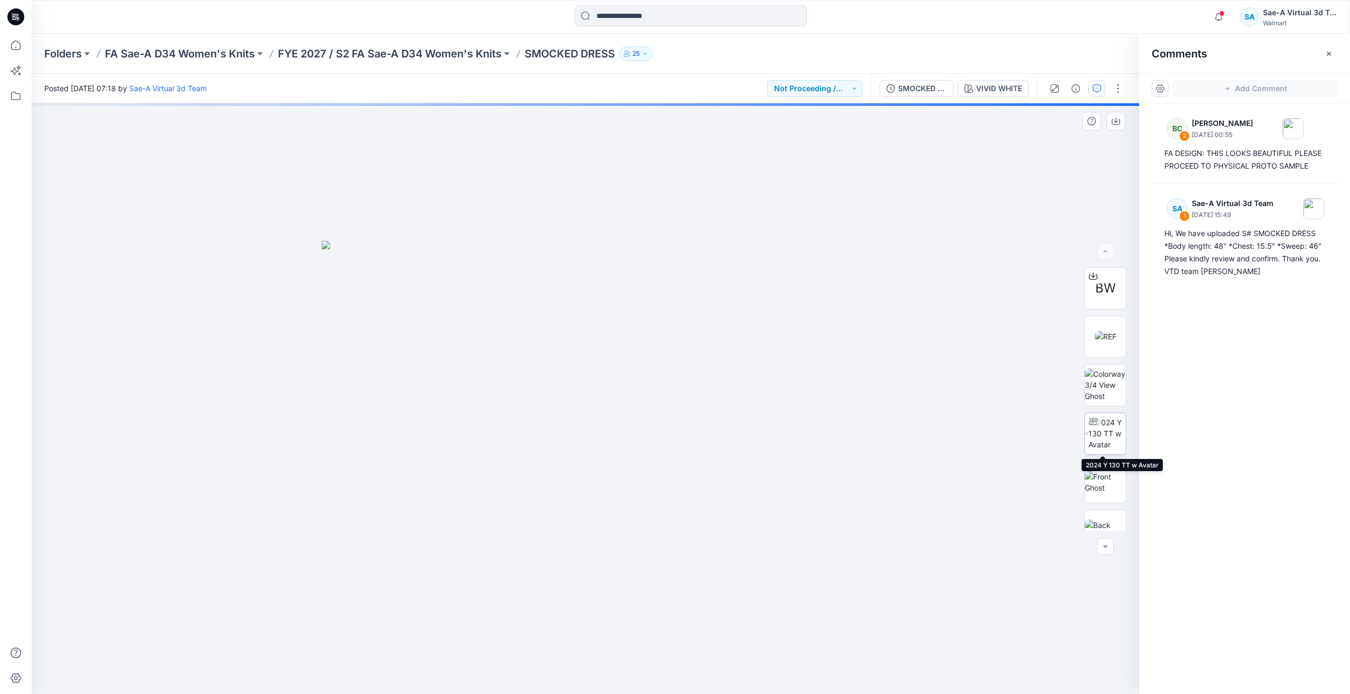
click at [1107, 433] on img at bounding box center [1106, 433] width 37 height 33
drag, startPoint x: 590, startPoint y: 678, endPoint x: 578, endPoint y: 597, distance: 81.5
click at [578, 597] on div at bounding box center [585, 398] width 1107 height 591
click at [1072, 89] on icon "button" at bounding box center [1075, 88] width 8 height 8
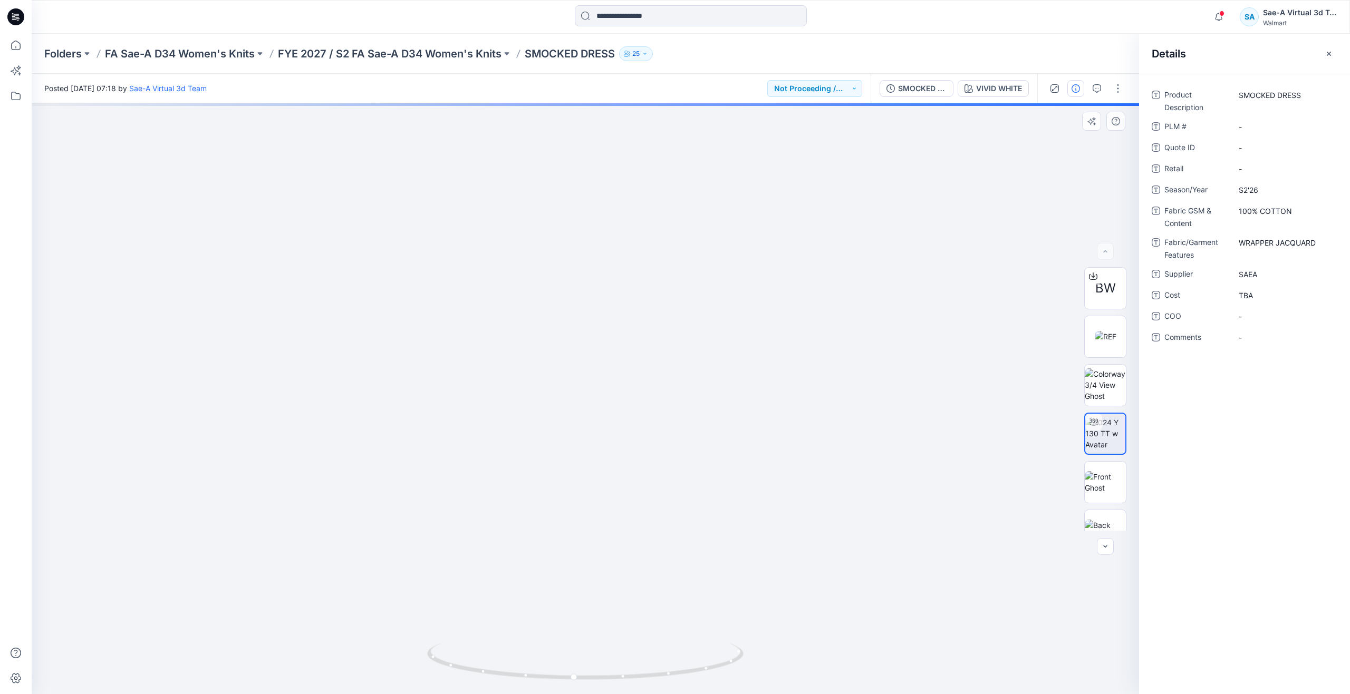
drag, startPoint x: 604, startPoint y: 621, endPoint x: 594, endPoint y: 406, distance: 215.3
click at [10, 52] on icon at bounding box center [15, 45] width 23 height 23
